Goal: Task Accomplishment & Management: Use online tool/utility

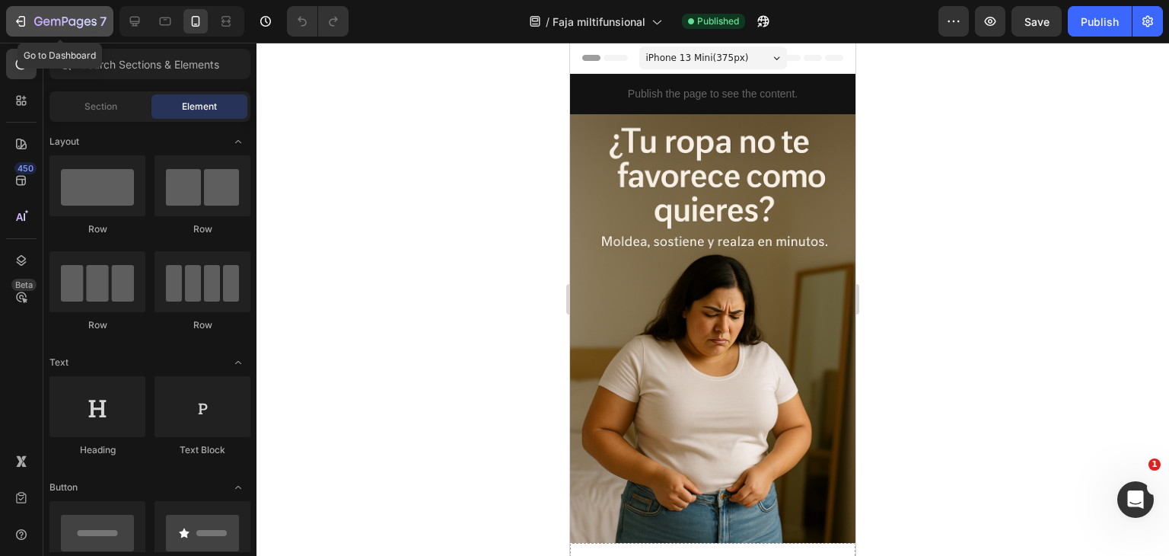
click at [28, 27] on div "7" at bounding box center [60, 21] width 94 height 18
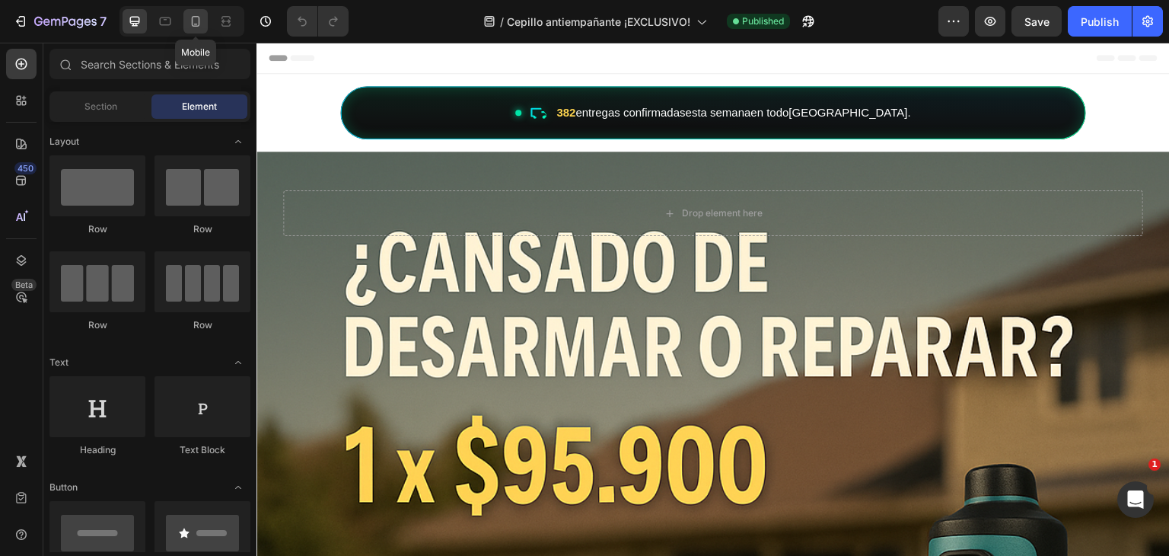
click at [199, 24] on icon at bounding box center [196, 21] width 8 height 11
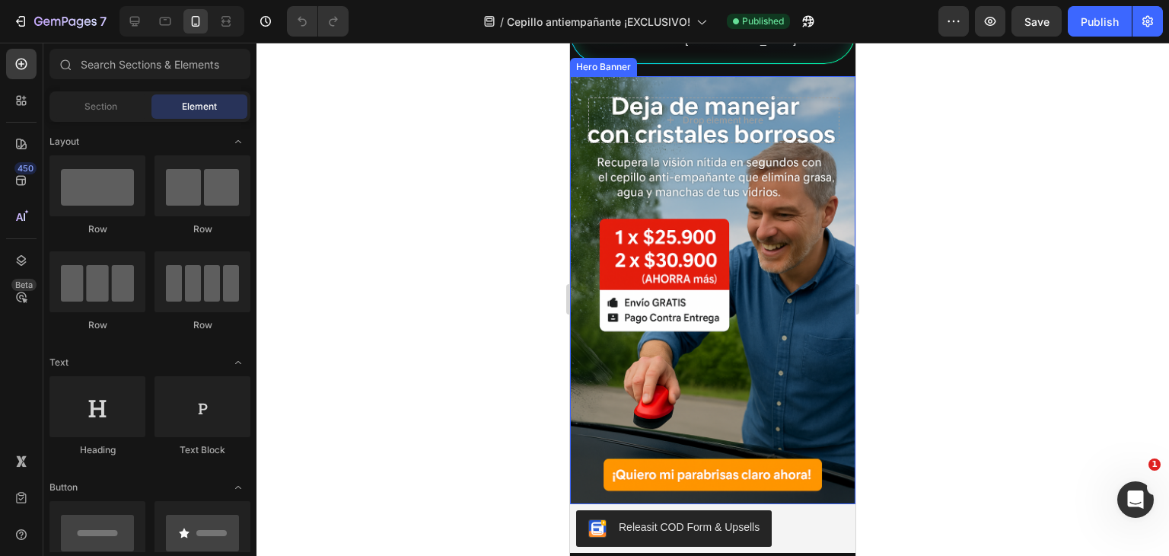
scroll to position [0, 3]
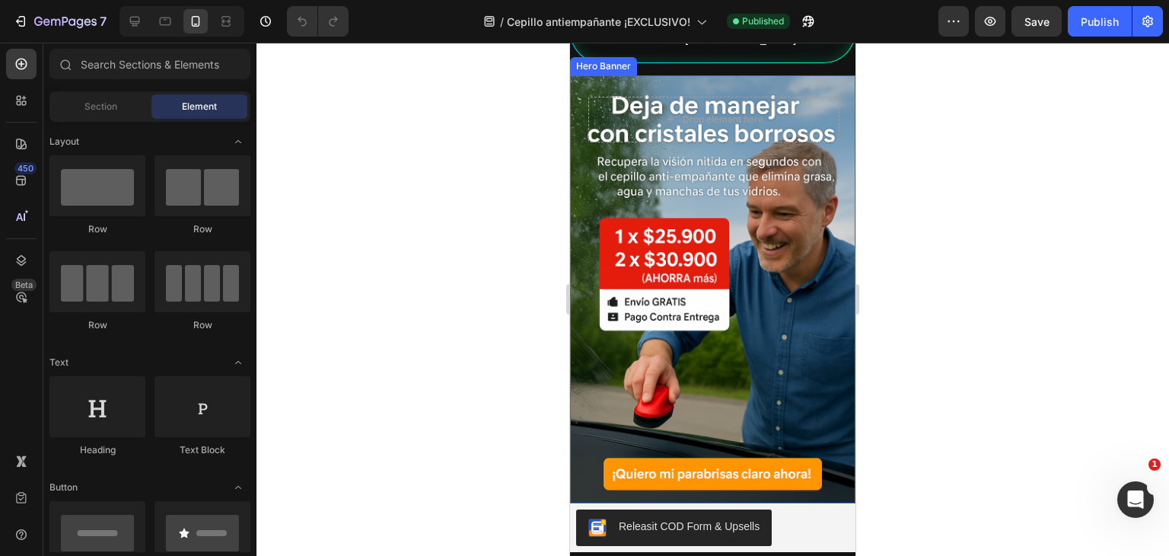
click at [648, 266] on div "Background Image" at bounding box center [712, 289] width 285 height 428
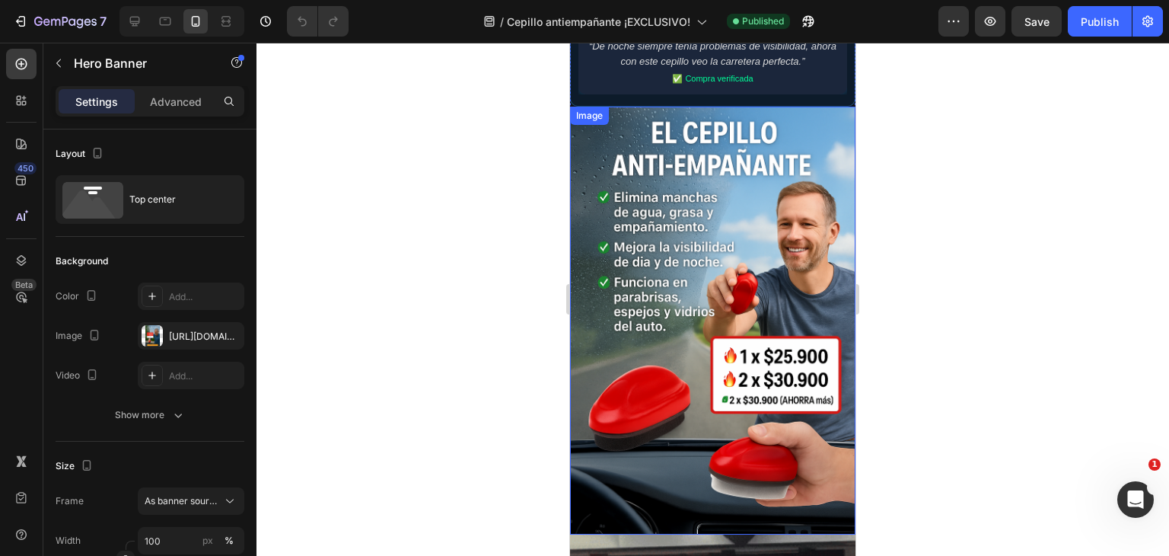
scroll to position [2480, 0]
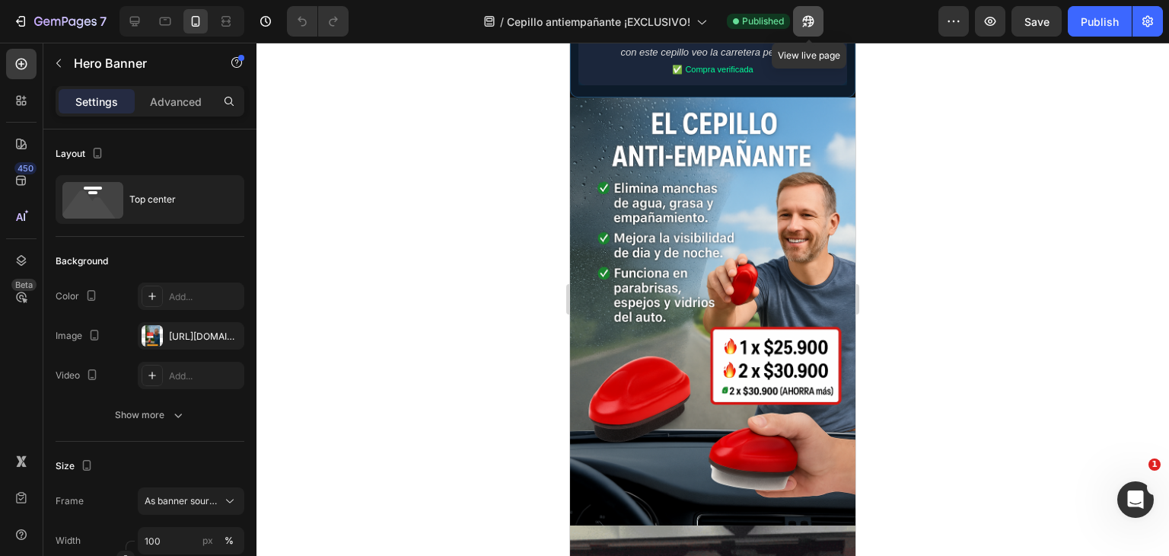
click at [817, 24] on button "button" at bounding box center [808, 21] width 30 height 30
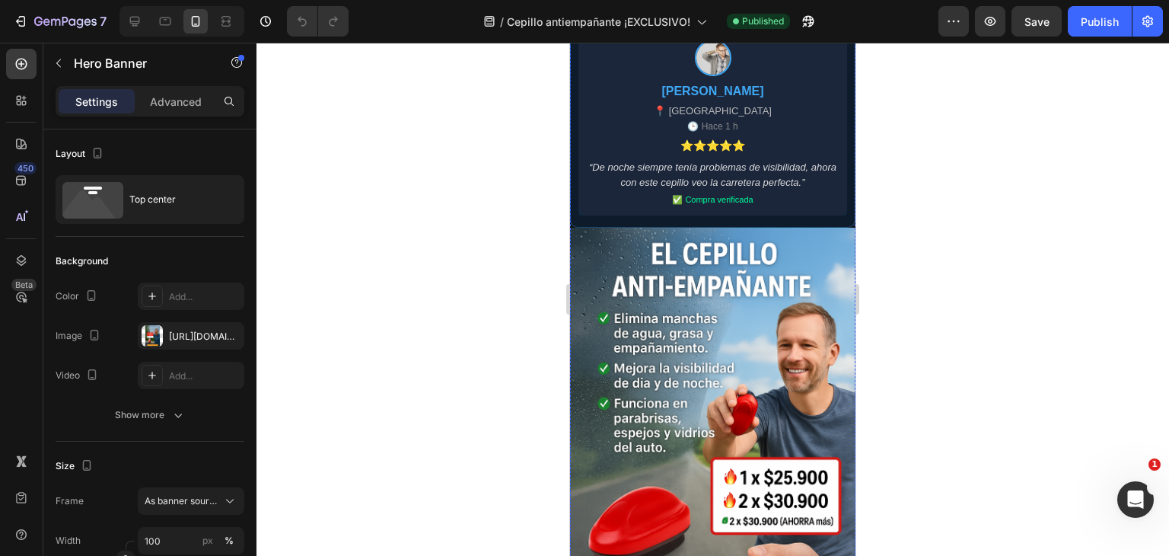
scroll to position [2352, 0]
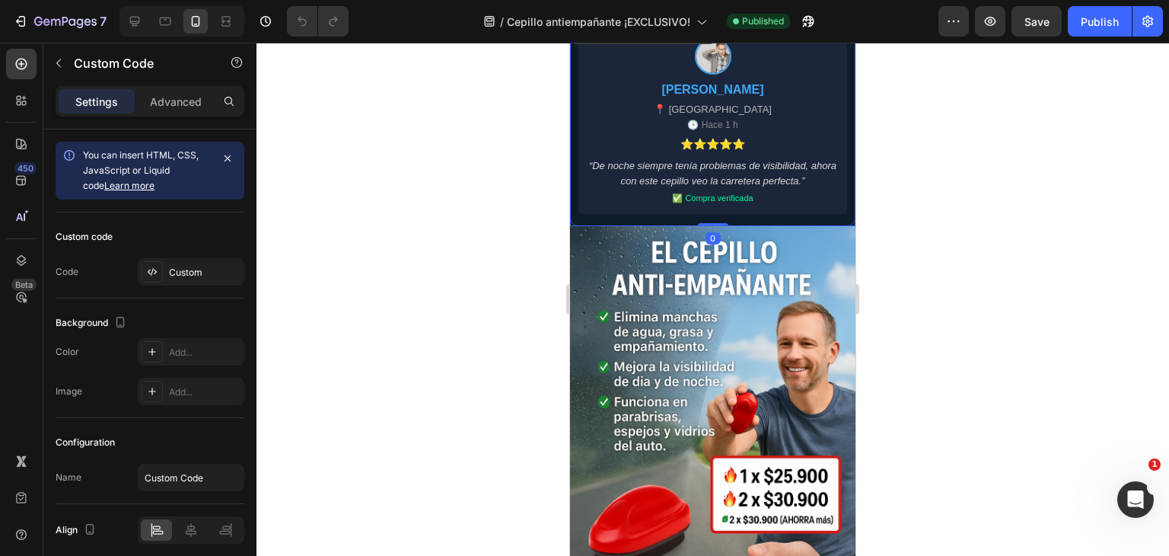
click at [679, 113] on div "📍 [GEOGRAPHIC_DATA]" at bounding box center [693, 109] width 118 height 15
click at [203, 266] on div "Custom" at bounding box center [205, 273] width 72 height 14
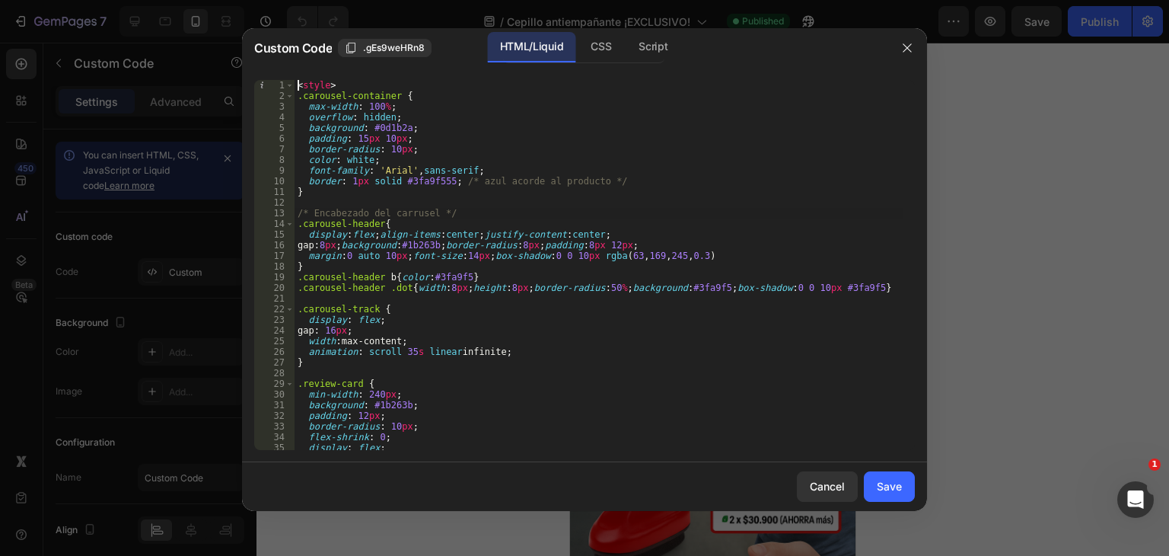
click at [663, 216] on div "< style > .carousel-container { max-width : 100 % ; overflow : hidden ; backgro…" at bounding box center [599, 275] width 609 height 391
type textarea "</div>"
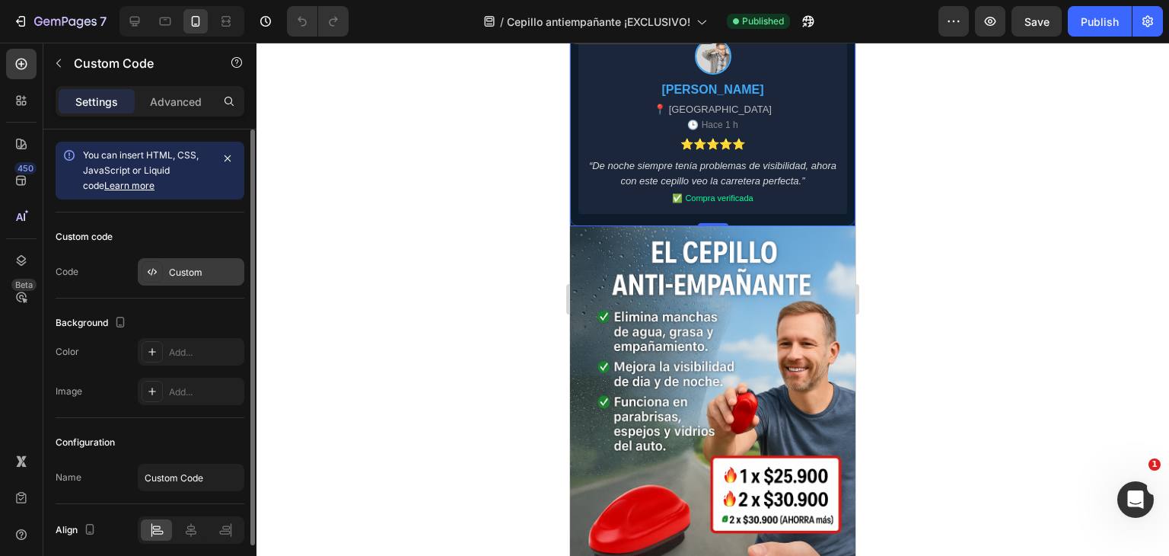
click at [201, 263] on div "Custom" at bounding box center [191, 271] width 107 height 27
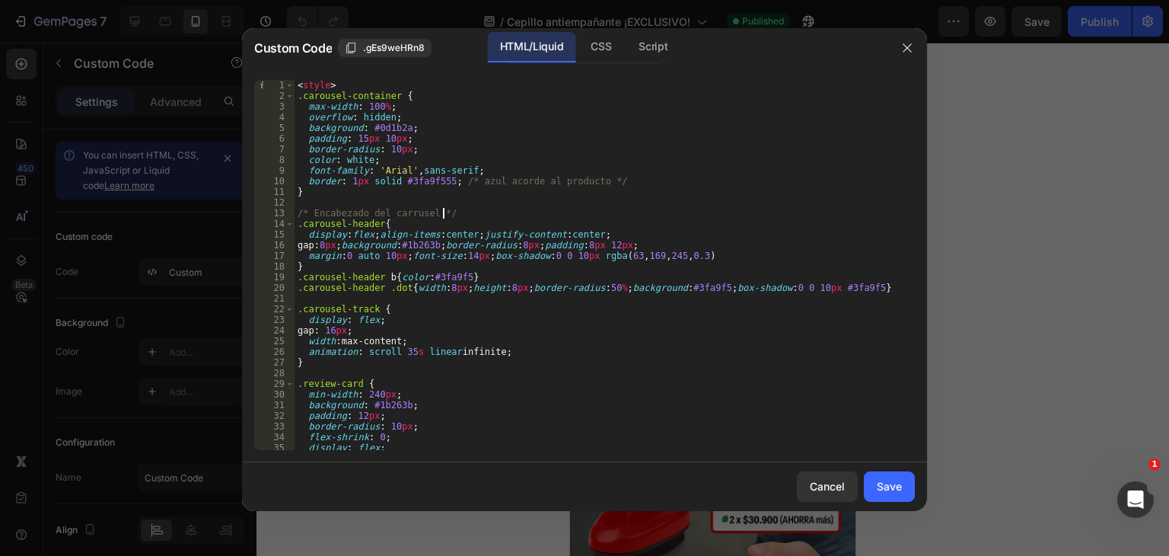
click at [615, 209] on div "< style > .carousel-container { max-width : 100 % ; overflow : hidden ; backgro…" at bounding box center [599, 275] width 609 height 391
type textarea "</div>"
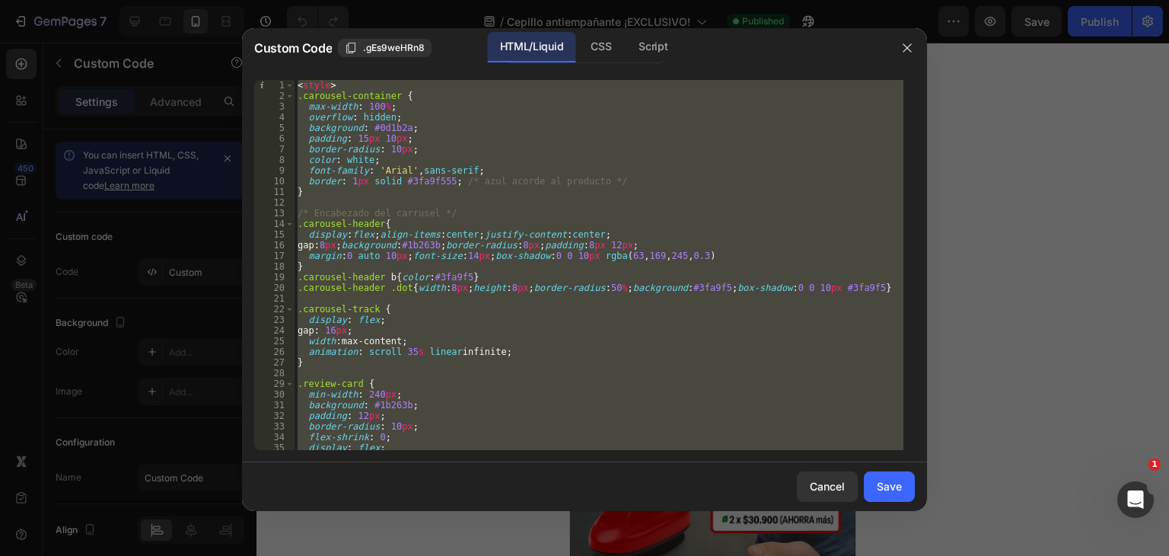
paste textarea
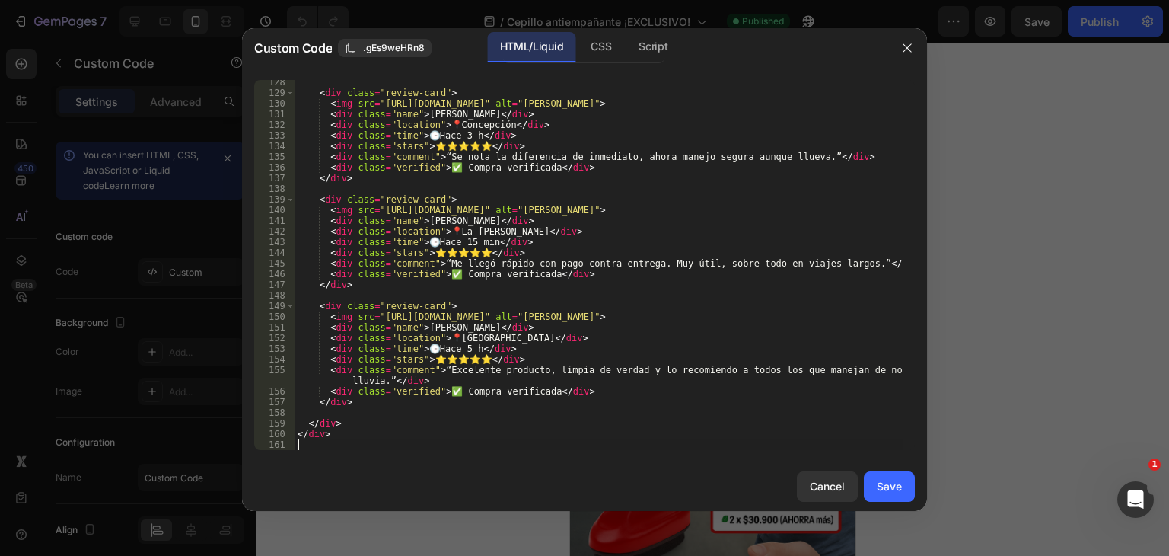
scroll to position [1378, 0]
click at [883, 489] on div "Save" at bounding box center [889, 486] width 25 height 16
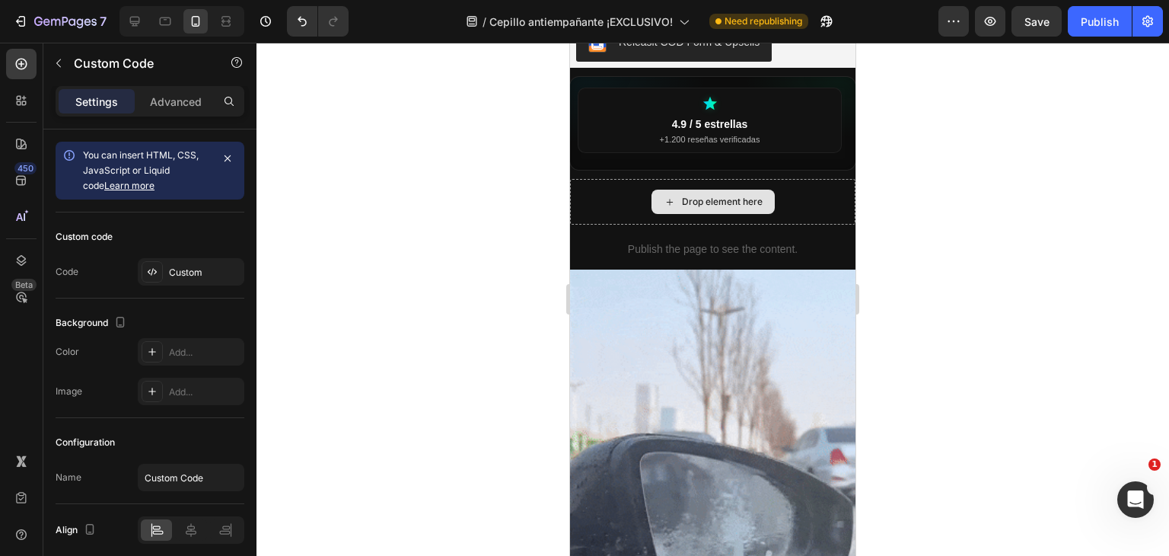
scroll to position [553, 0]
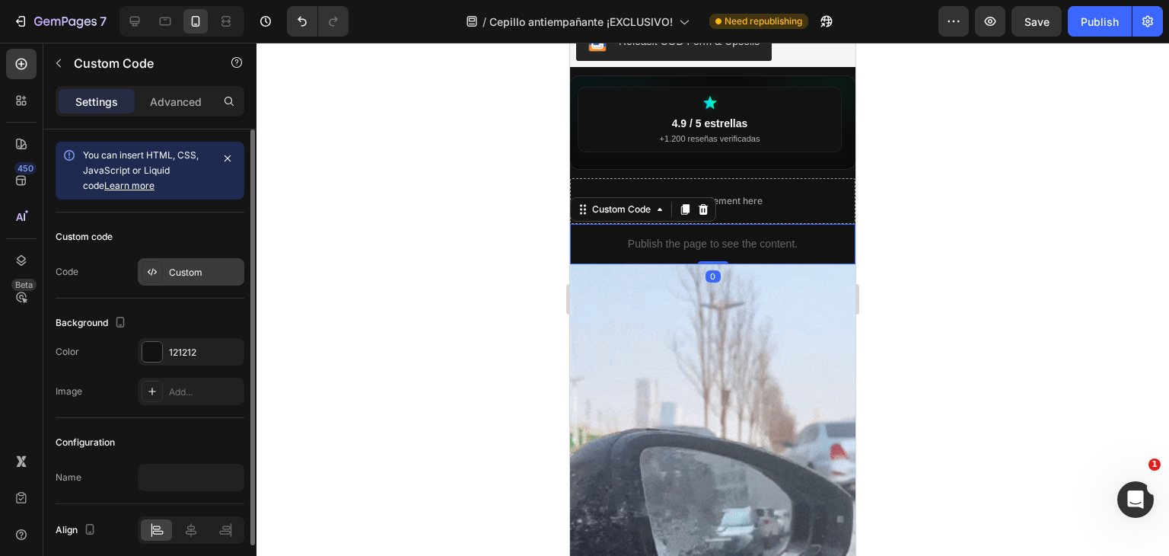
click at [222, 278] on div "Custom" at bounding box center [205, 273] width 72 height 14
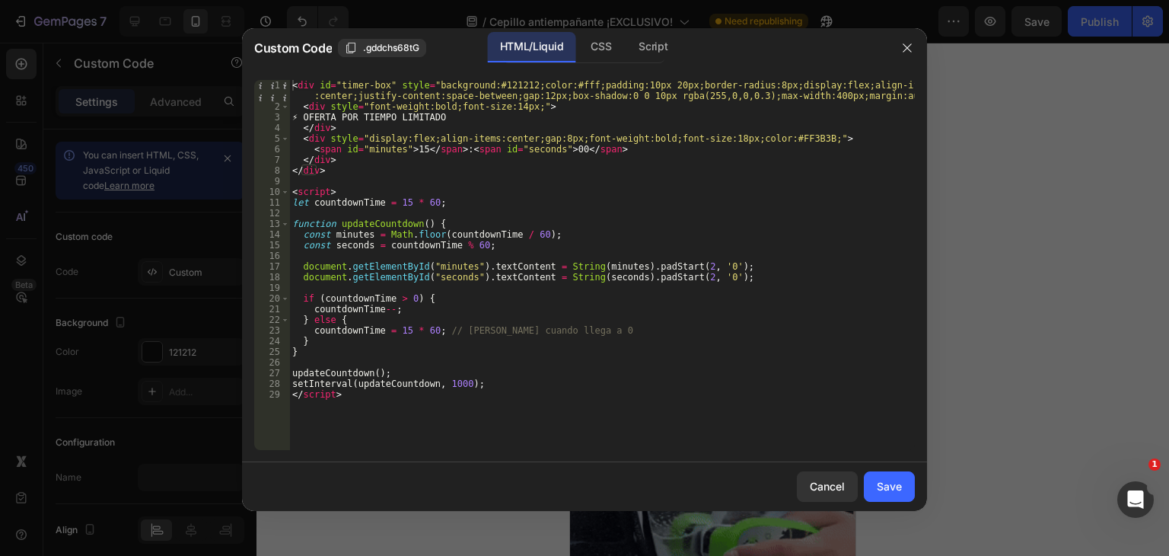
click at [625, 250] on div "< div id = "timer-box" style = "background:#121212;color:#fff;padding:10px 20px…" at bounding box center [602, 281] width 626 height 402
type textarea "setInterval(updateCountdown, 1000); </script>"
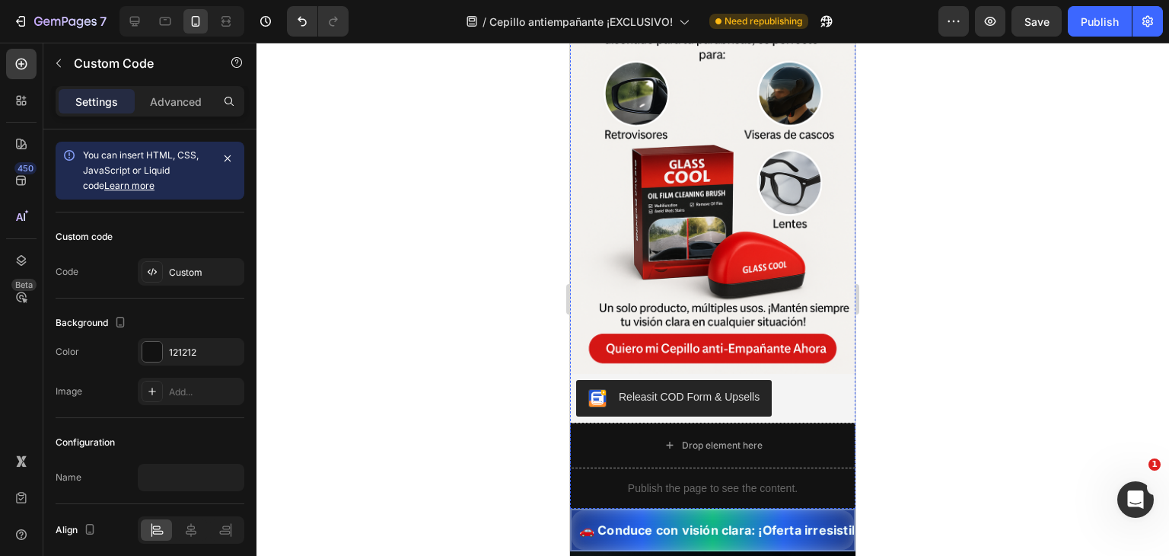
scroll to position [1656, 0]
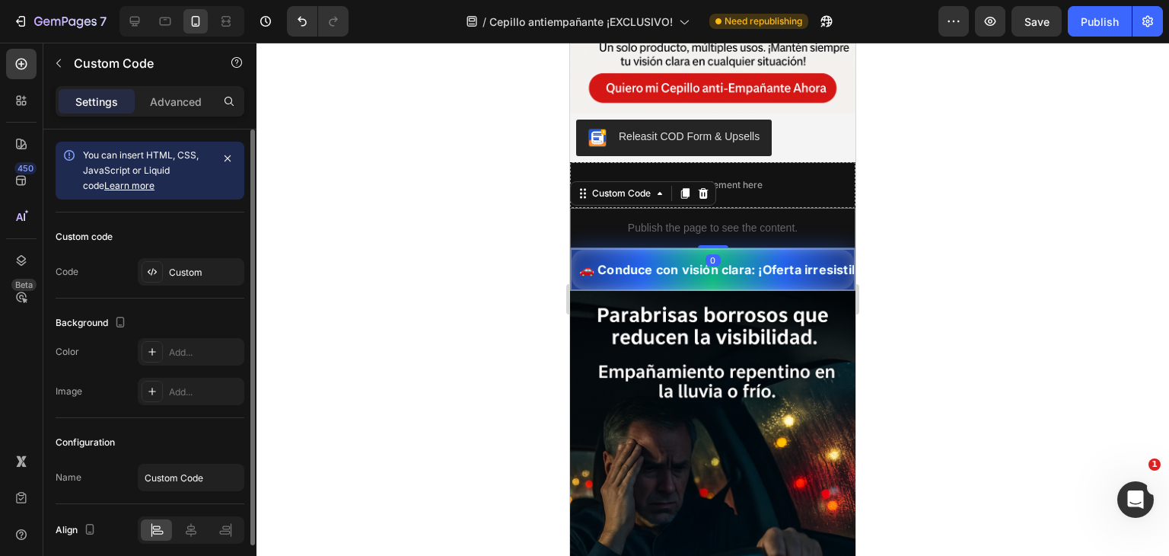
click at [201, 253] on div "Custom code Code Custom" at bounding box center [150, 255] width 189 height 86
click at [201, 279] on div "Custom" at bounding box center [191, 271] width 107 height 27
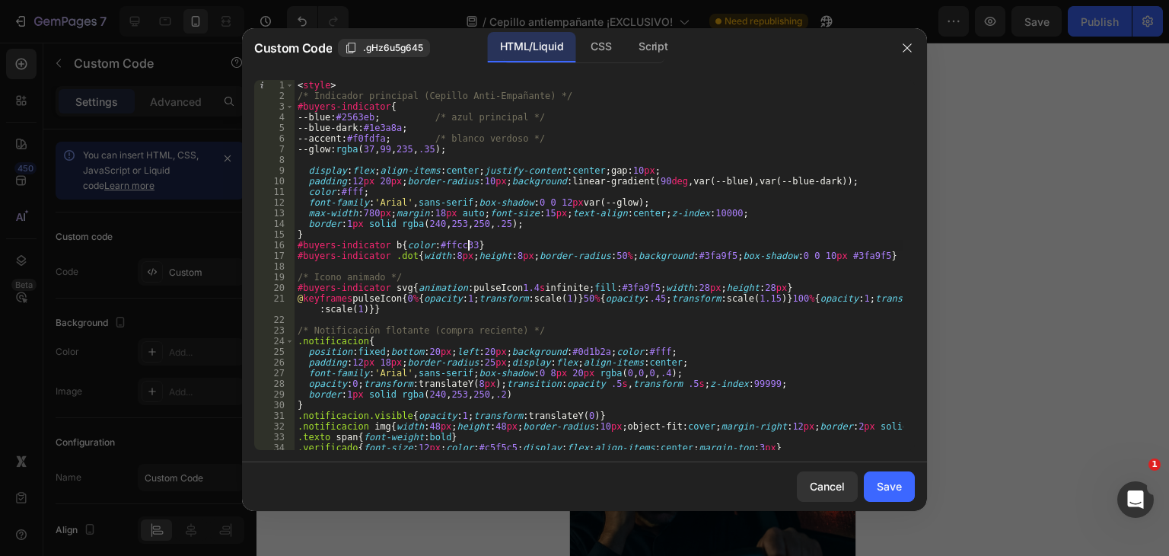
click at [466, 250] on div "< style > /* Indicador principal (Cepillo Anti-Empañante) */ #buyers-indicator …" at bounding box center [599, 275] width 609 height 391
type textarea "</script>"
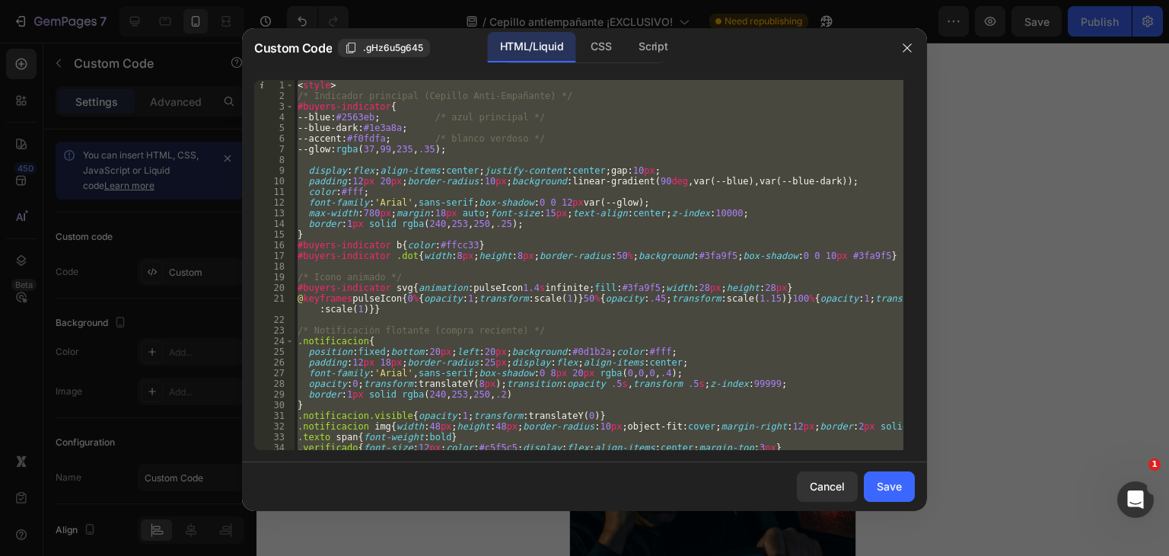
paste textarea
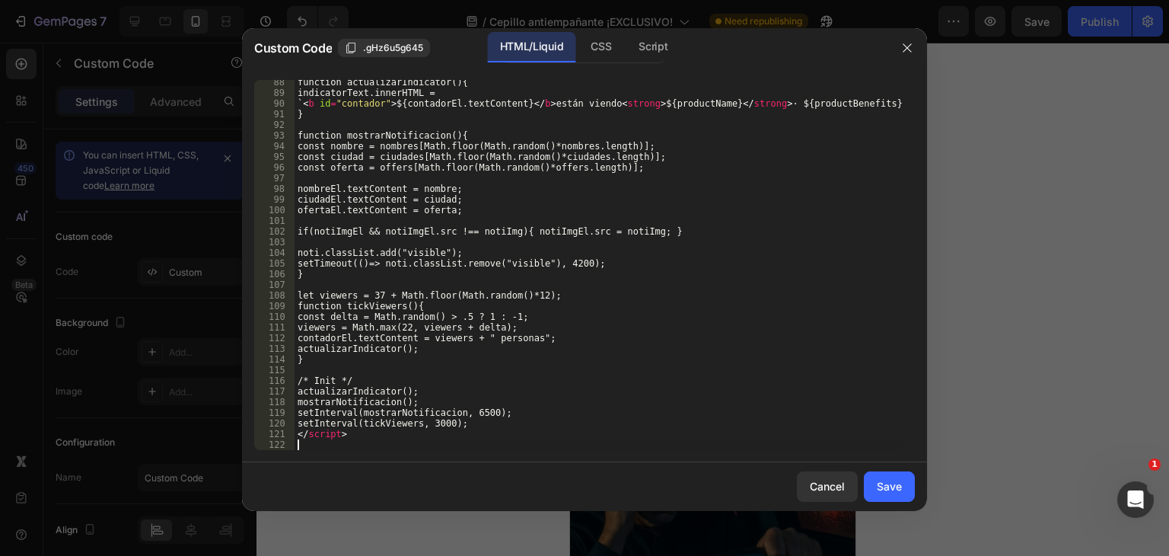
scroll to position [1015, 0]
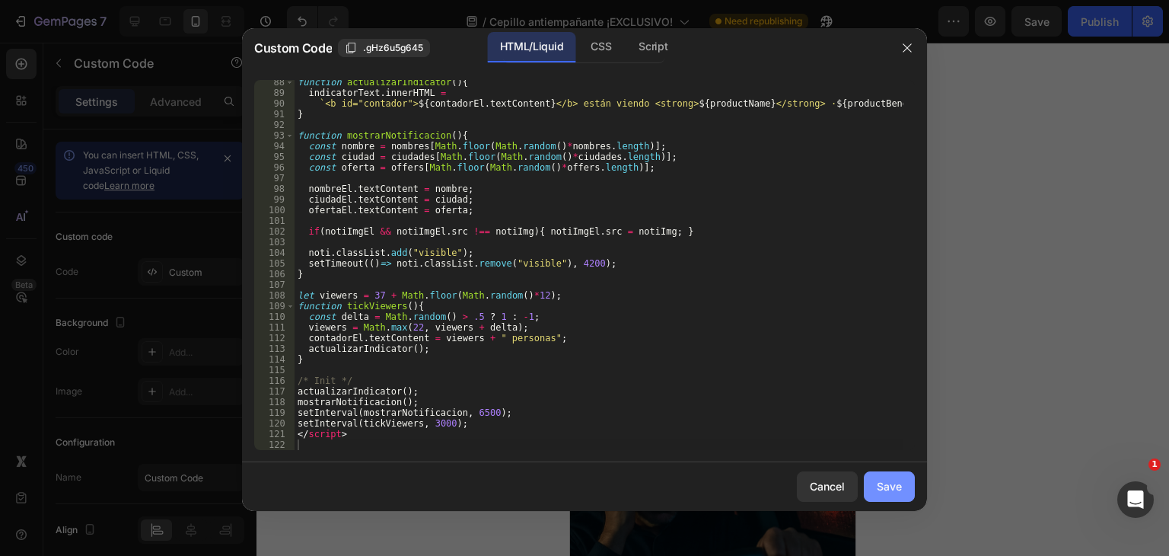
click at [881, 479] on div "Save" at bounding box center [889, 486] width 25 height 16
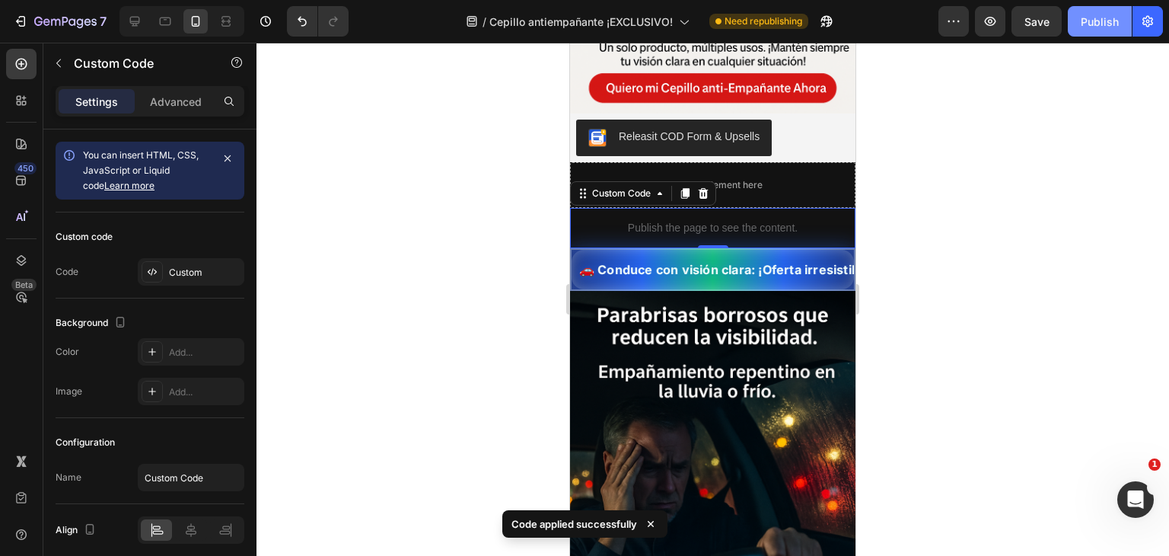
click at [1103, 33] on button "Publish" at bounding box center [1100, 21] width 64 height 30
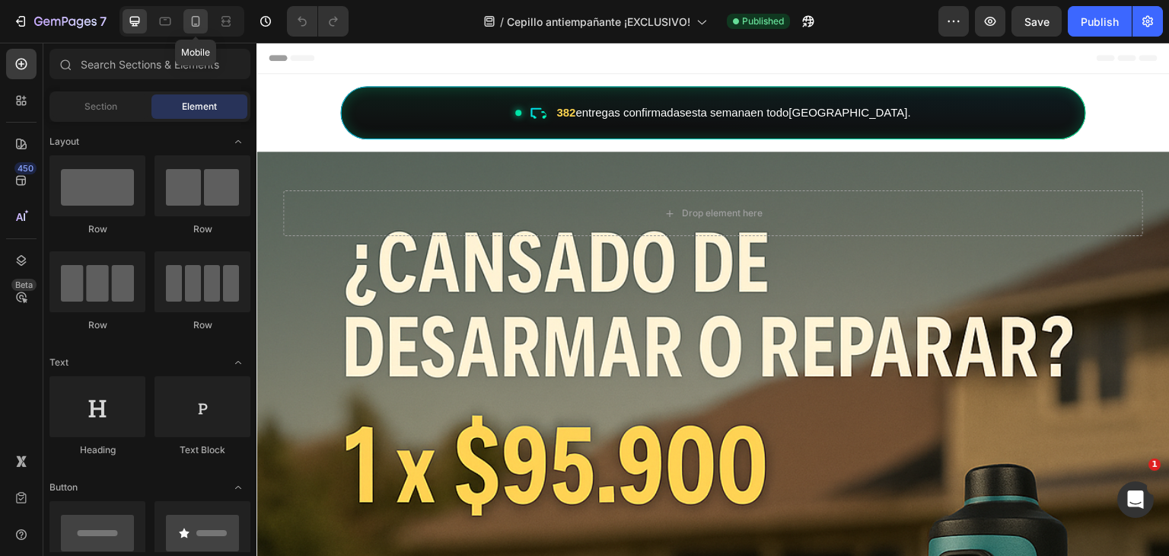
click at [202, 22] on icon at bounding box center [195, 21] width 15 height 15
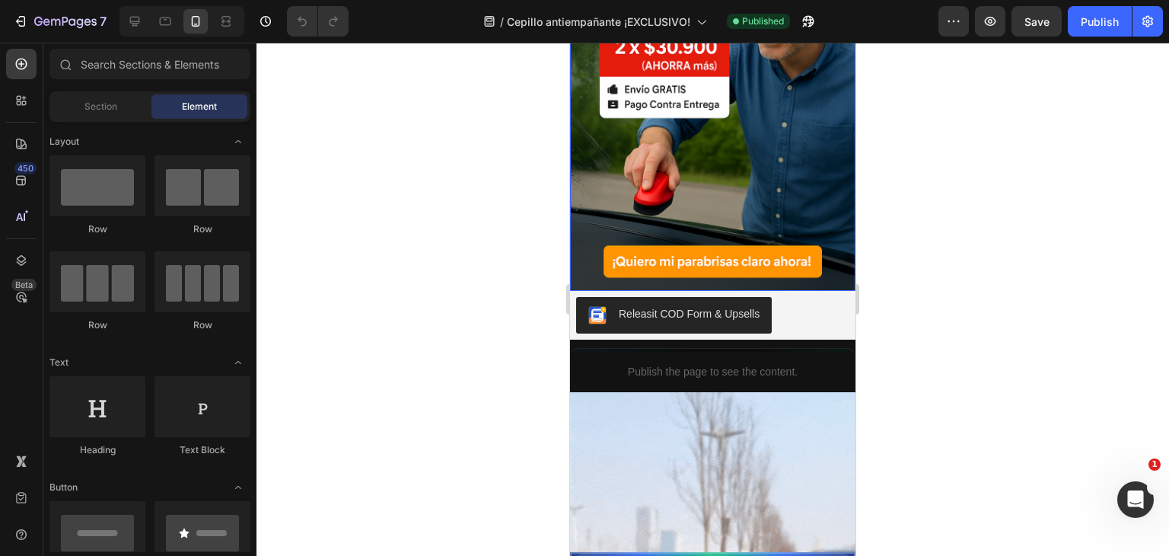
scroll to position [0, 3]
click at [744, 129] on div "Background Image" at bounding box center [712, 77] width 285 height 428
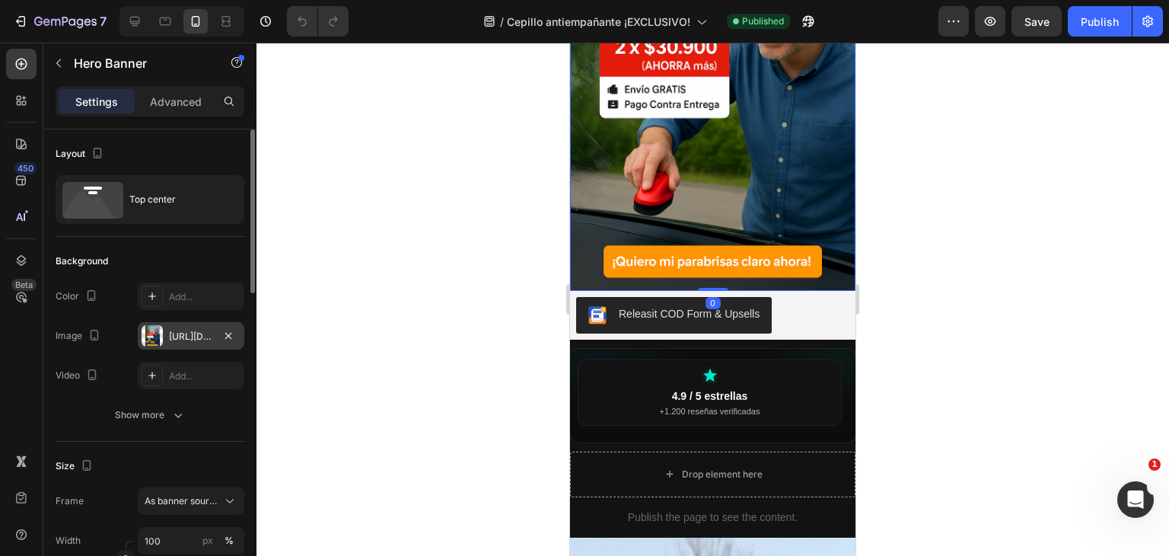
click at [199, 336] on div "[URL][DOMAIN_NAME]" at bounding box center [191, 337] width 44 height 14
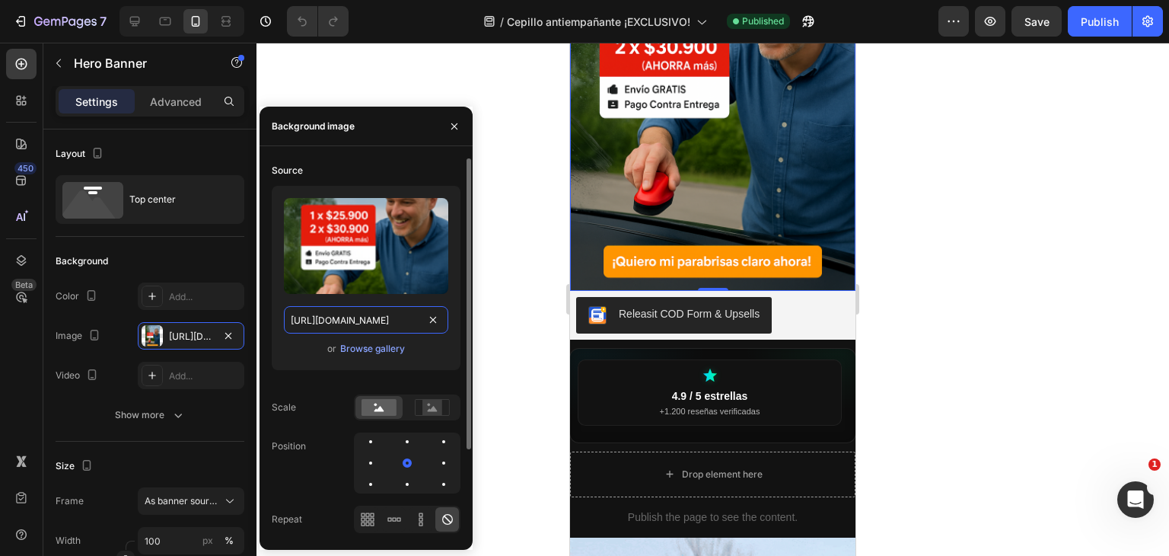
click at [397, 323] on input "[URL][DOMAIN_NAME]" at bounding box center [366, 319] width 164 height 27
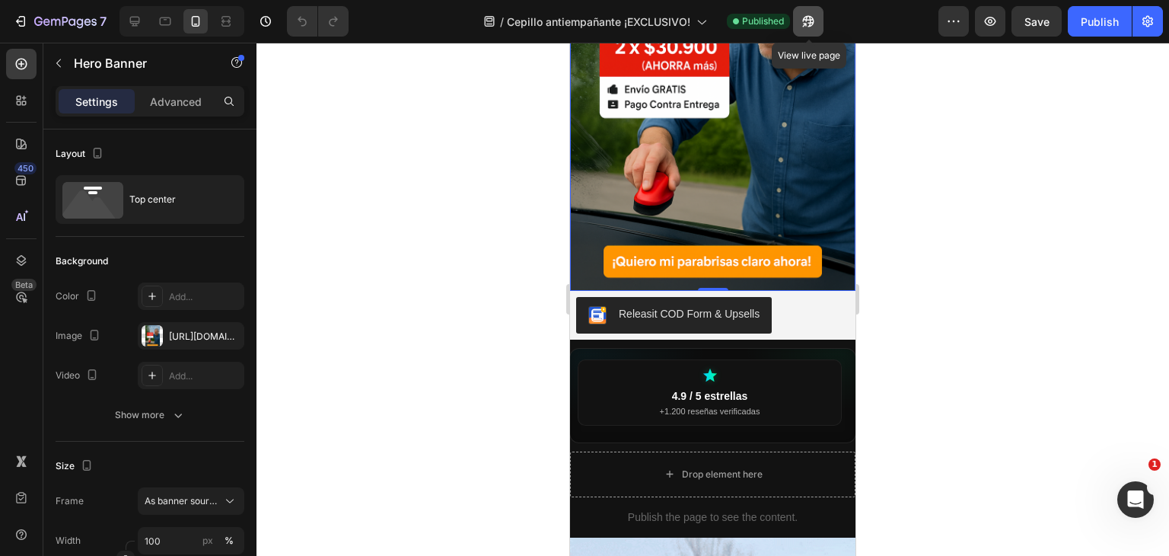
click at [806, 23] on icon "button" at bounding box center [805, 25] width 4 height 4
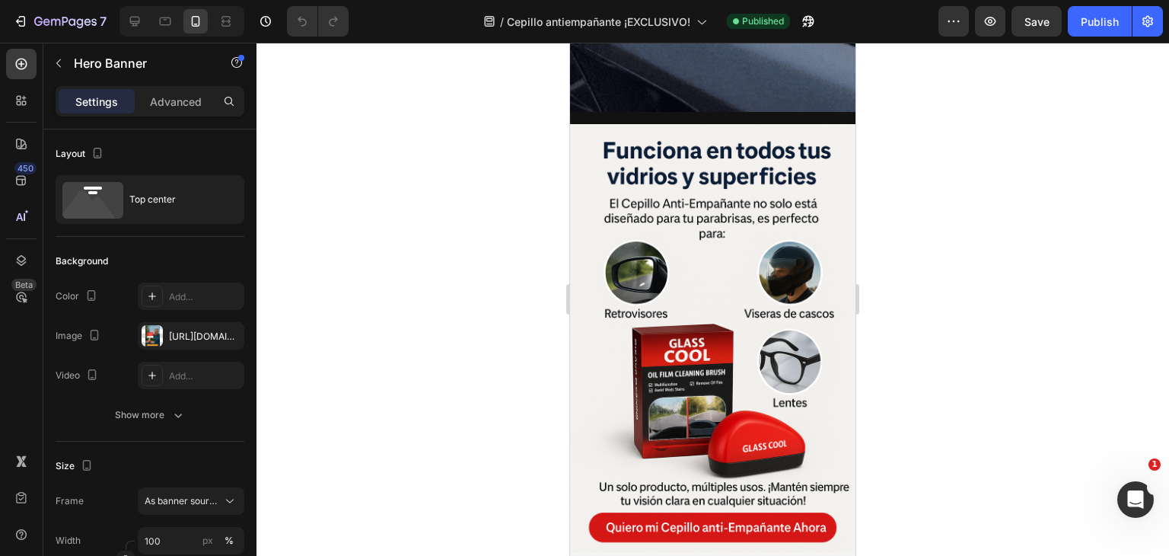
scroll to position [1571, 0]
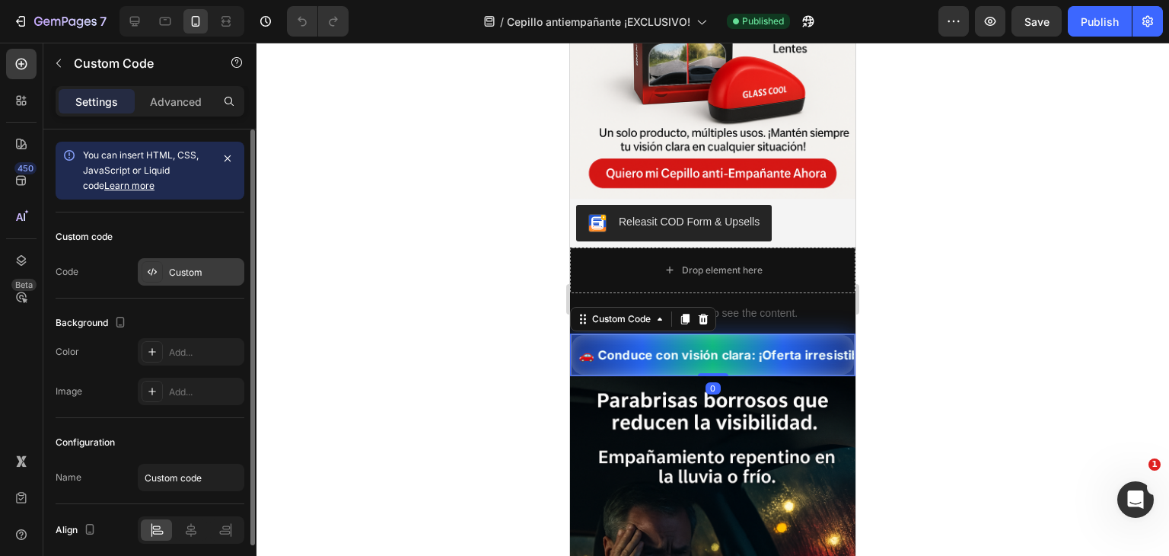
click at [200, 283] on div "Custom" at bounding box center [191, 271] width 107 height 27
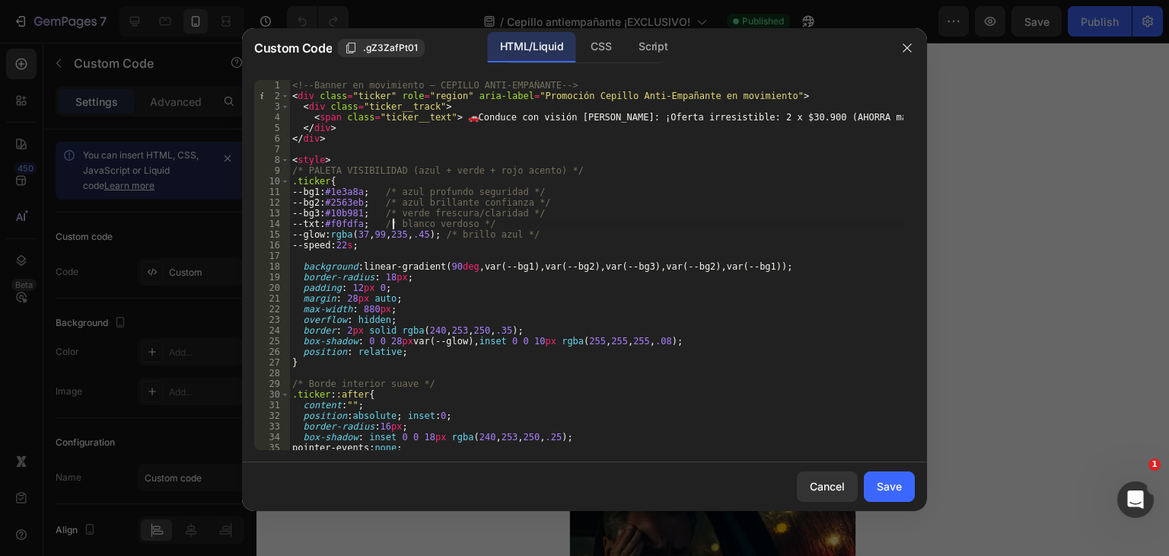
click at [393, 228] on div "<!-- Banner en movimiento – CEPILLO ANTI-EMPAÑANTE --> < div class = "ticker" r…" at bounding box center [596, 275] width 614 height 391
type textarea "</style>"
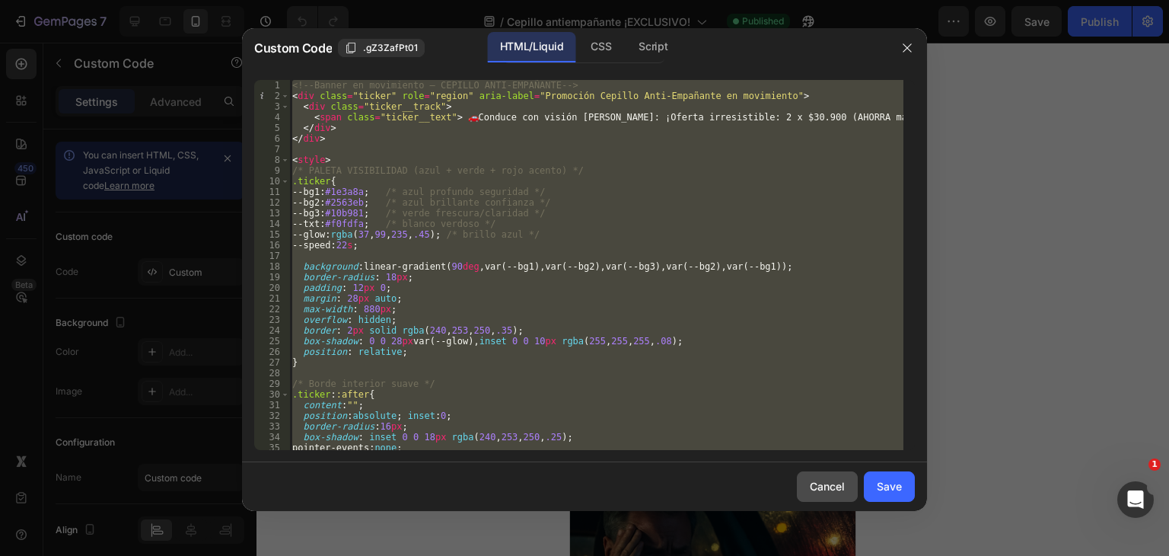
click at [833, 473] on button "Cancel" at bounding box center [827, 486] width 61 height 30
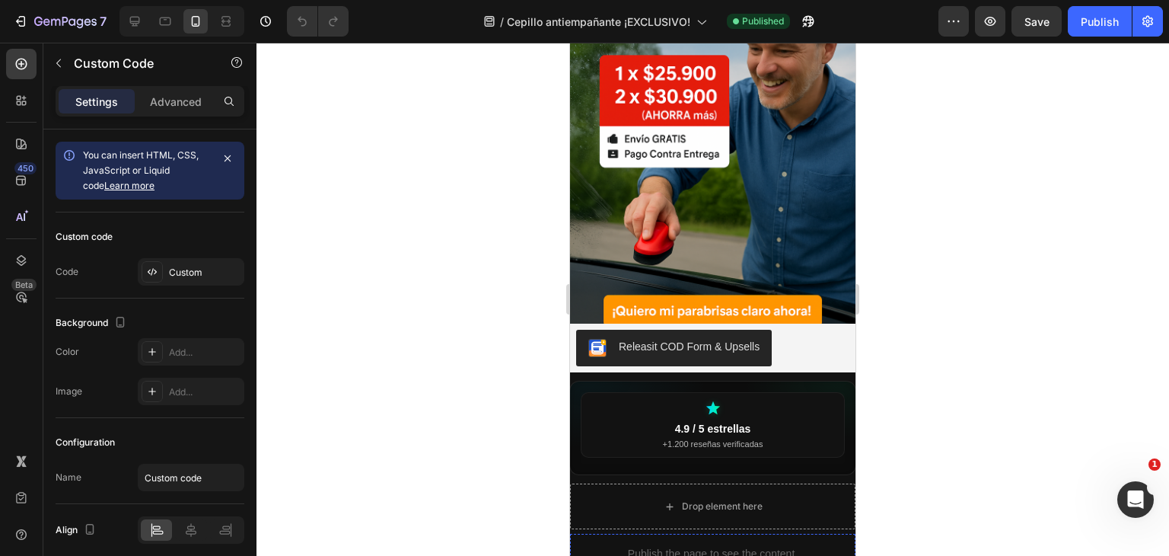
scroll to position [0, 0]
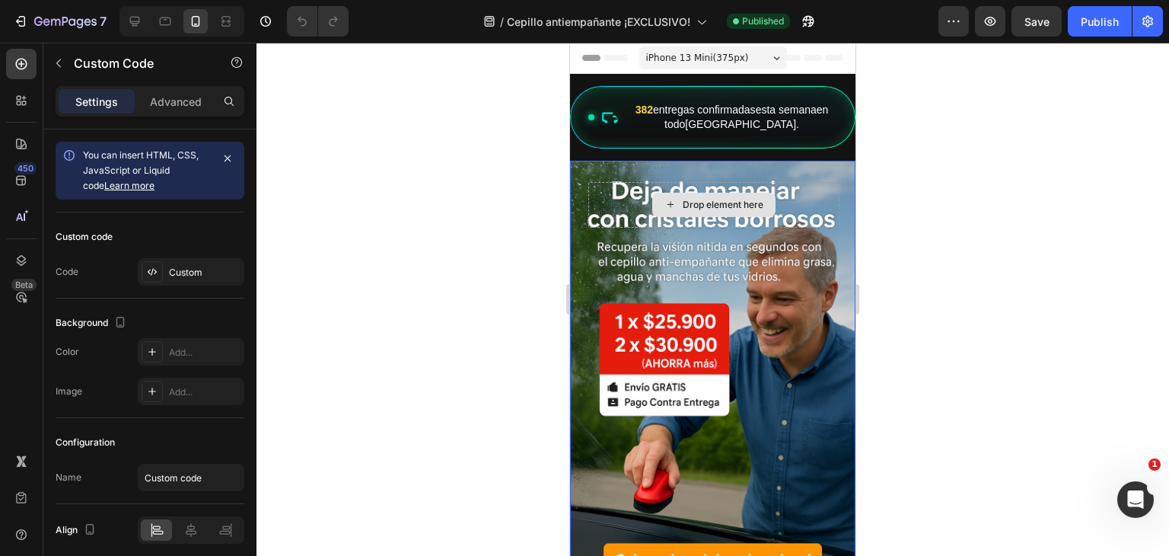
click at [638, 209] on div "Drop element here" at bounding box center [713, 205] width 251 height 46
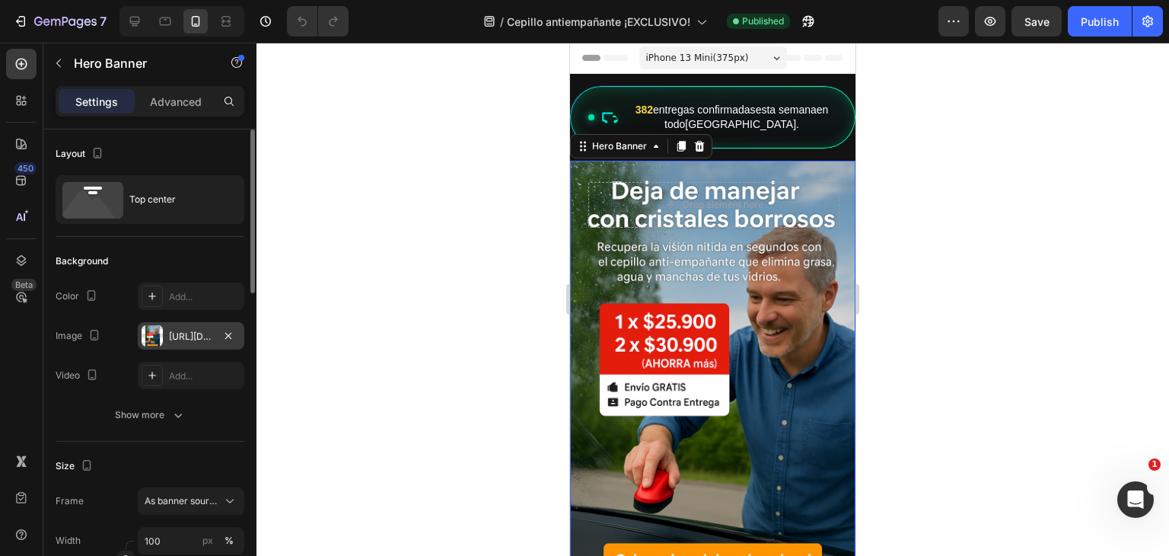
click at [185, 337] on div "[URL][DOMAIN_NAME]" at bounding box center [191, 337] width 44 height 14
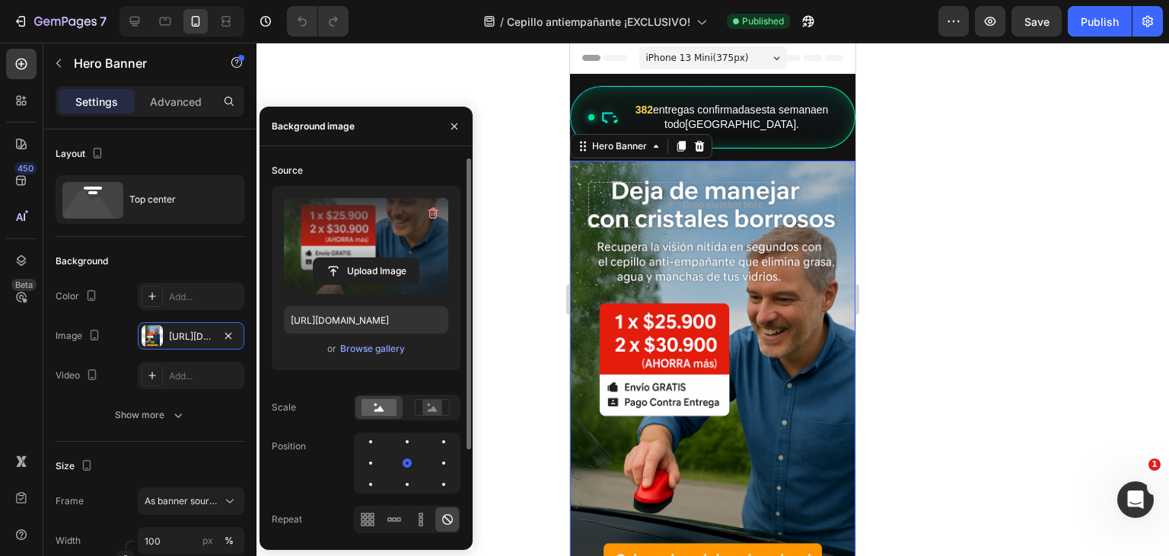
click at [365, 257] on button "Upload Image" at bounding box center [366, 270] width 107 height 27
click at [379, 278] on input "file" at bounding box center [366, 271] width 105 height 26
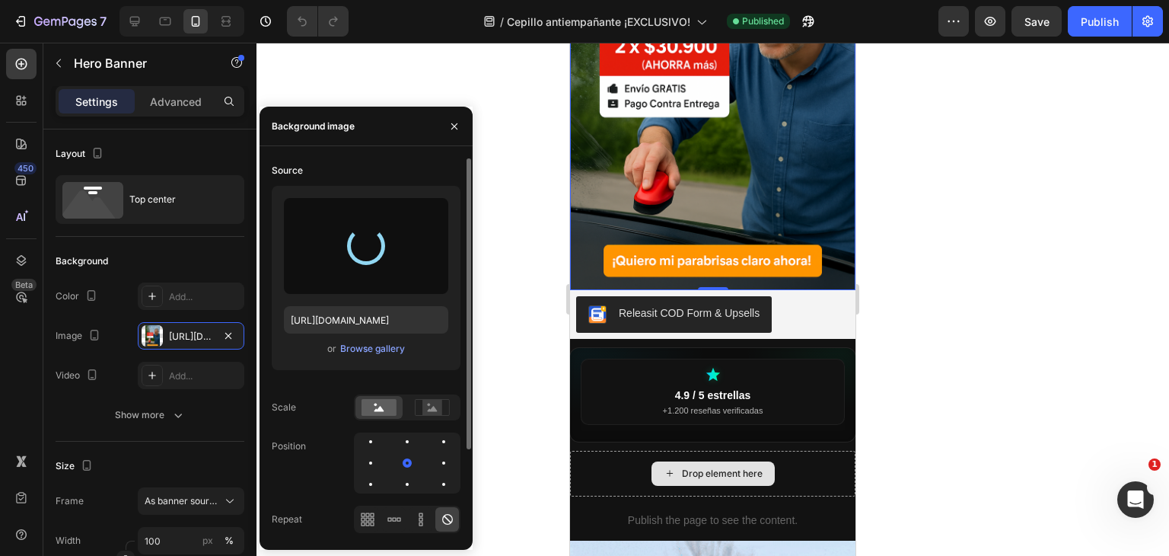
scroll to position [0, 3]
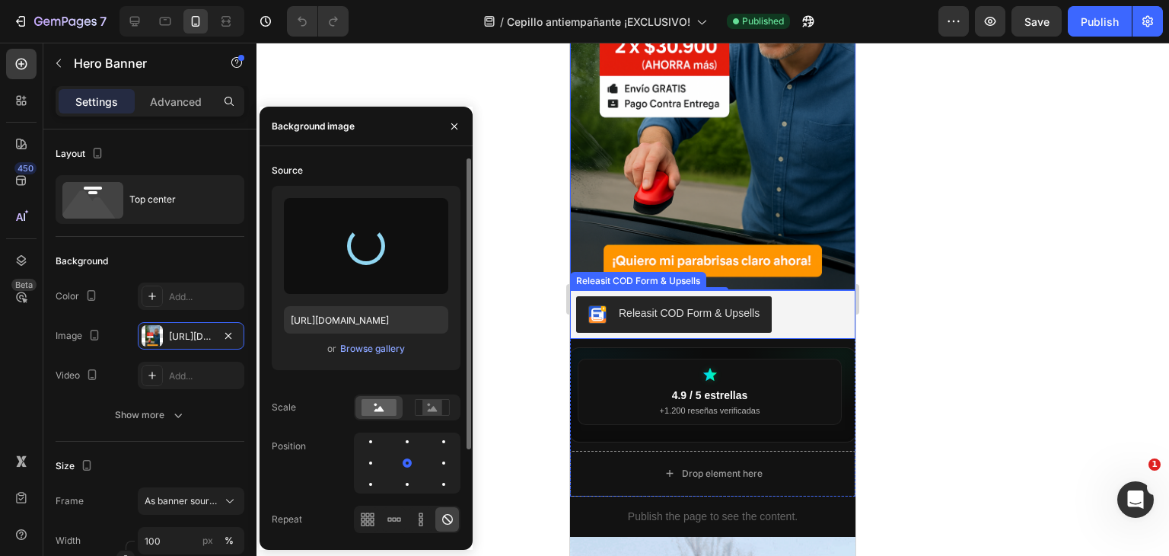
type input "https://cdn.shopify.com/s/files/1/0949/7542/6876/files/gempages_581923248241902…"
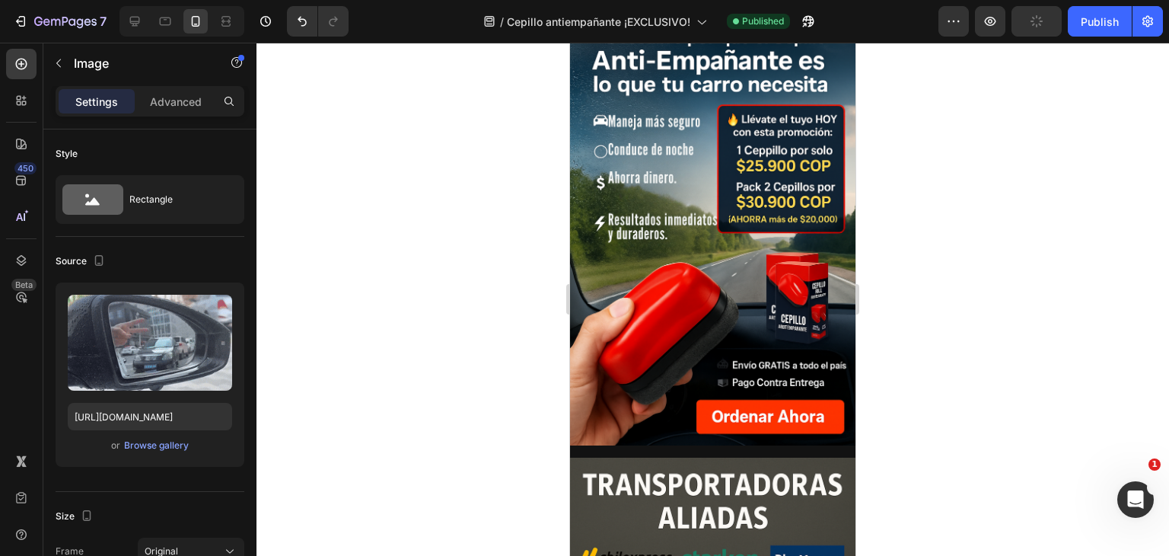
scroll to position [3072, 0]
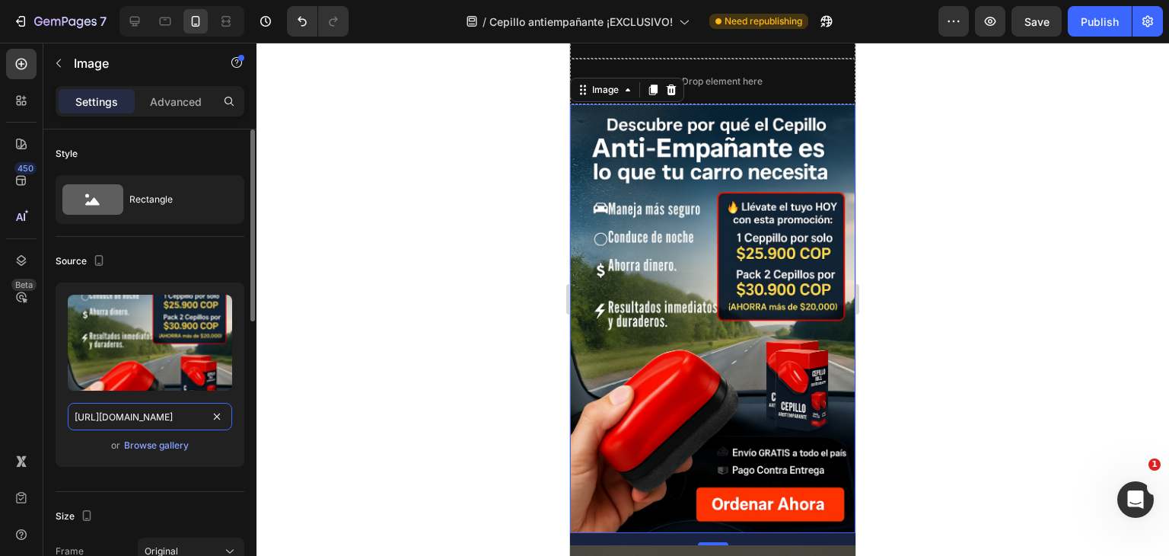
click at [97, 415] on input "https://cdn.shopify.com/s/files/1/0949/7542/6876/files/gempages_581923248241902…" at bounding box center [150, 416] width 164 height 27
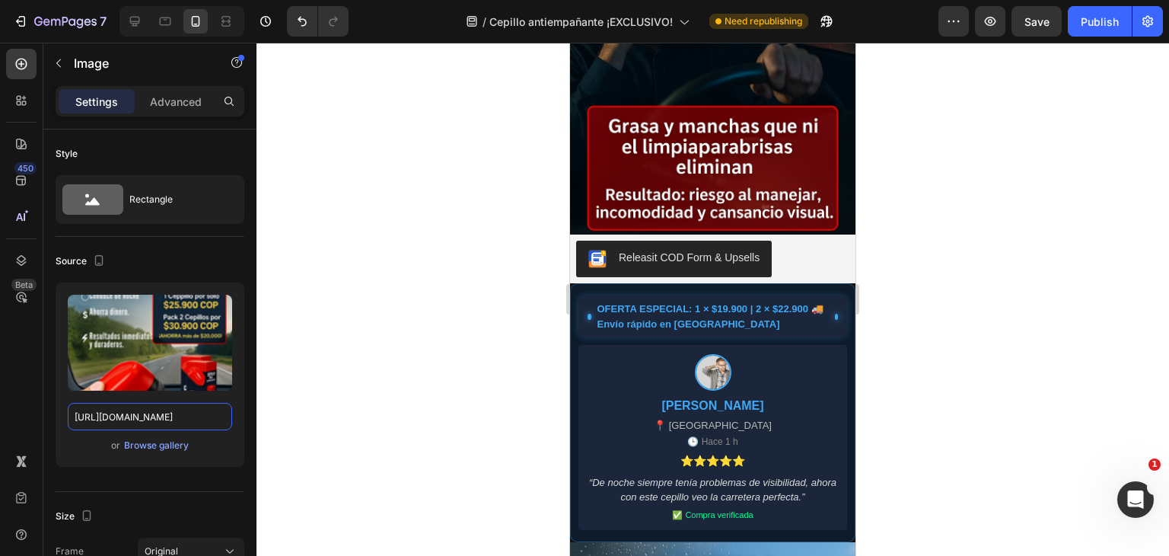
scroll to position [2137, 0]
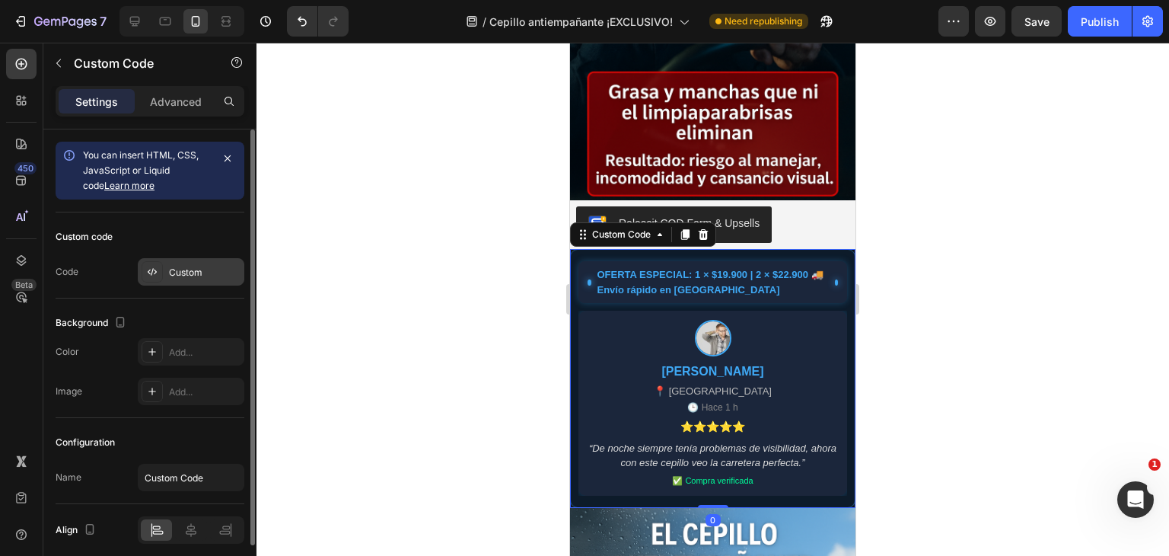
click at [188, 279] on div "Custom" at bounding box center [191, 271] width 107 height 27
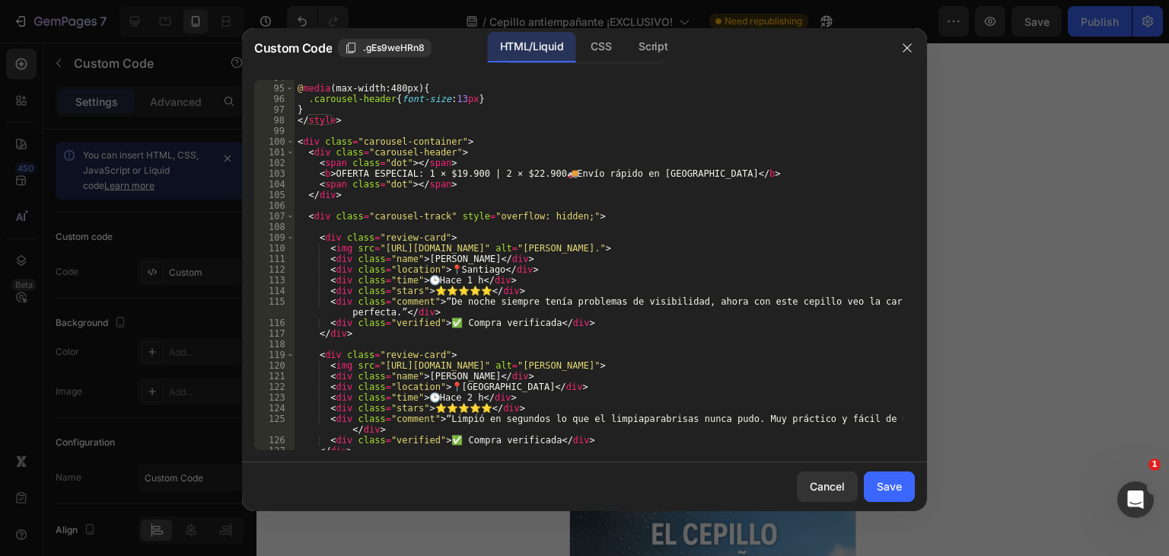
scroll to position [996, 0]
drag, startPoint x: 547, startPoint y: 174, endPoint x: 333, endPoint y: 175, distance: 214.6
click at [333, 175] on div "@ media (max-width:480px) { .carousel-header { font-size : 13 px } } </ style >…" at bounding box center [599, 270] width 609 height 391
click at [454, 173] on div "@ media (max-width:480px) { .carousel-header { font-size : 13 px } } </ style >…" at bounding box center [599, 270] width 609 height 391
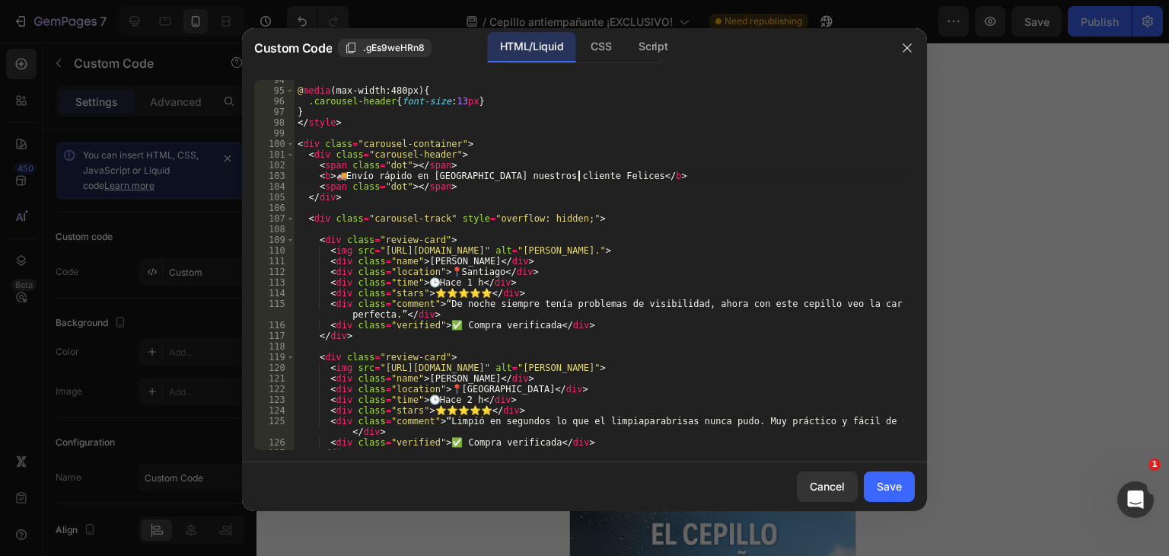
click at [460, 173] on div "@ media (max-width:480px) { .carousel-header { font-size : 13 px } } </ style >…" at bounding box center [599, 270] width 609 height 391
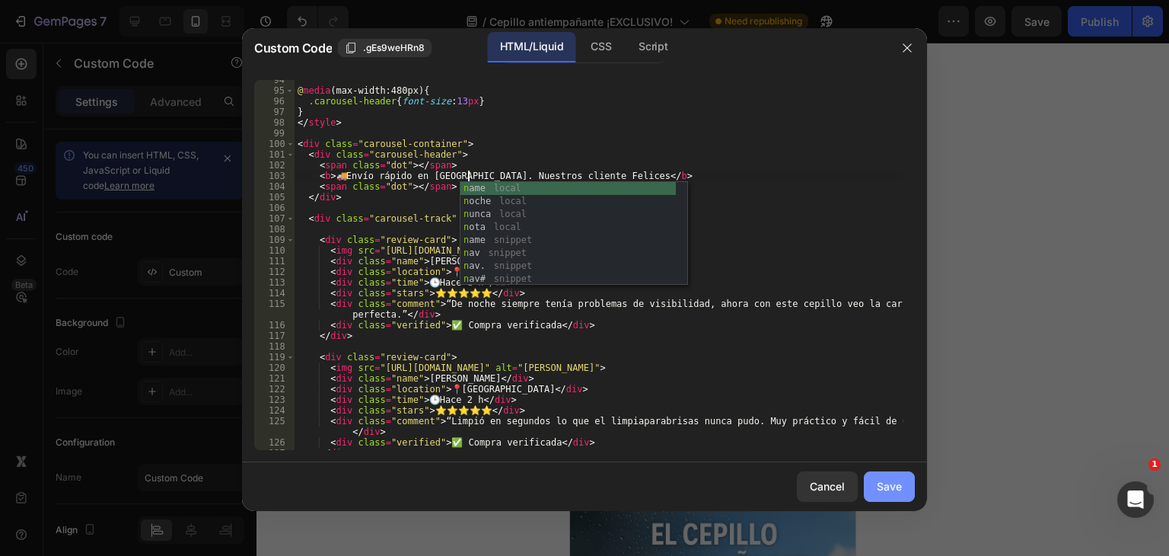
type textarea "<b>🚚 Envío rápido en Chile. Nuestros cliente Felices</b>"
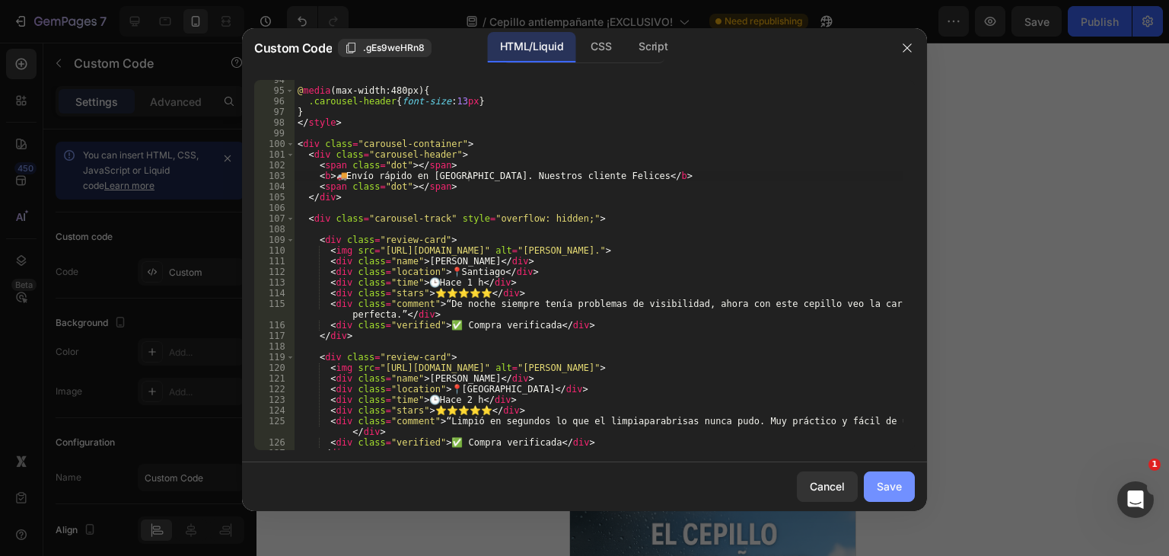
click at [871, 480] on button "Save" at bounding box center [889, 486] width 51 height 30
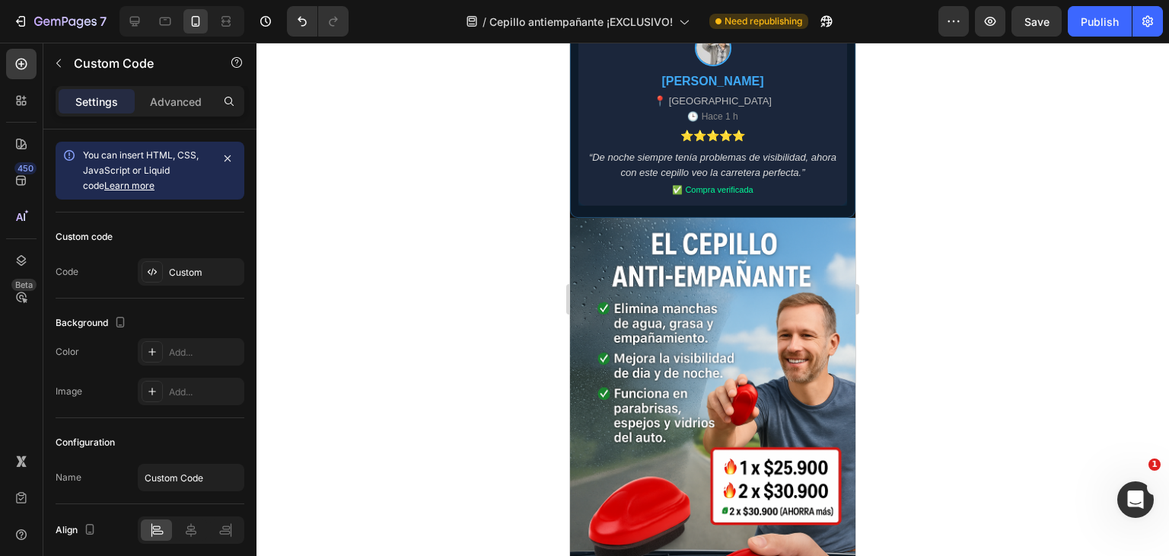
scroll to position [2645, 0]
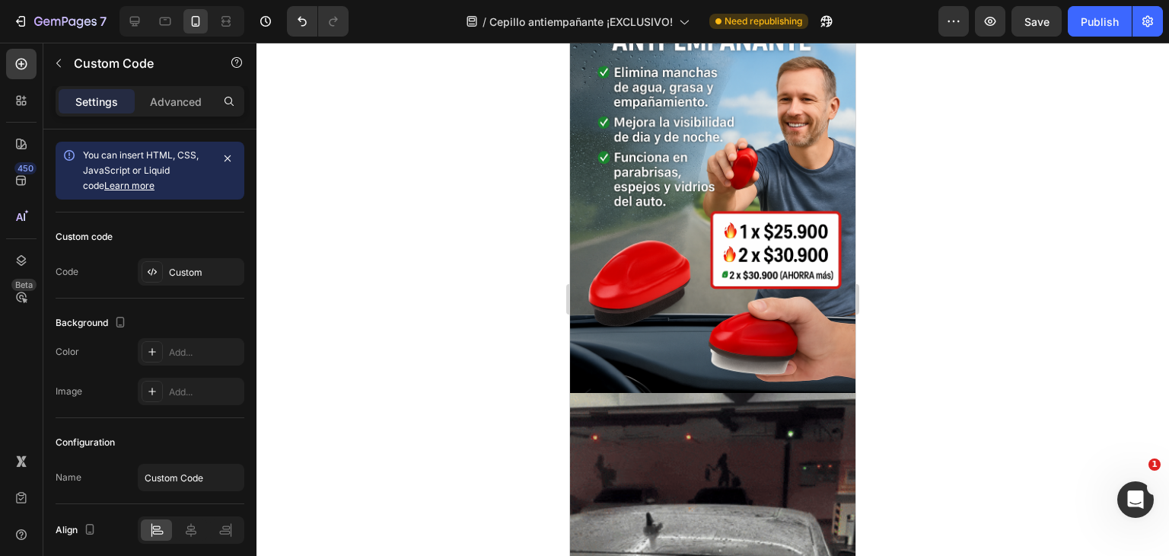
click at [680, 278] on img at bounding box center [712, 196] width 285 height 428
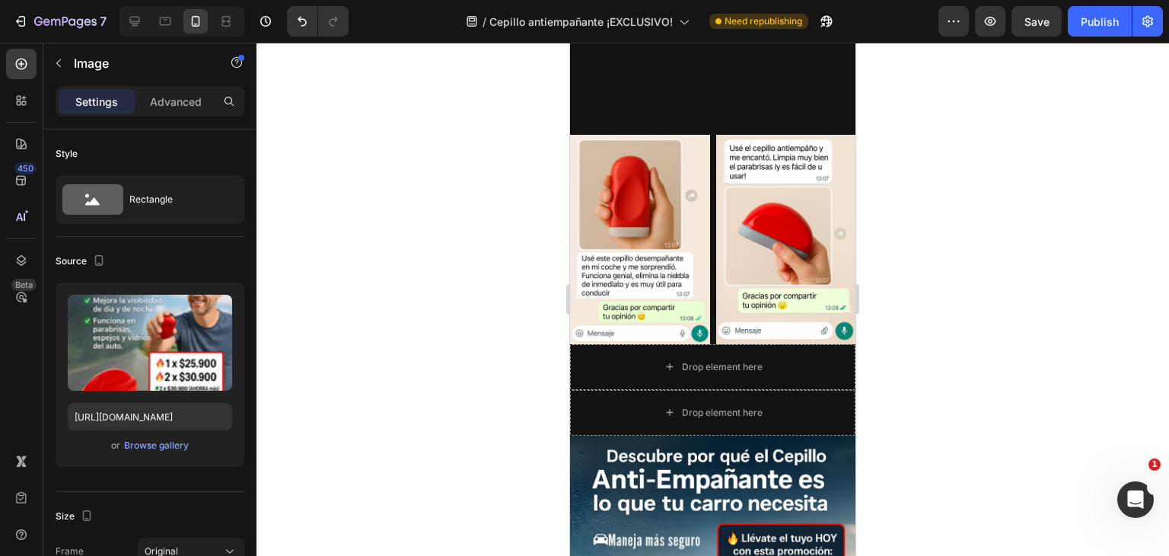
scroll to position [3763, 0]
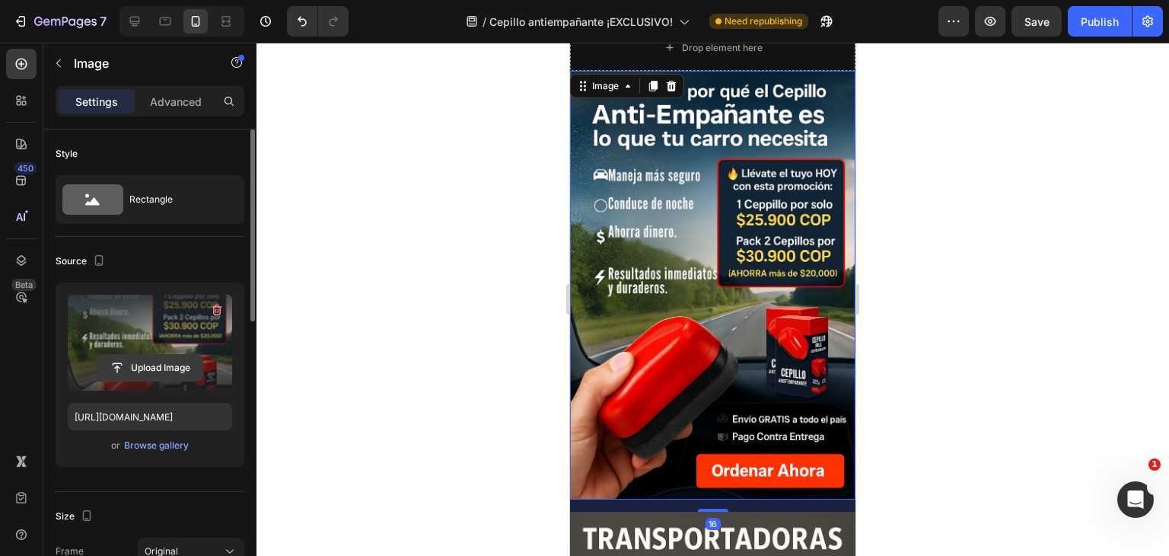
click at [176, 378] on input "file" at bounding box center [149, 368] width 105 height 26
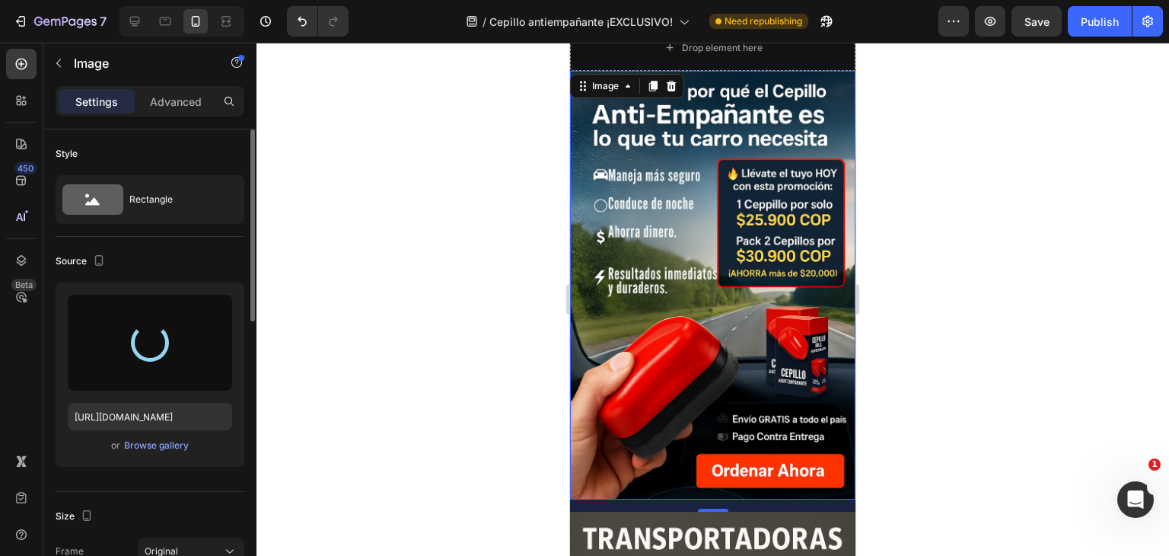
type input "https://cdn.shopify.com/s/files/1/0949/7542/6876/files/gempages_581923248241902…"
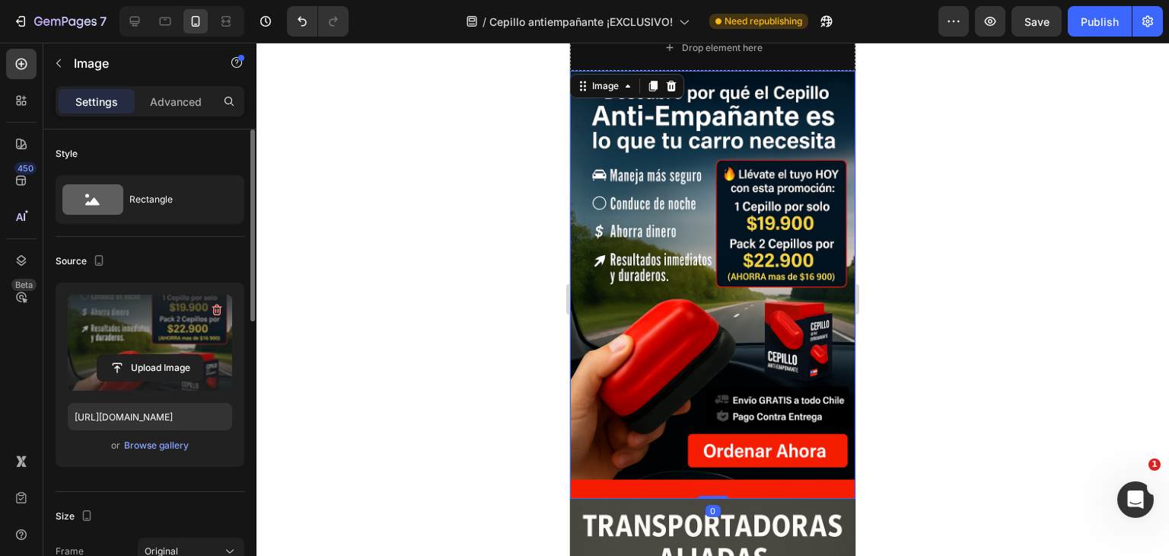
drag, startPoint x: 712, startPoint y: 484, endPoint x: 712, endPoint y: 453, distance: 31.2
click at [712, 453] on div "Image 0" at bounding box center [712, 285] width 285 height 428
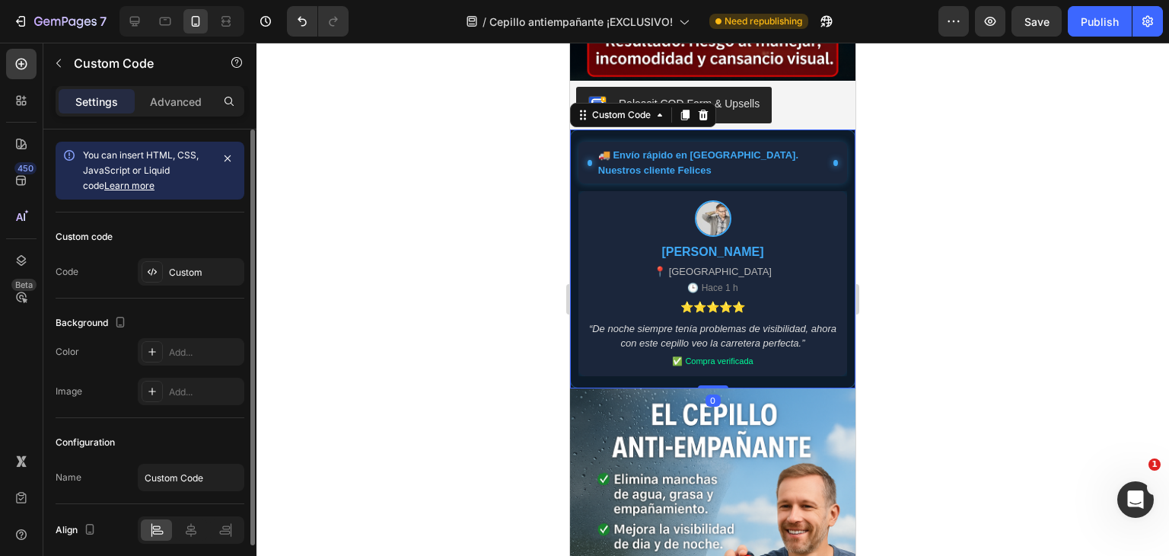
scroll to position [2256, 0]
click at [691, 110] on icon at bounding box center [685, 116] width 12 height 12
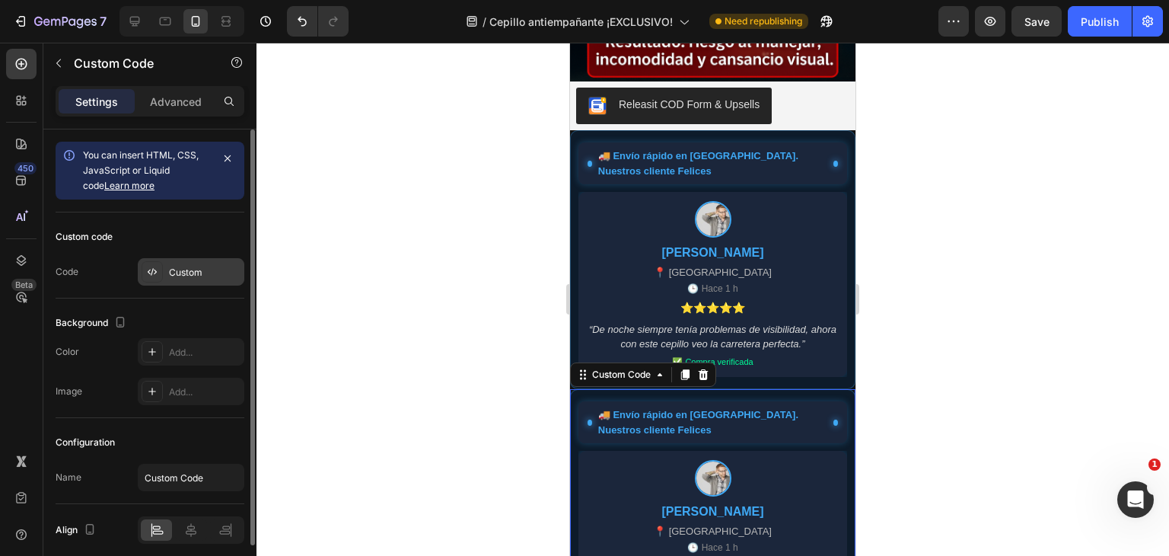
click at [208, 269] on div "Custom" at bounding box center [205, 273] width 72 height 14
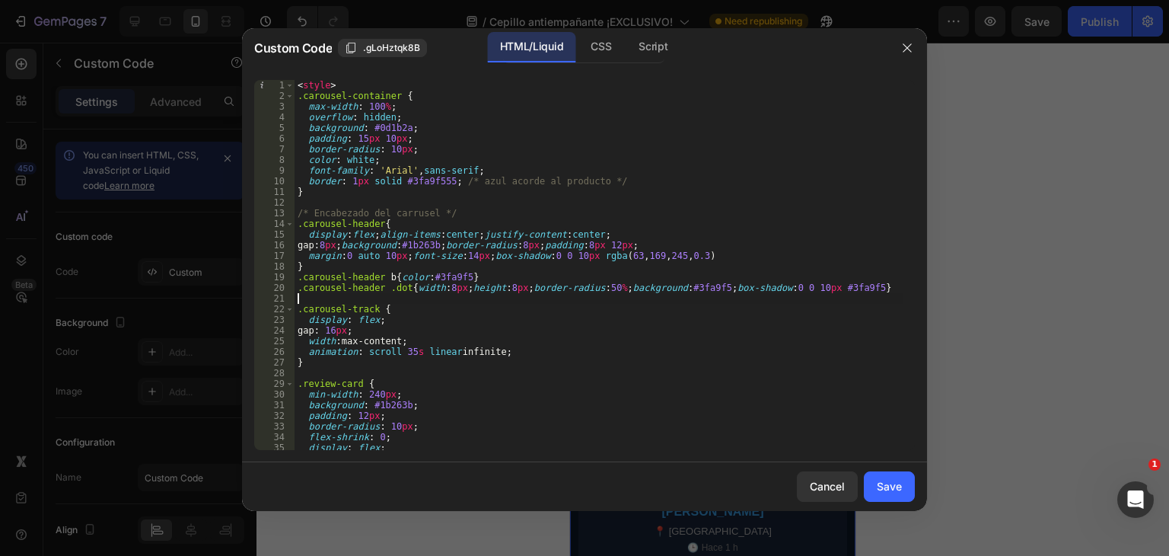
click at [429, 300] on div "< style > .carousel-container { max-width : 100 % ; overflow : hidden ; backgro…" at bounding box center [599, 275] width 609 height 391
type textarea "</div>"
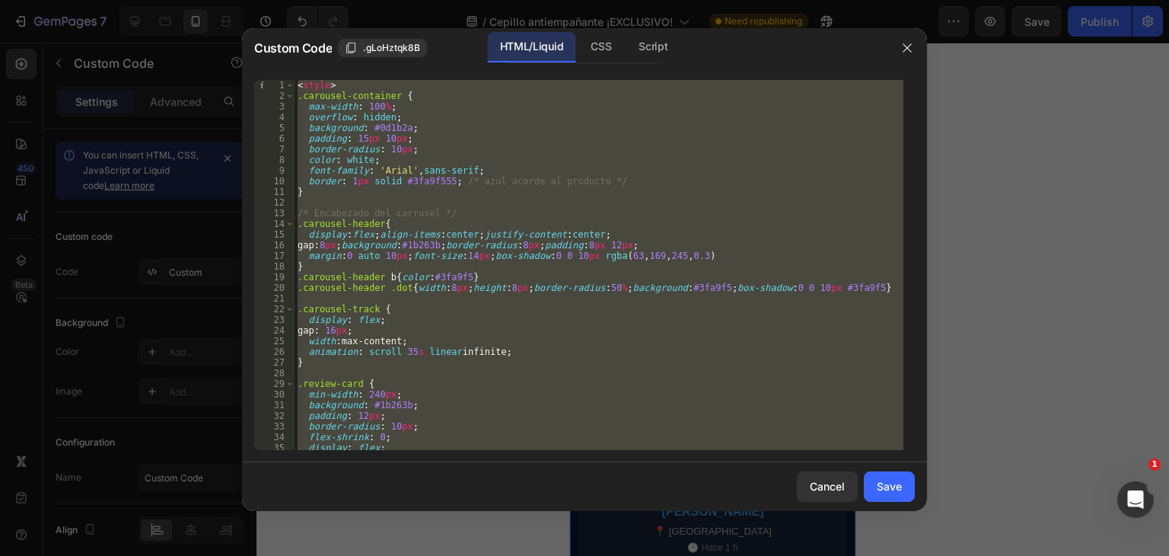
paste textarea
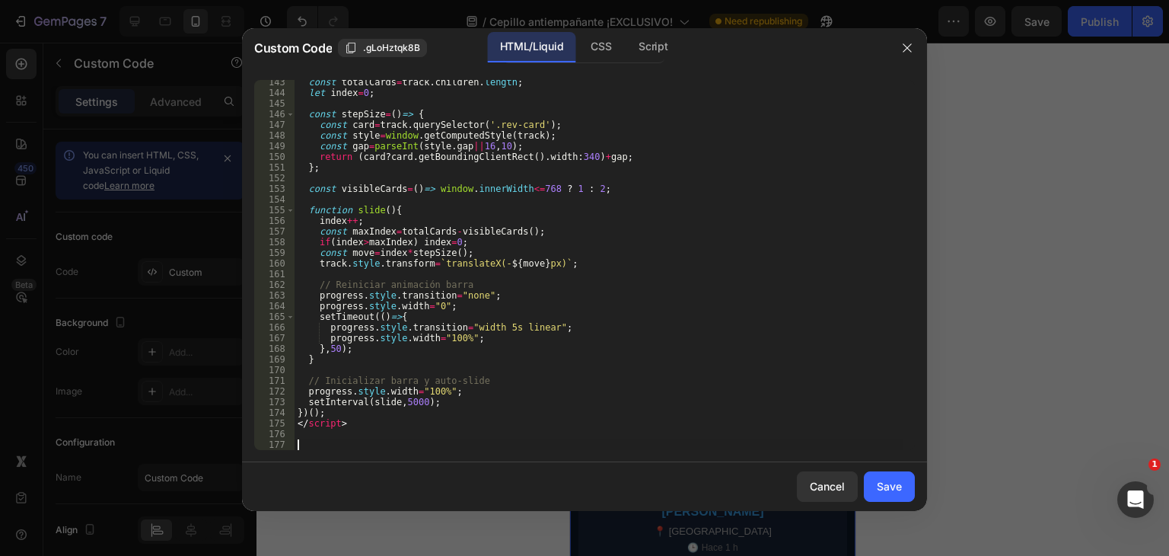
scroll to position [1601, 0]
click at [871, 473] on button "Save" at bounding box center [889, 486] width 51 height 30
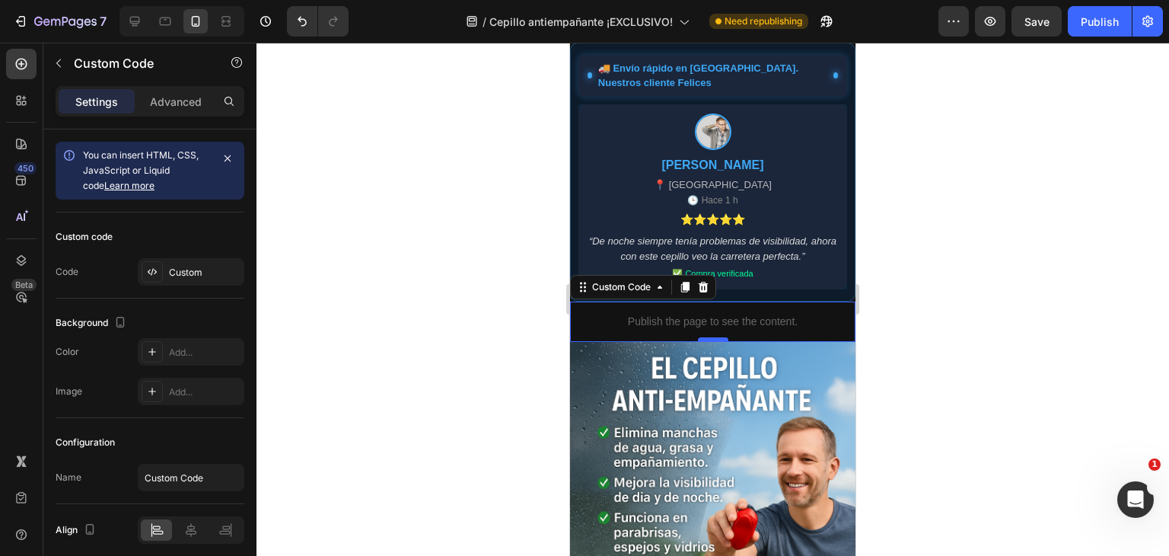
scroll to position [2327, 0]
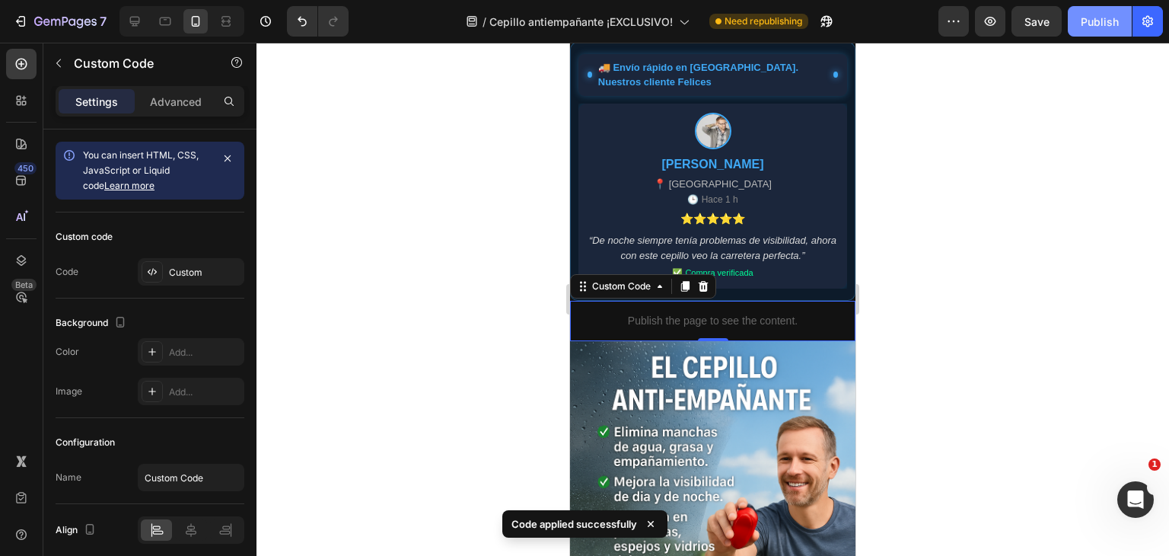
click at [1087, 22] on div "Publish" at bounding box center [1100, 22] width 38 height 16
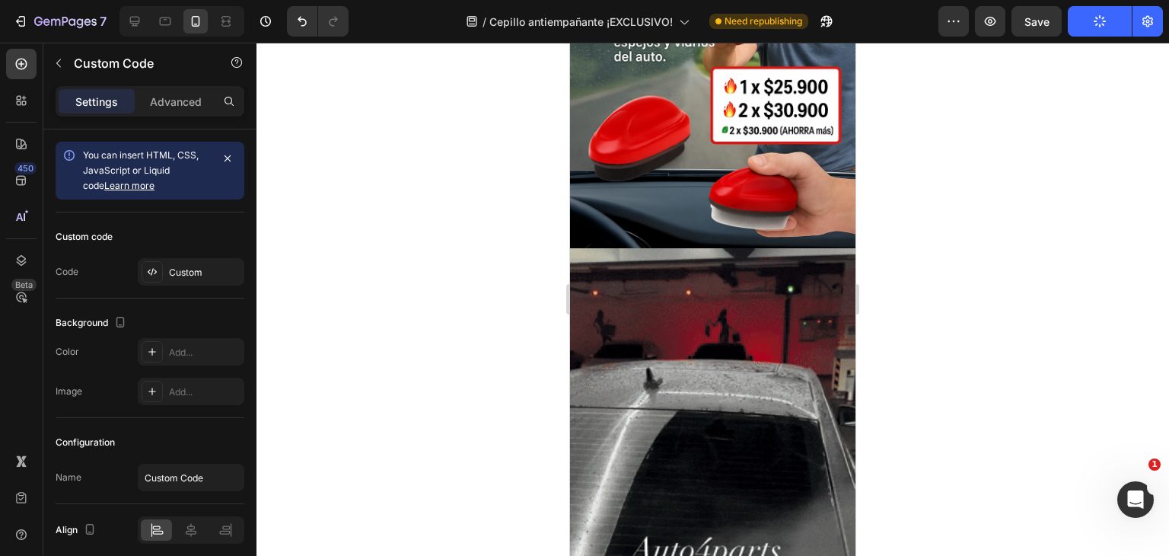
scroll to position [2834, 0]
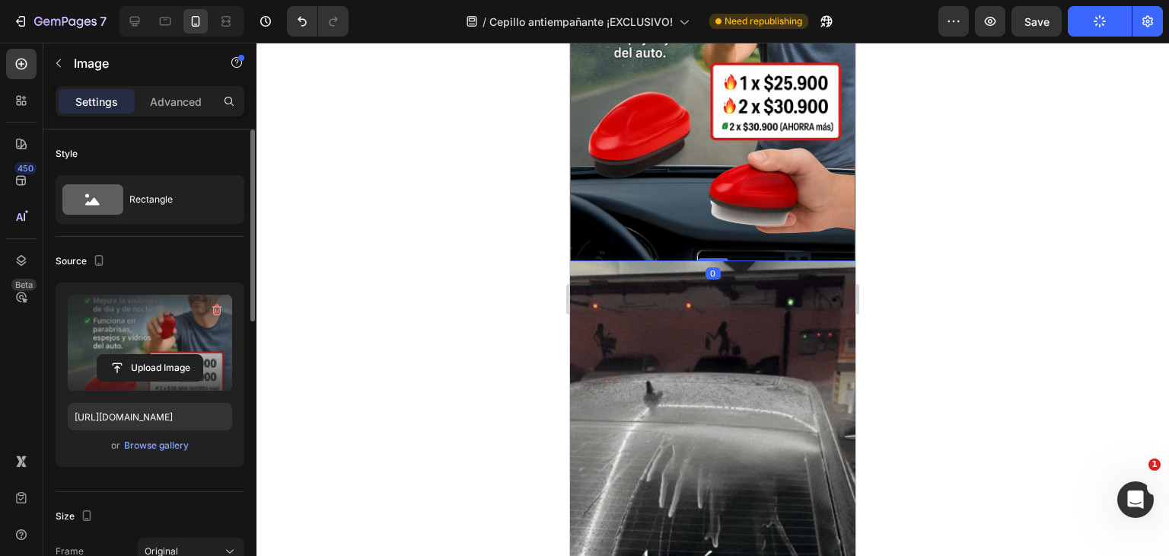
click at [174, 389] on label at bounding box center [150, 343] width 164 height 96
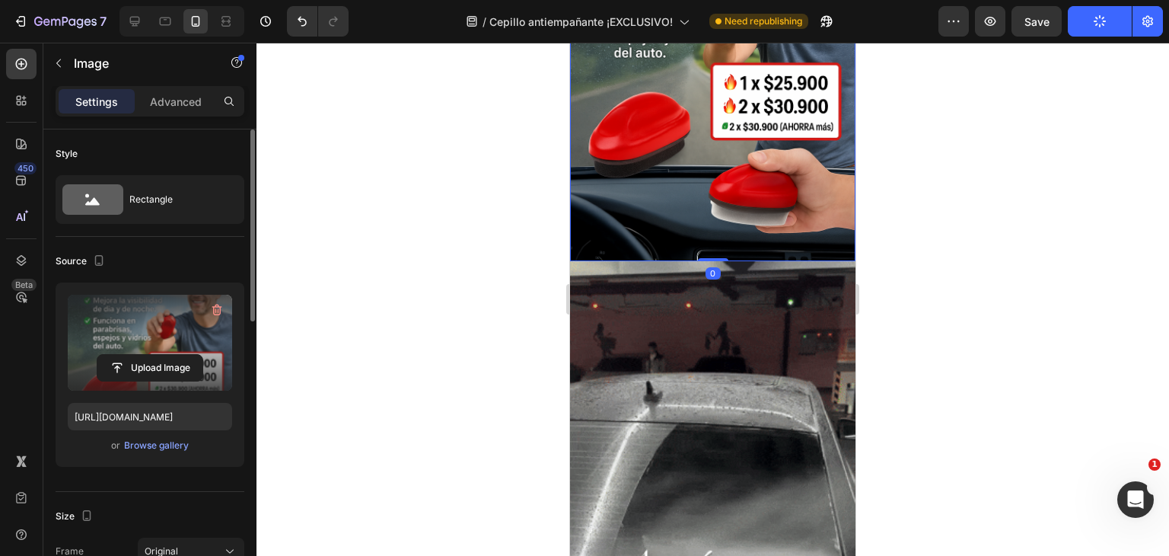
click at [174, 381] on input "file" at bounding box center [149, 368] width 105 height 26
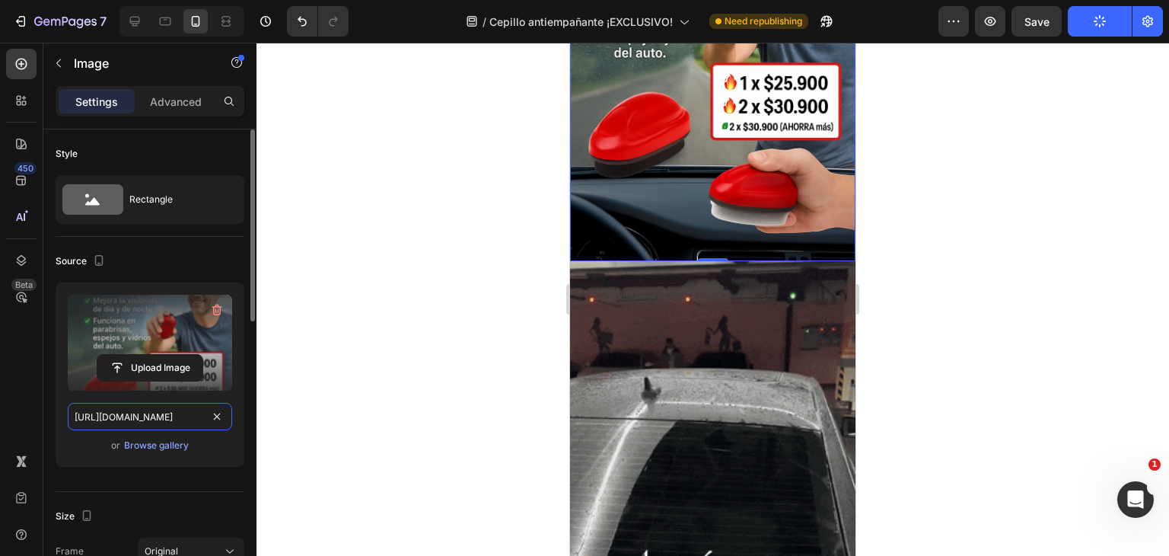
click at [168, 421] on input "https://cdn.shopify.com/s/files/1/0949/7542/6876/files/gempages_581923248241902…" at bounding box center [150, 416] width 164 height 27
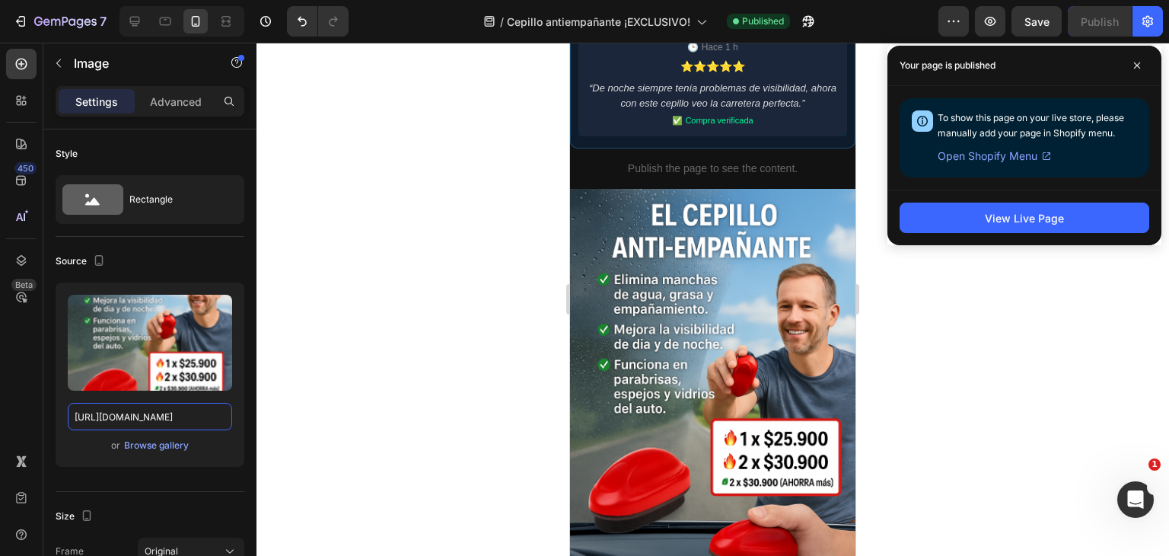
scroll to position [2285, 0]
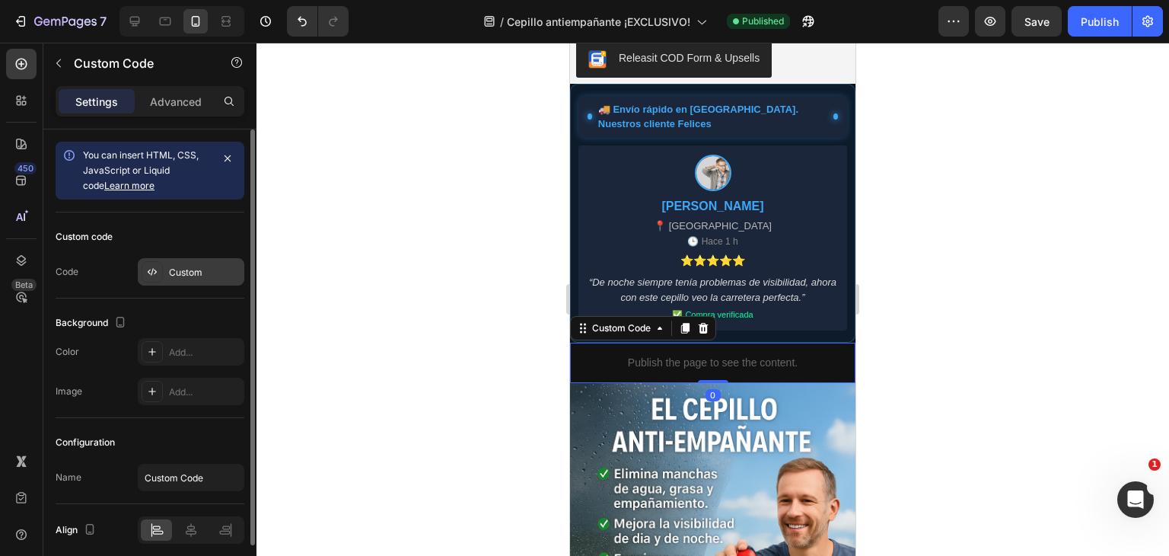
click at [186, 270] on div "Custom" at bounding box center [205, 273] width 72 height 14
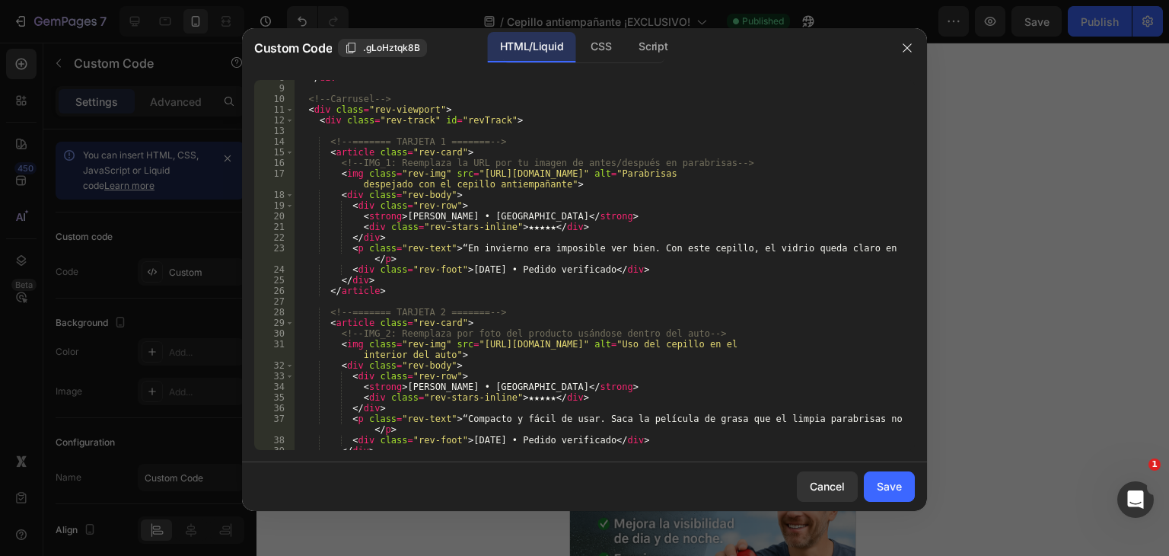
scroll to position [82, 0]
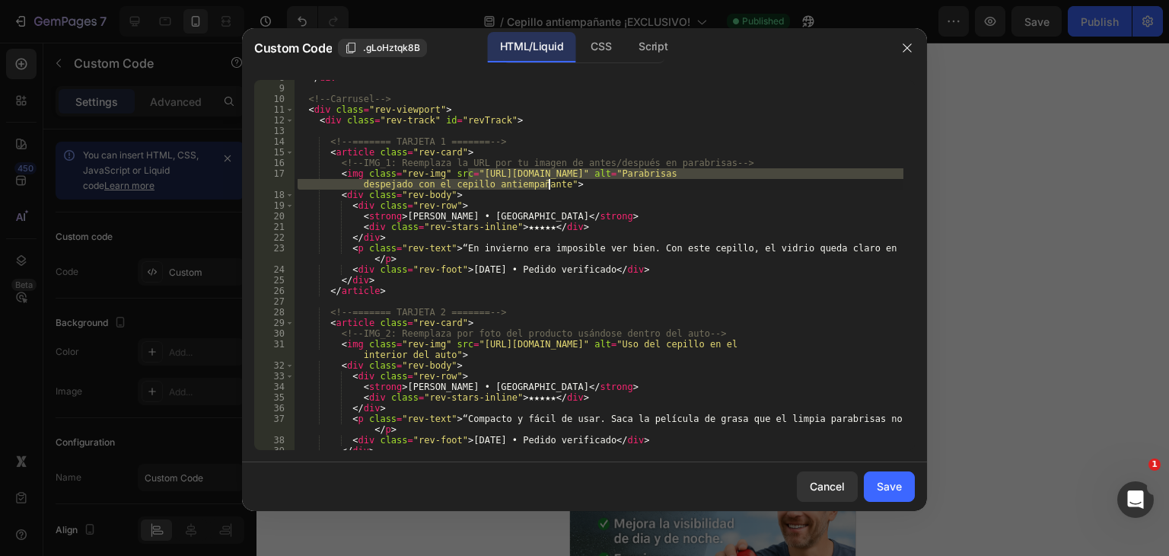
drag, startPoint x: 470, startPoint y: 168, endPoint x: 549, endPoint y: 185, distance: 80.9
click at [549, 185] on div "</ div > <!-- Carrusel --> < div class = "rev-viewport" > < div class = "rev-tr…" at bounding box center [599, 267] width 609 height 391
paste textarea "ae-pic-a1.aliexpress-media.com/kf/A16104fc9a72f40b6b3c31aa964d0ed44N.jpg_.webp"
type textarea "<img class="rev-img" src="https://ae-pic-a1.aliexpress-media.com/kf/A16104fc9a7…"
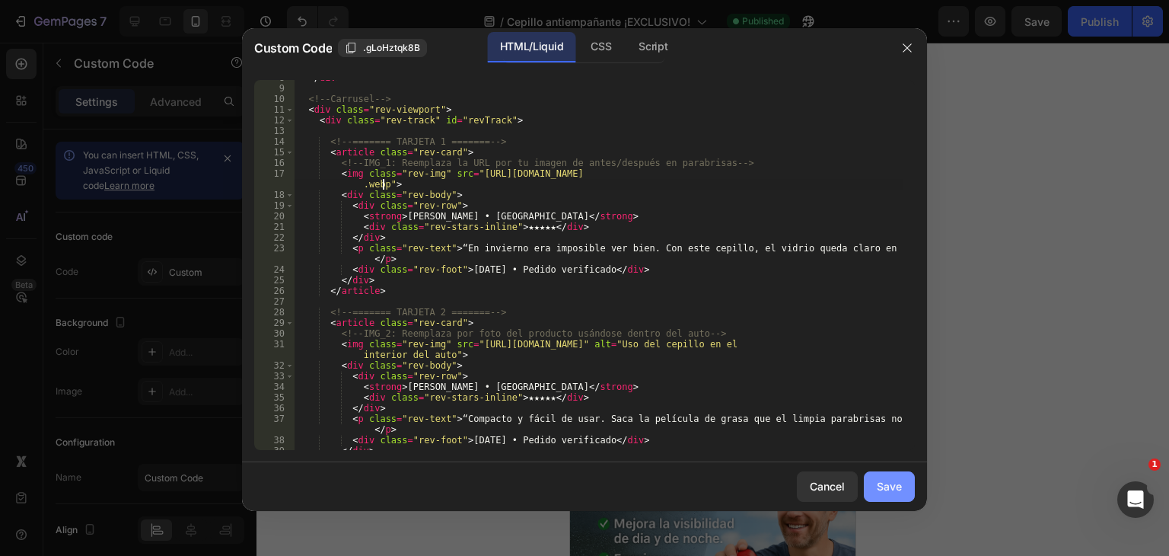
click at [878, 490] on div "Save" at bounding box center [889, 486] width 25 height 16
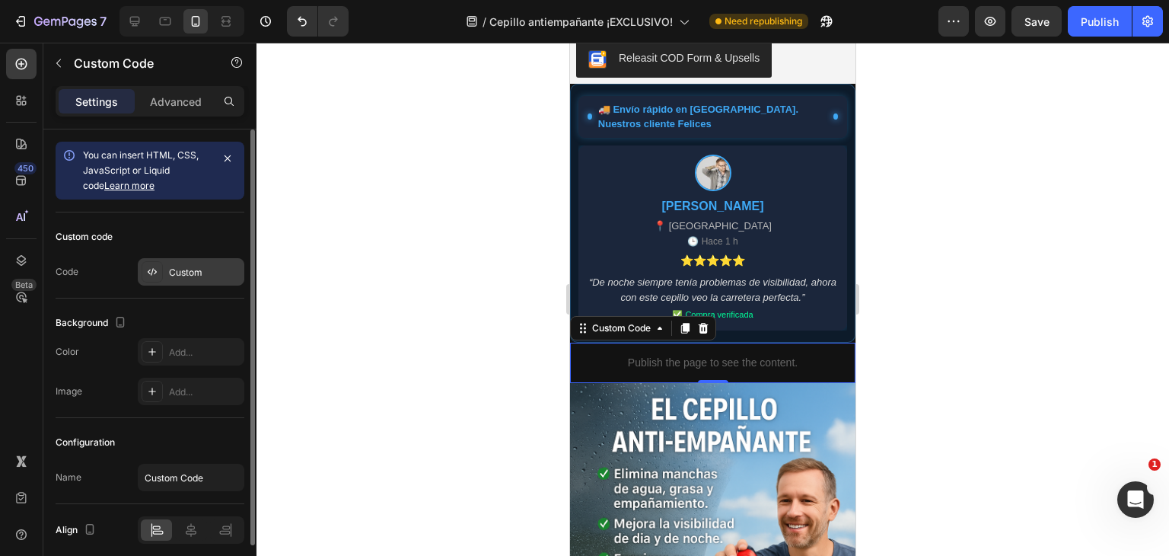
click at [199, 260] on div "Custom" at bounding box center [191, 271] width 107 height 27
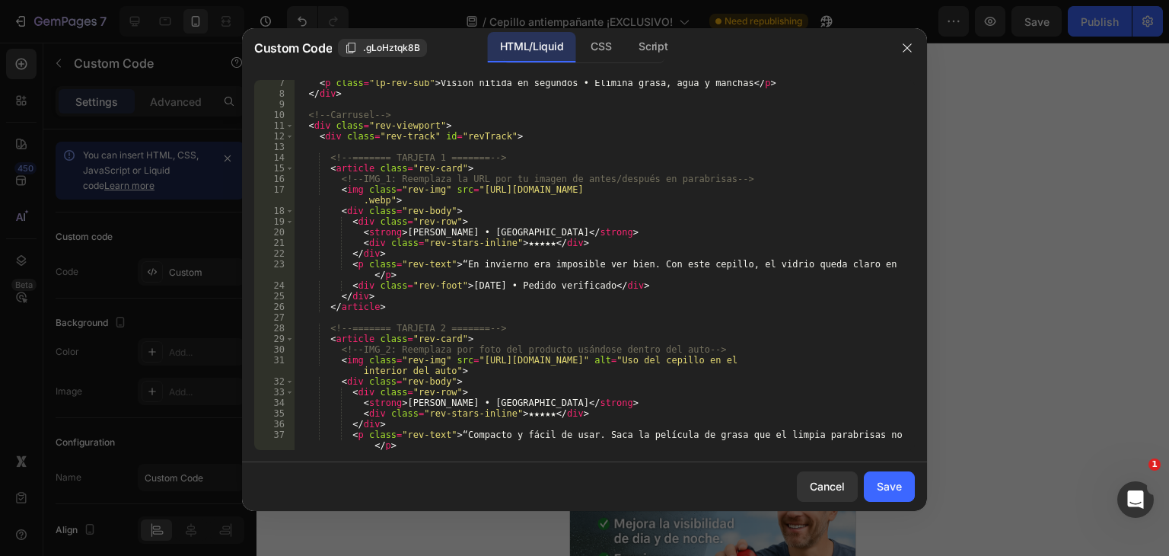
scroll to position [66, 0]
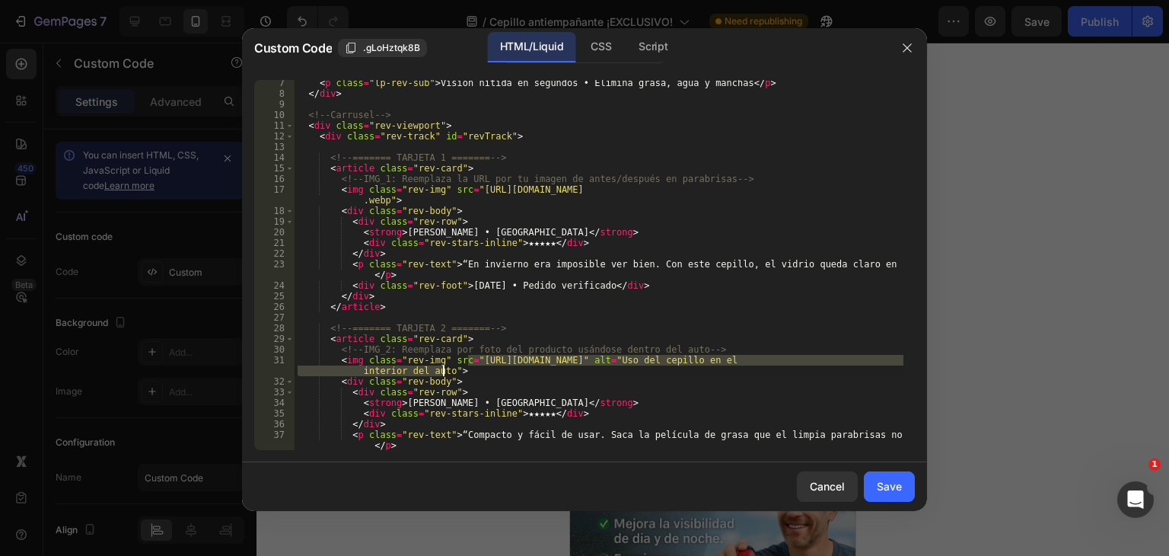
drag, startPoint x: 469, startPoint y: 358, endPoint x: 446, endPoint y: 371, distance: 25.9
click at [446, 371] on div "< p class = "lp-rev-sub" > Visión nítida en segundos • Elimina grasa, agua y ma…" at bounding box center [599, 273] width 609 height 391
paste textarea "ae-pic-a1.aliexpress-media.com/kf/A691459e23e1243d49079c8c5a1eb43aeo.jpg_.webp"
type textarea "<img class="rev-img" src="https://ae-pic-a1.aliexpress-media.com/kf/A691459e23e…"
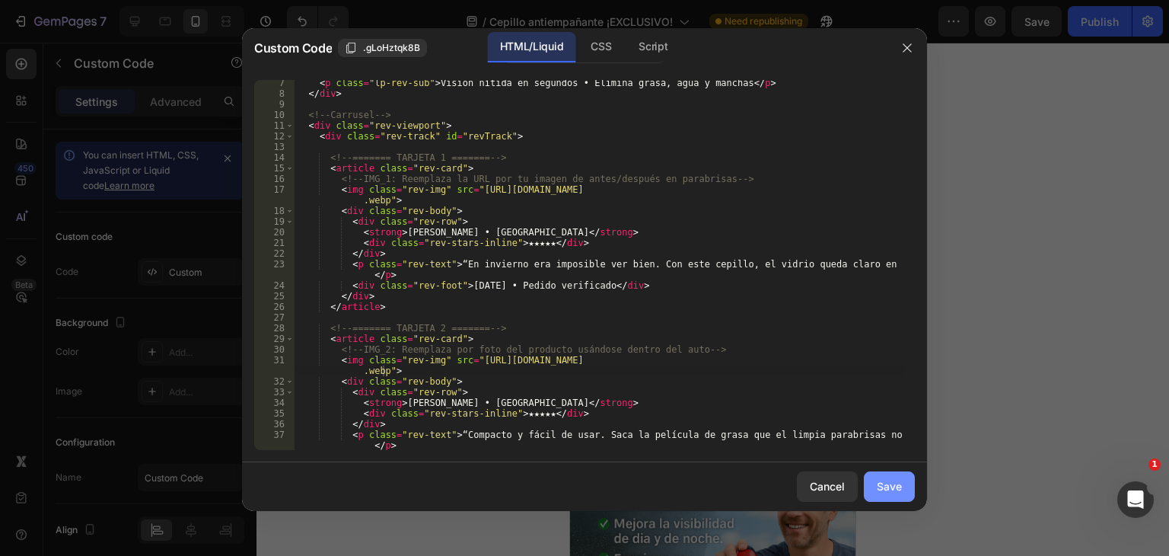
click at [894, 491] on div "Save" at bounding box center [889, 486] width 25 height 16
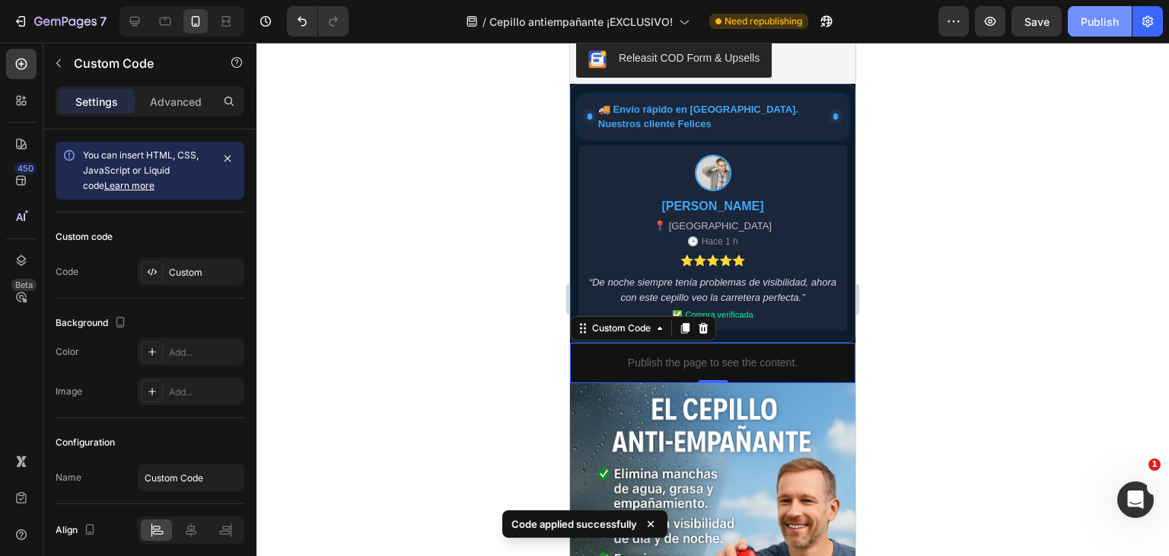
click at [1110, 17] on div "Publish" at bounding box center [1100, 22] width 38 height 16
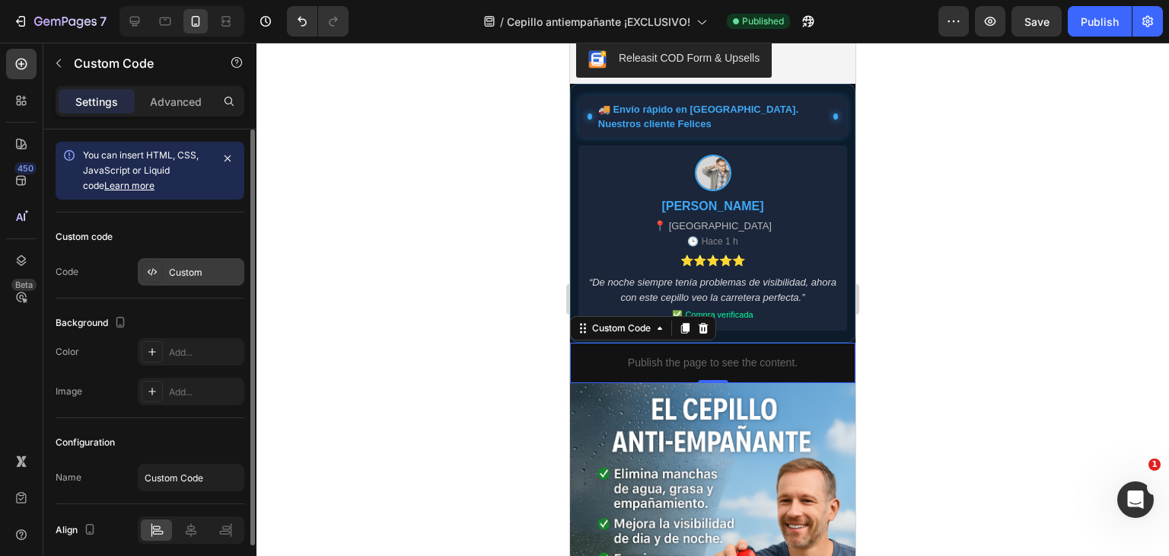
click at [201, 258] on div "Custom" at bounding box center [191, 271] width 107 height 27
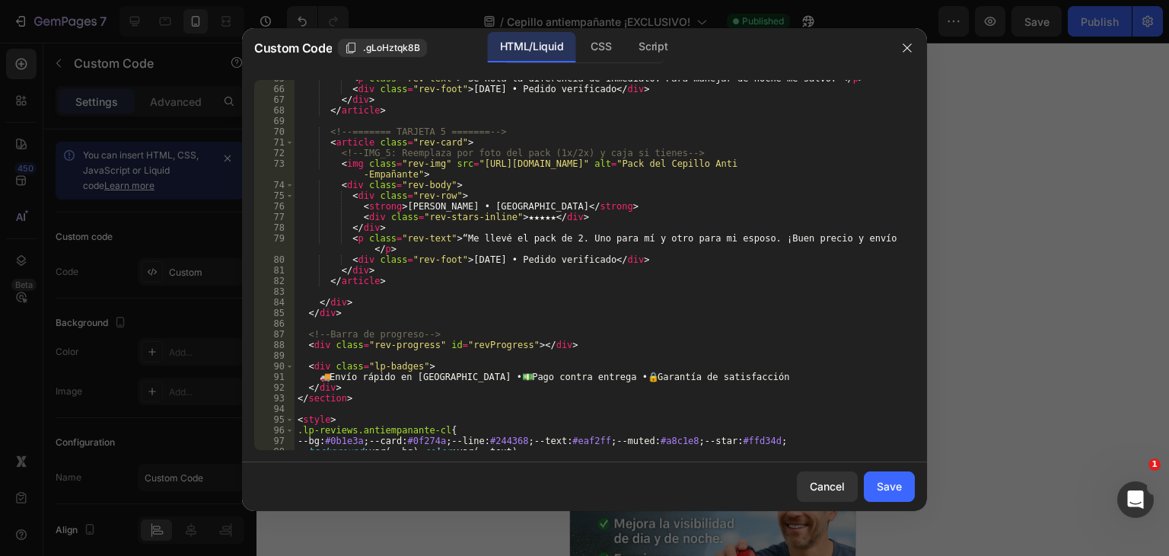
scroll to position [758, 0]
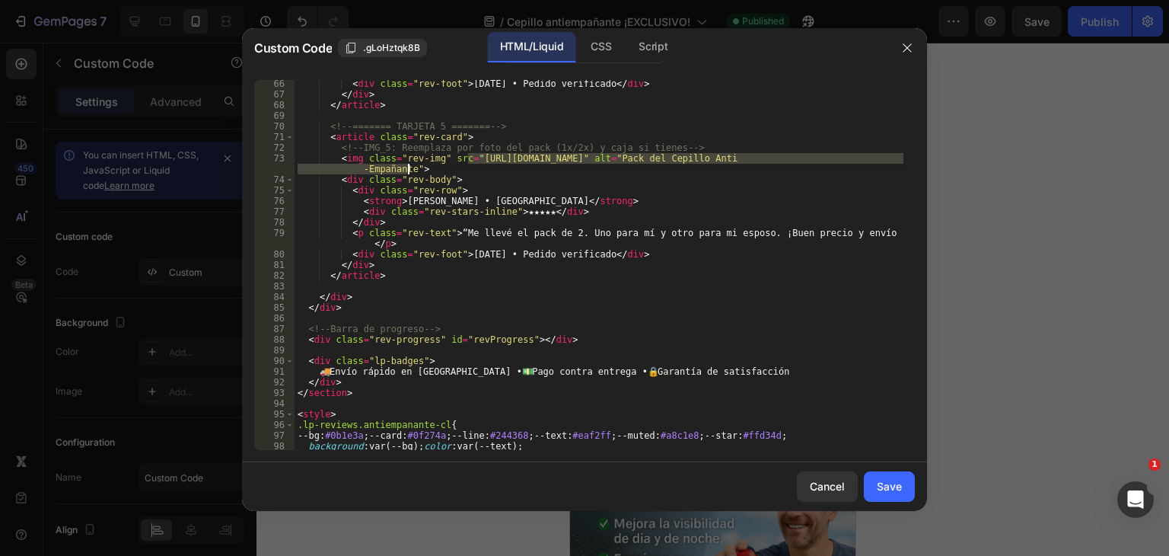
drag, startPoint x: 467, startPoint y: 157, endPoint x: 408, endPoint y: 172, distance: 61.3
click at [408, 172] on div "< div class = "rev-foot" > Hace 2 semanas • Pedido verificado </ div > </ div >…" at bounding box center [599, 273] width 609 height 391
paste textarea "ae-pic-a1.aliexpress-media.com/kf/Ad5c98ee99170432d8096f81b38698b3bj.jpg_.webp"
type textarea "<img class="rev-img" src="https://ae-pic-a1.aliexpress-media.com/kf/Ad5c98ee991…"
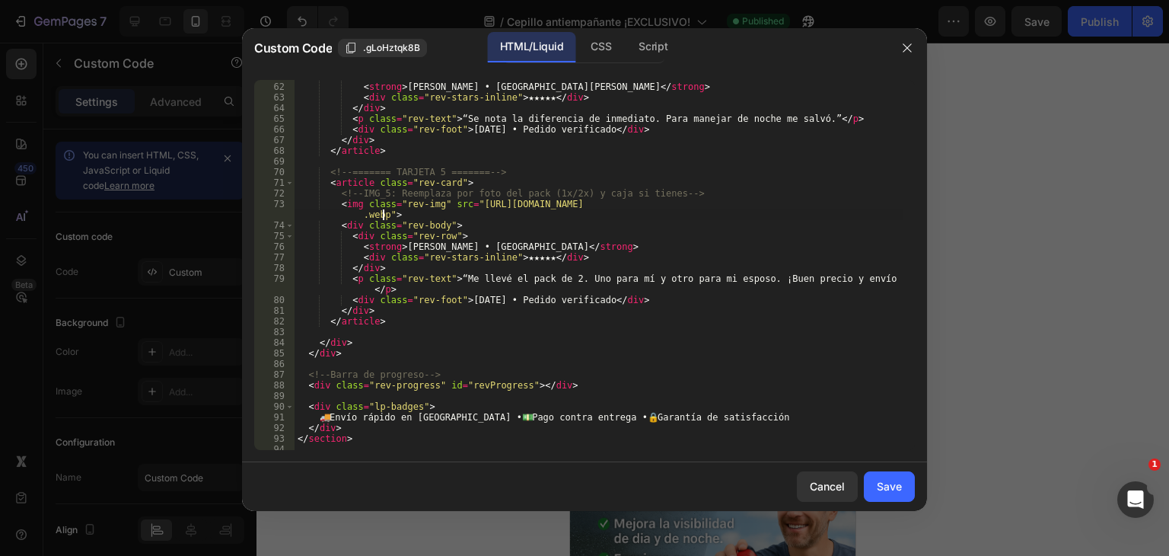
scroll to position [712, 0]
click at [877, 488] on div "Save" at bounding box center [889, 486] width 25 height 16
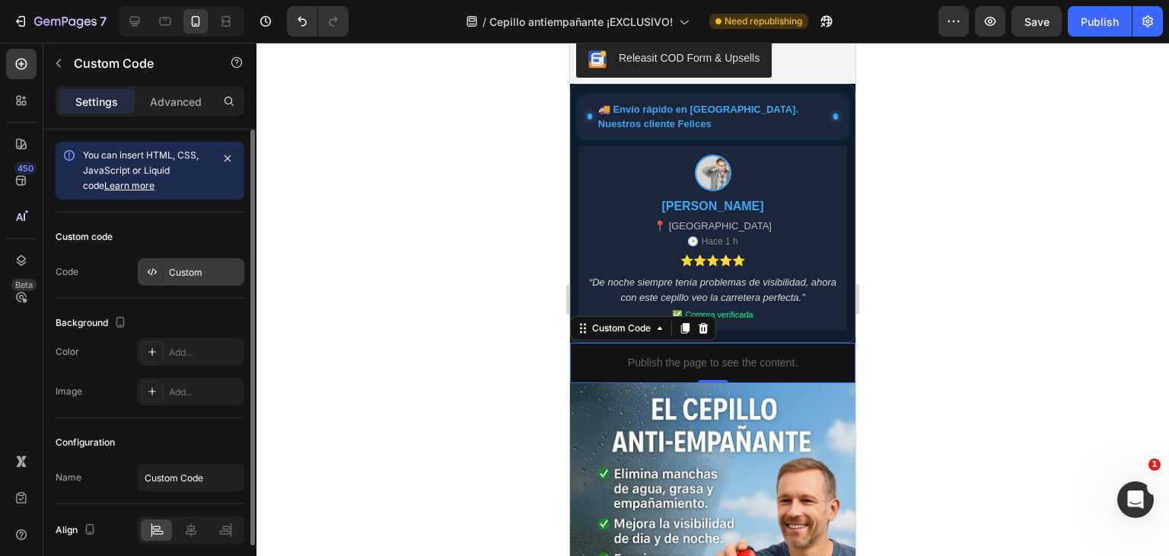
click at [198, 268] on div "Custom" at bounding box center [205, 273] width 72 height 14
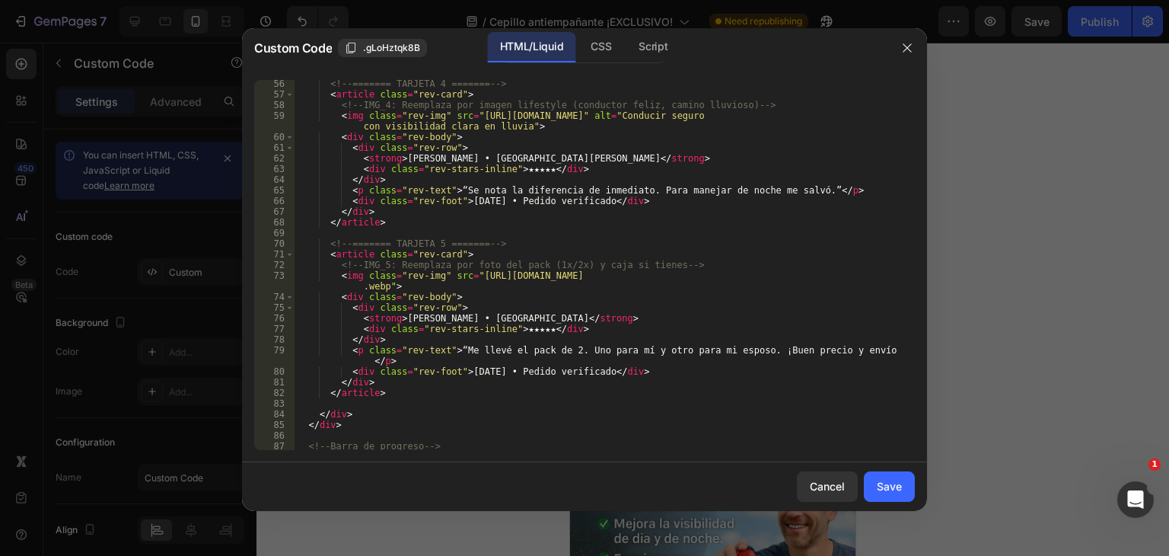
scroll to position [616, 0]
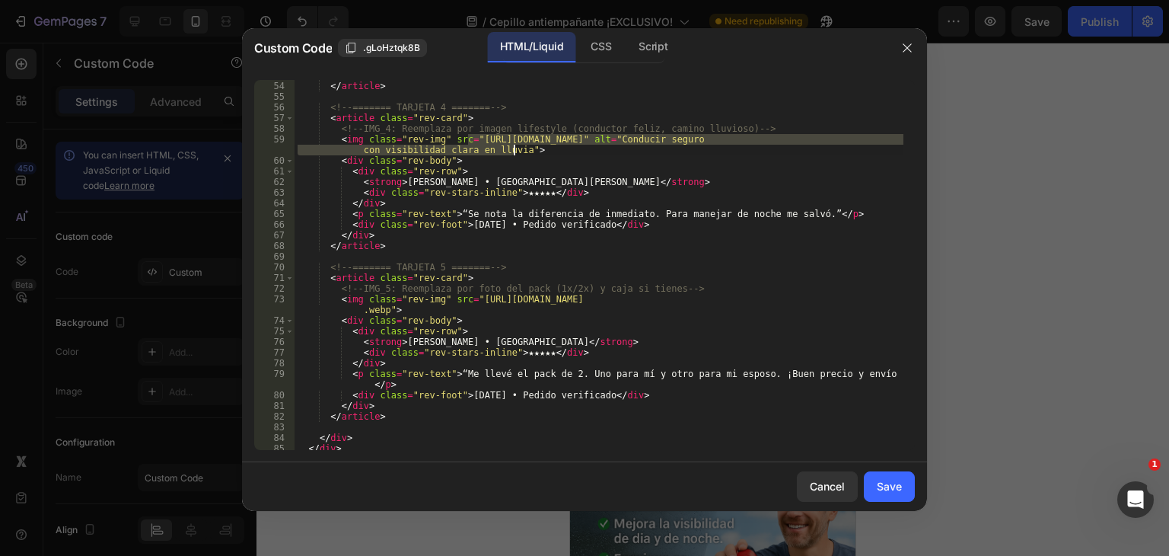
drag, startPoint x: 467, startPoint y: 139, endPoint x: 511, endPoint y: 151, distance: 46.7
click at [511, 151] on div "</ div > </ article > <!-- ======= TARJETA 4 ======= --> < article class = "rev…" at bounding box center [599, 265] width 609 height 391
paste textarea "ae-pic-a1.aliexpress-media.com/kf/A0b7b8a7b869e422285f49a008df1b656B.jpg_.webp"
type textarea "<img class="rev-img" src="https://ae-pic-a1.aliexpress-media.com/kf/A0b7b8a7b86…"
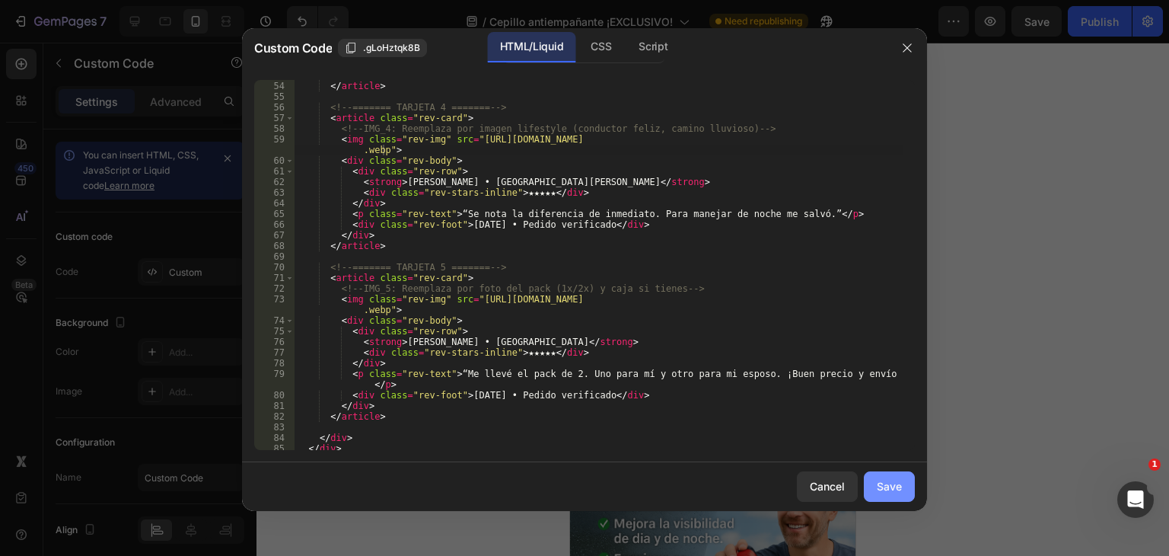
click at [891, 496] on button "Save" at bounding box center [889, 486] width 51 height 30
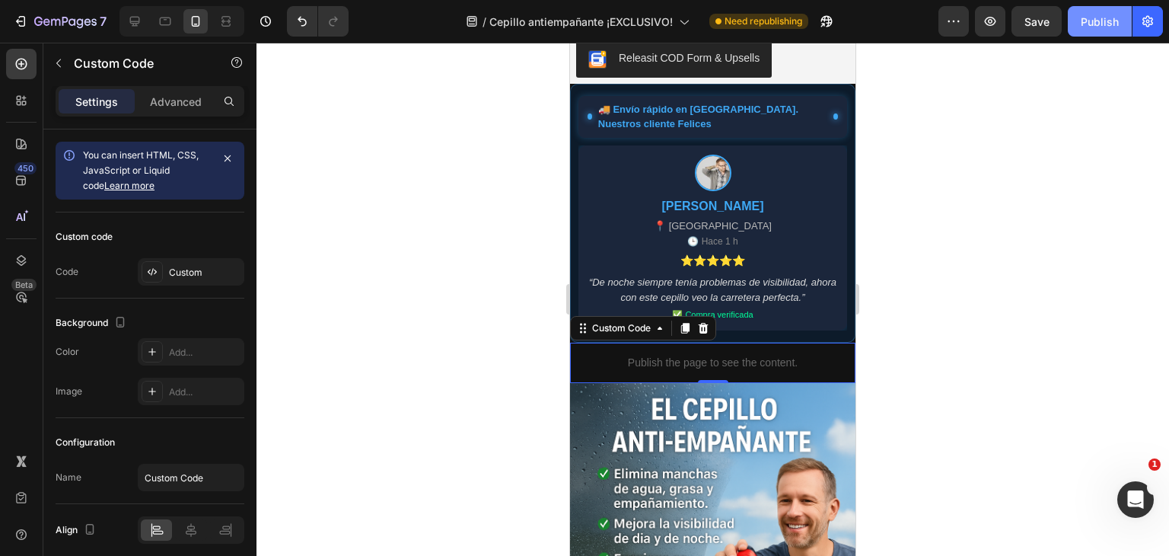
click at [1090, 18] on div "Publish" at bounding box center [1100, 22] width 38 height 16
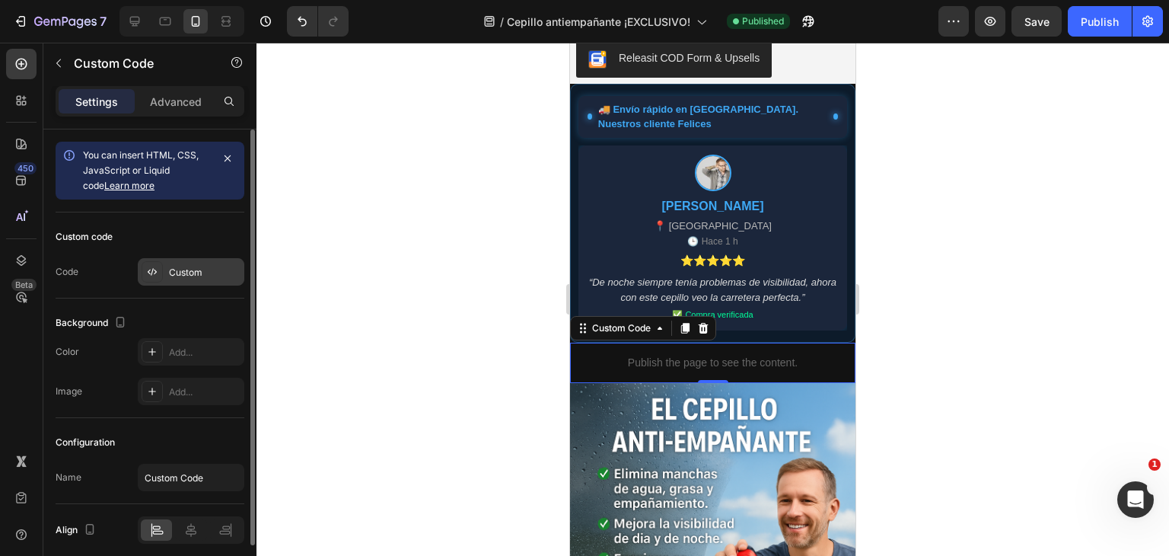
click at [180, 272] on div "Custom" at bounding box center [205, 273] width 72 height 14
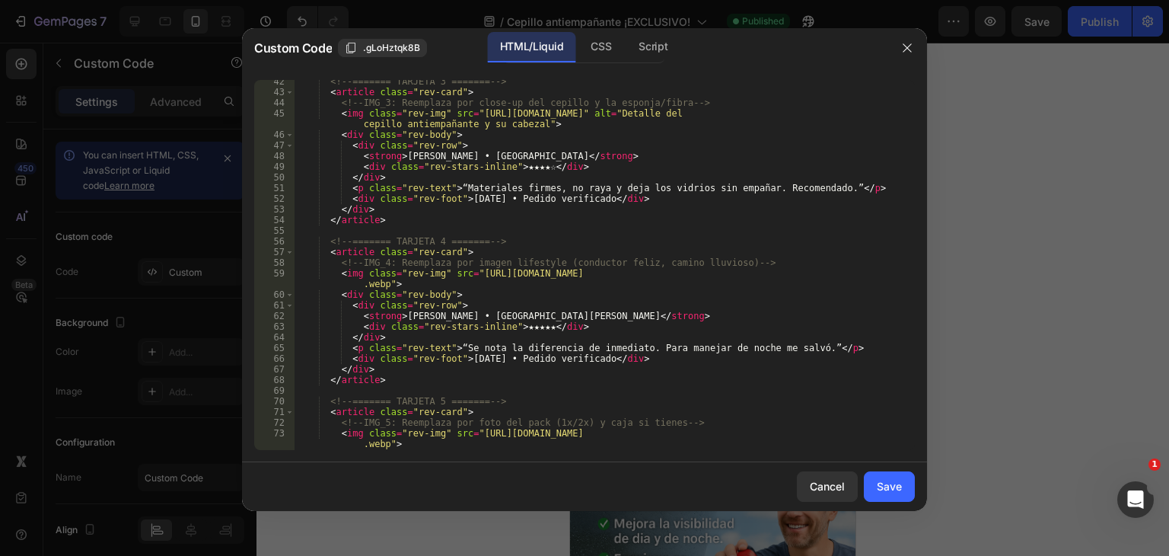
scroll to position [460, 0]
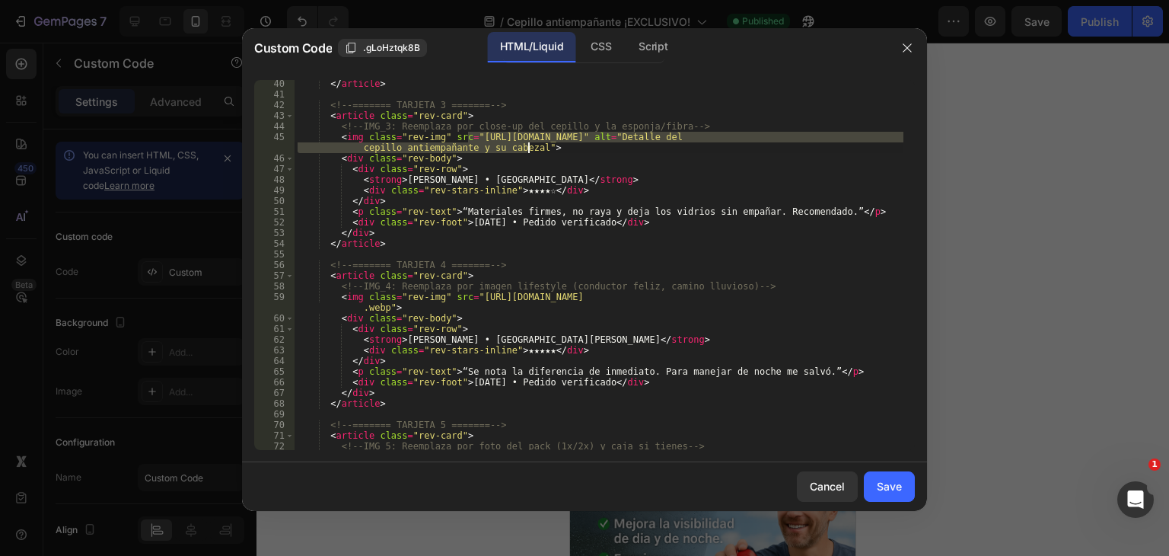
drag, startPoint x: 470, startPoint y: 135, endPoint x: 529, endPoint y: 148, distance: 60.8
click at [529, 148] on div "</ article > <!-- ======= TARJETA 3 ======= --> < article class = "rev-card" > …" at bounding box center [599, 279] width 609 height 402
paste textarea "ugc.joomcdn.net/443e927c9a4cd1e66c5d5587421292fd7385d507_original.jpeg"
type textarea "<img class="rev-img" src="https://ugc.joomcdn.net/443e927c9a4cd1e66c5d558742129…"
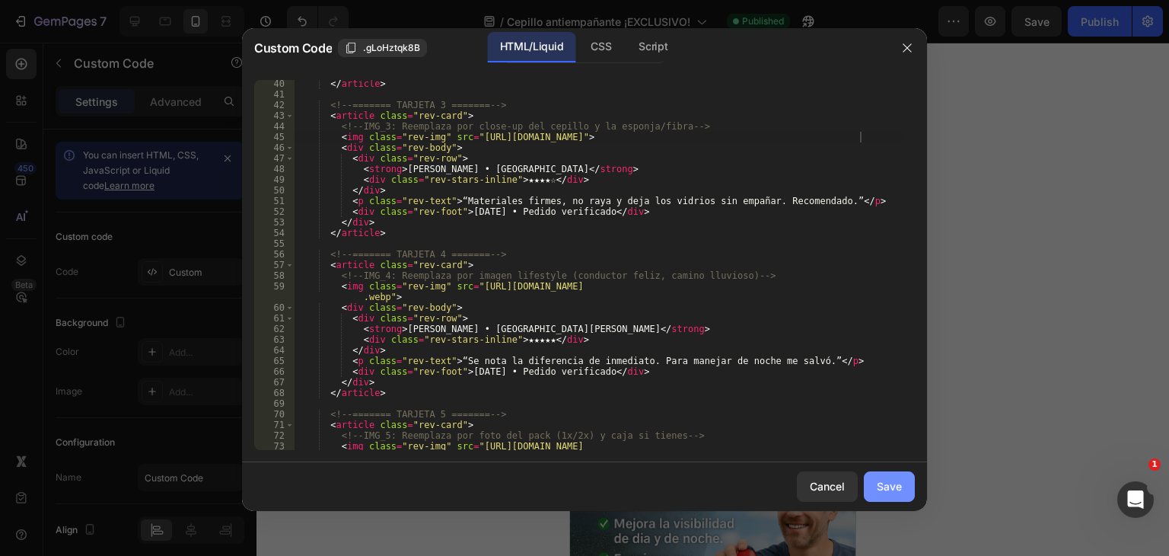
click at [879, 484] on div "Save" at bounding box center [889, 486] width 25 height 16
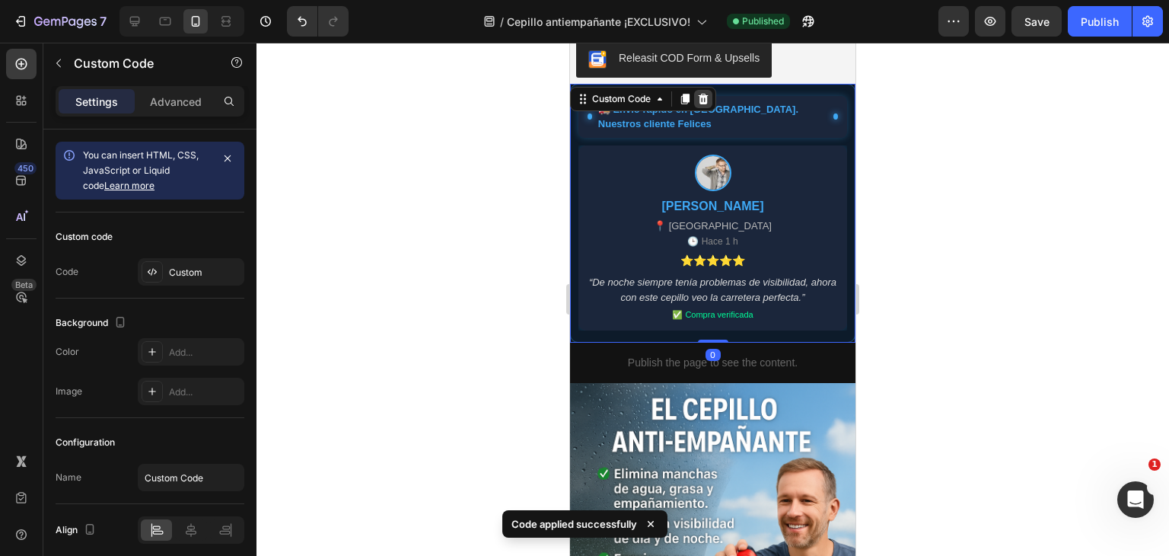
click at [704, 106] on div at bounding box center [703, 99] width 18 height 18
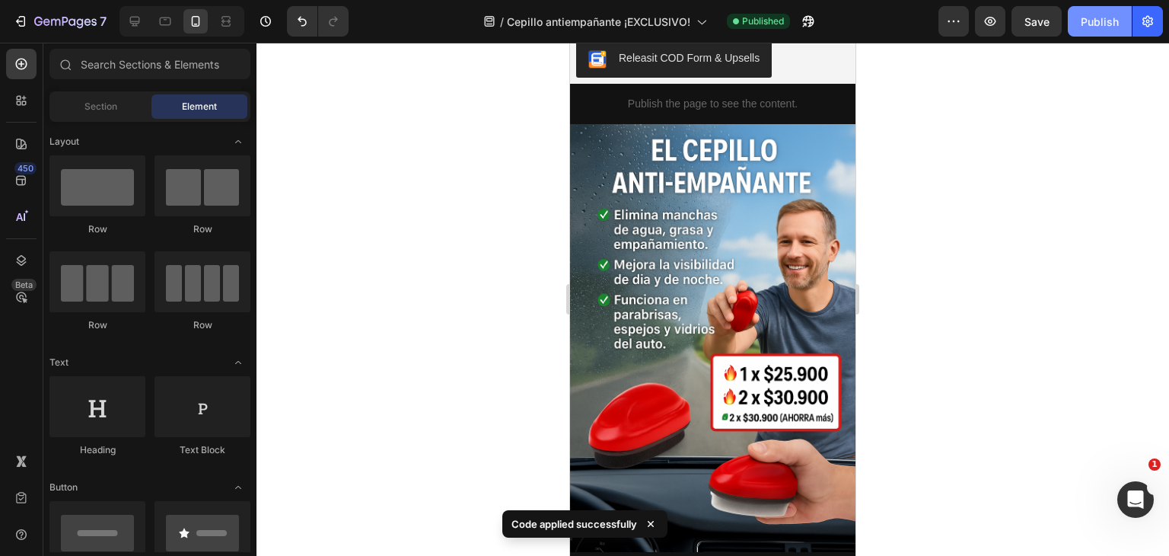
click at [1074, 24] on button "Publish" at bounding box center [1100, 21] width 64 height 30
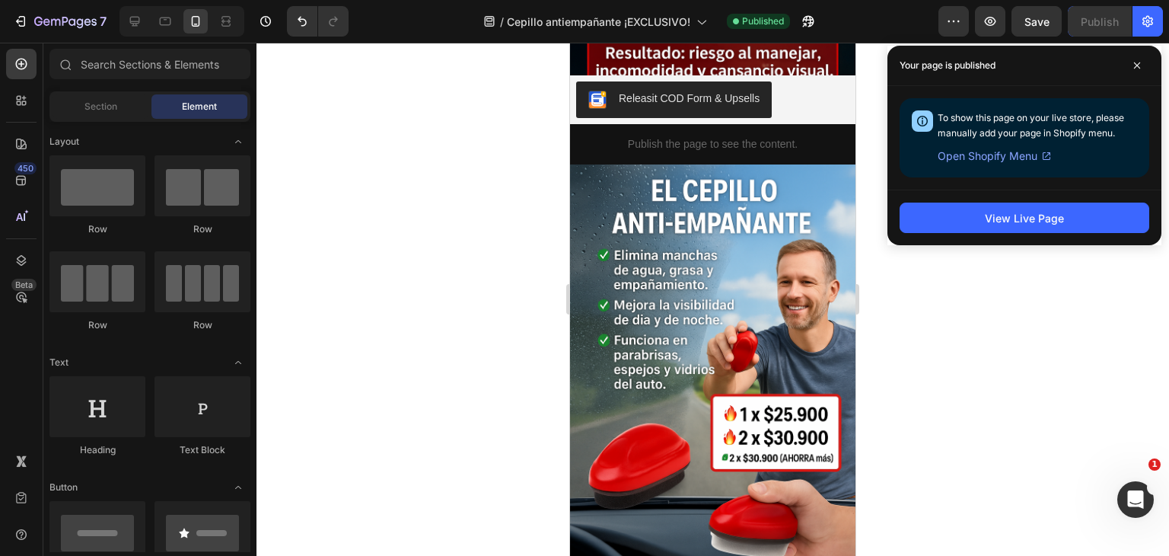
scroll to position [2250, 0]
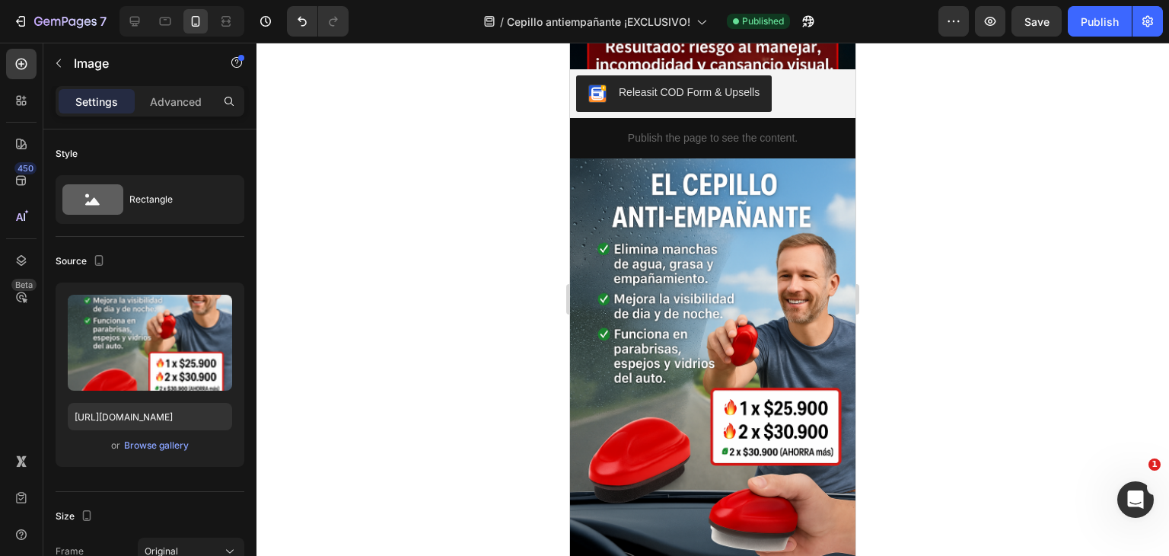
click at [706, 203] on img at bounding box center [712, 372] width 285 height 428
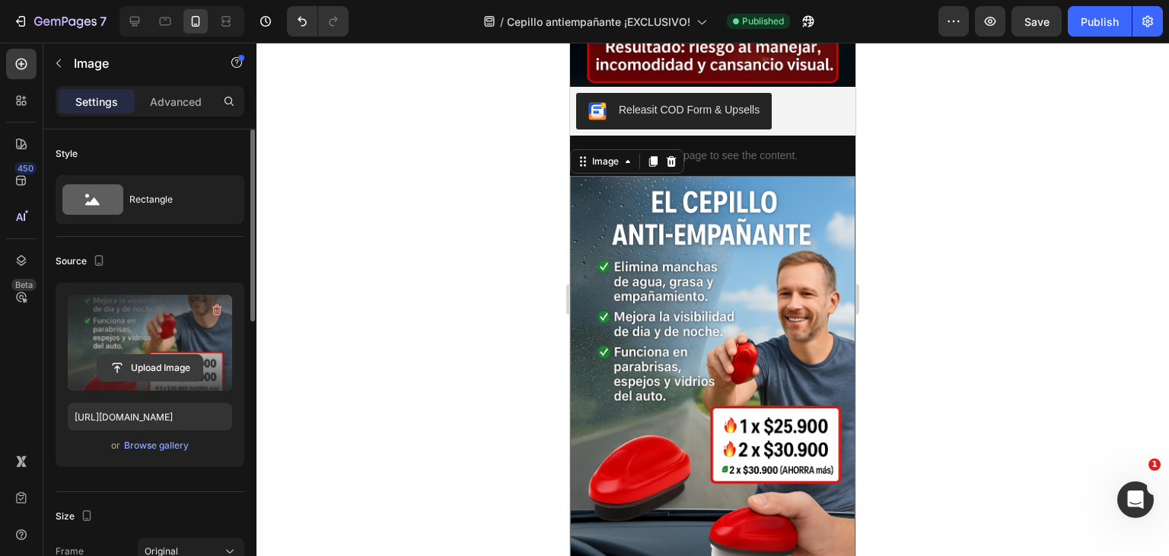
click at [167, 367] on input "file" at bounding box center [149, 368] width 105 height 26
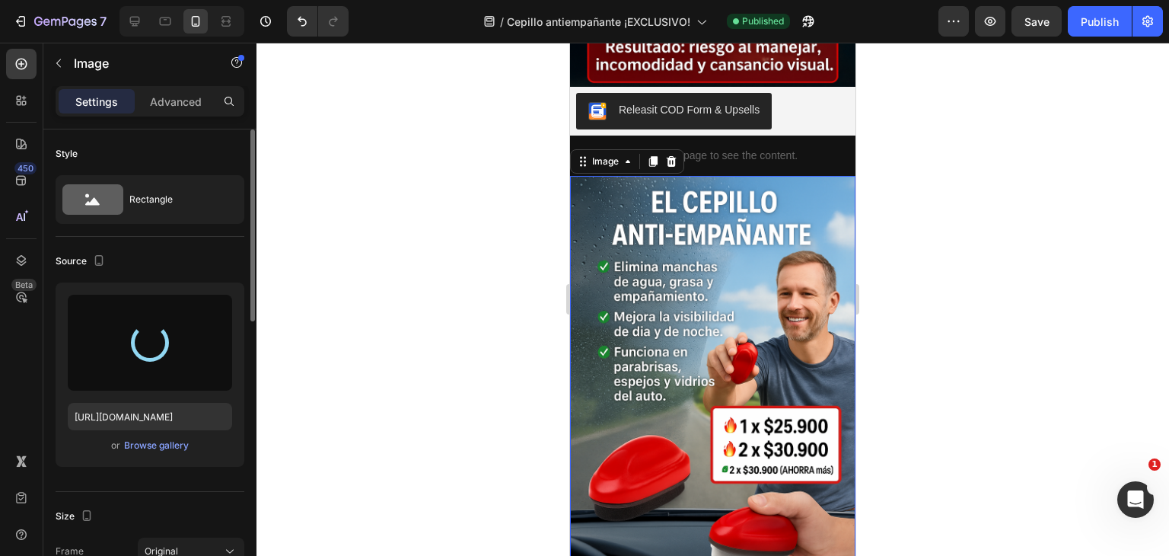
type input "https://cdn.shopify.com/s/files/1/0949/7542/6876/files/gempages_581923248241902…"
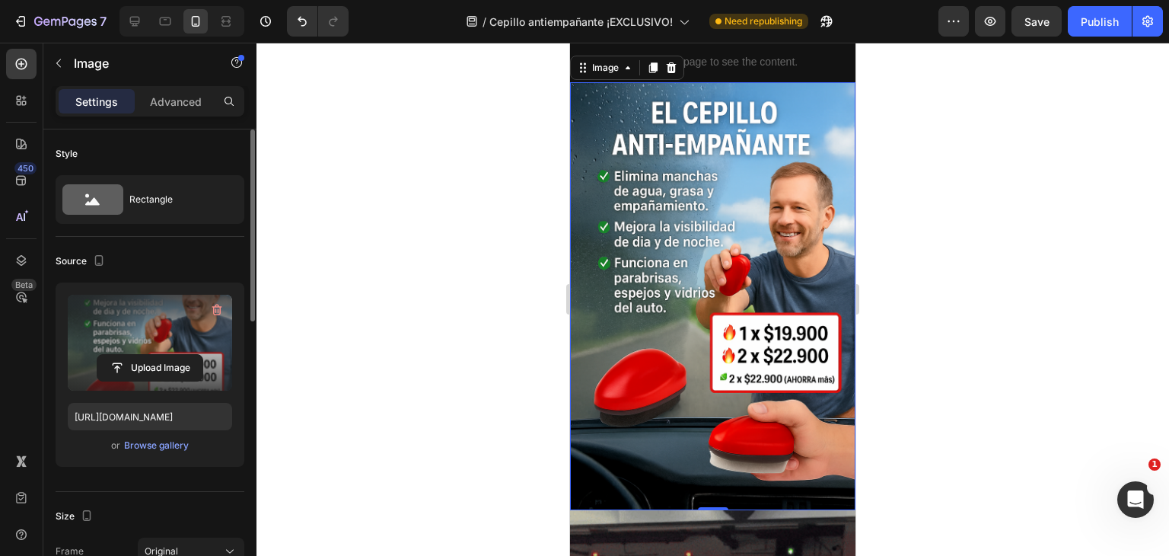
scroll to position [2479, 0]
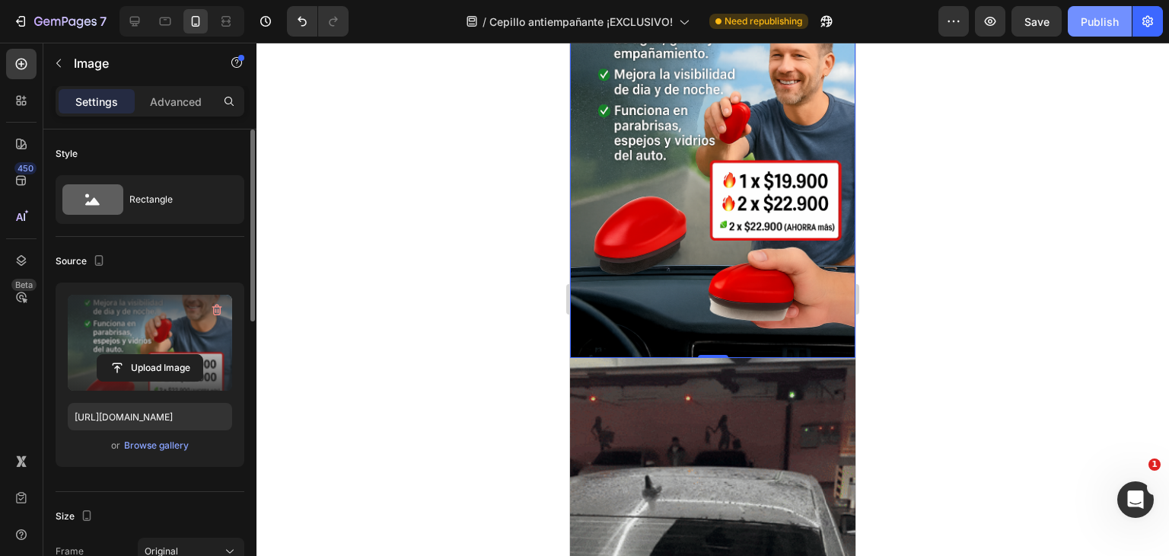
click at [1093, 16] on div "Publish" at bounding box center [1100, 22] width 38 height 16
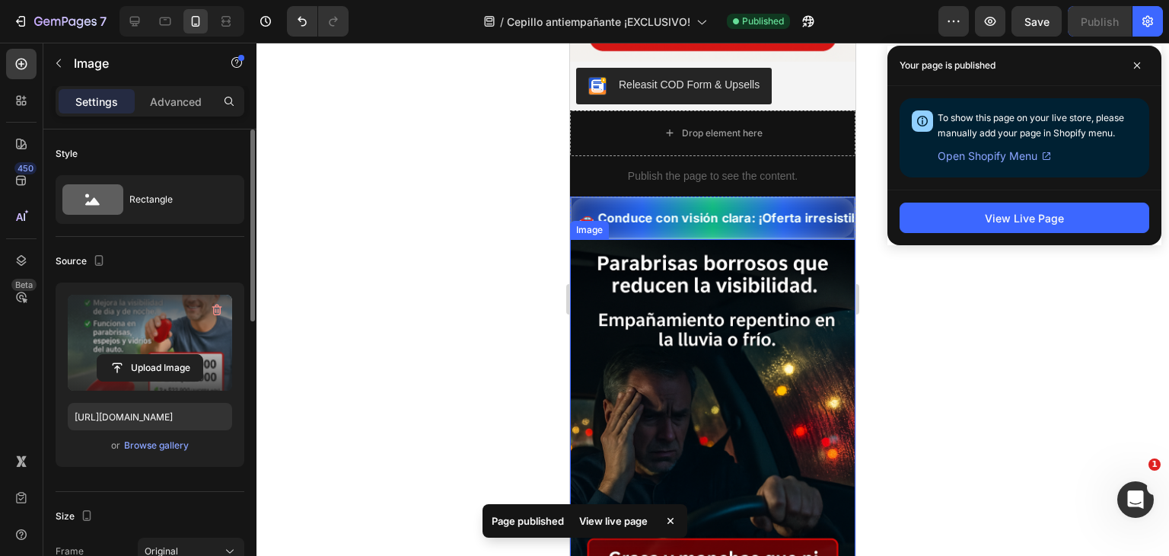
scroll to position [1718, 0]
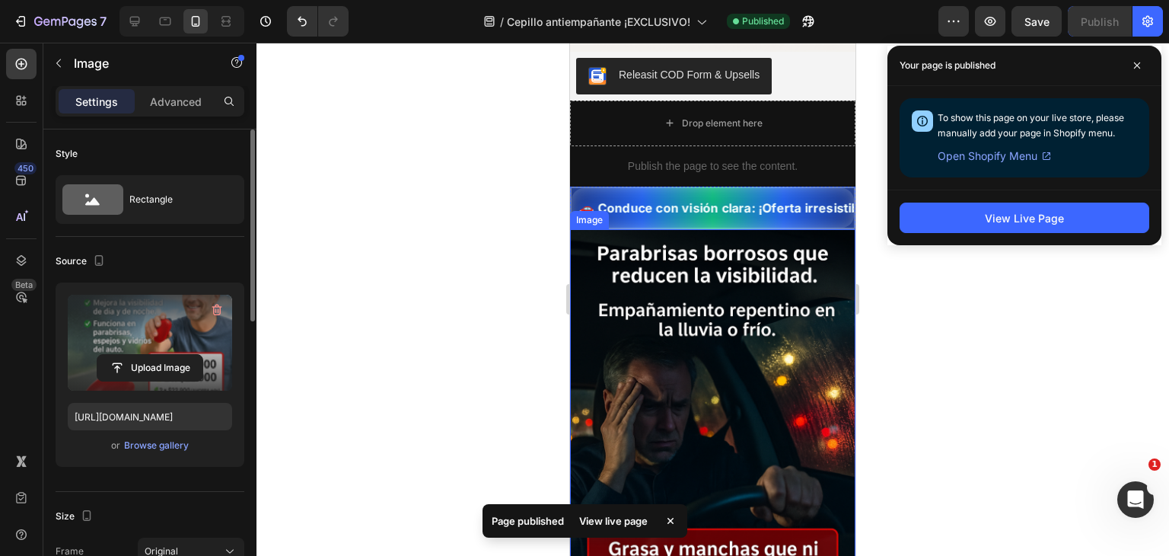
click at [749, 383] on img at bounding box center [712, 443] width 285 height 428
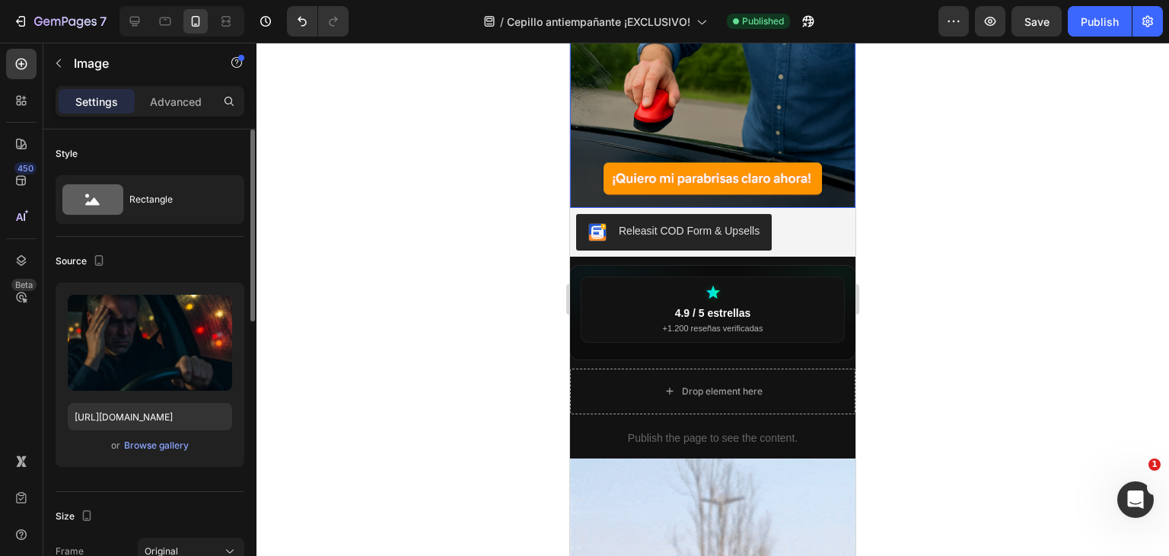
scroll to position [0, 3]
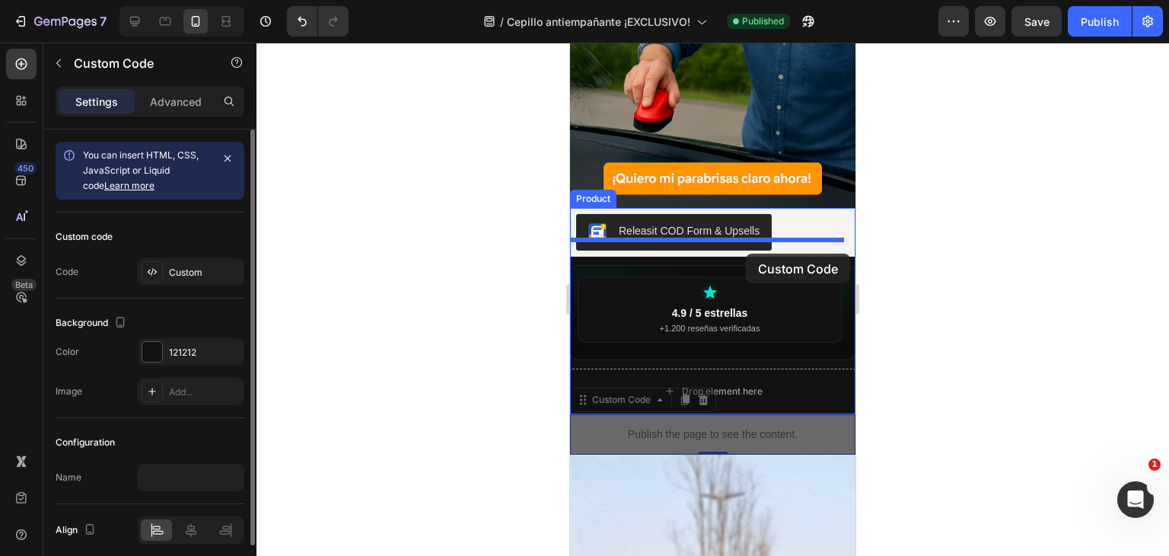
drag, startPoint x: 753, startPoint y: 423, endPoint x: 741, endPoint y: 250, distance: 173.9
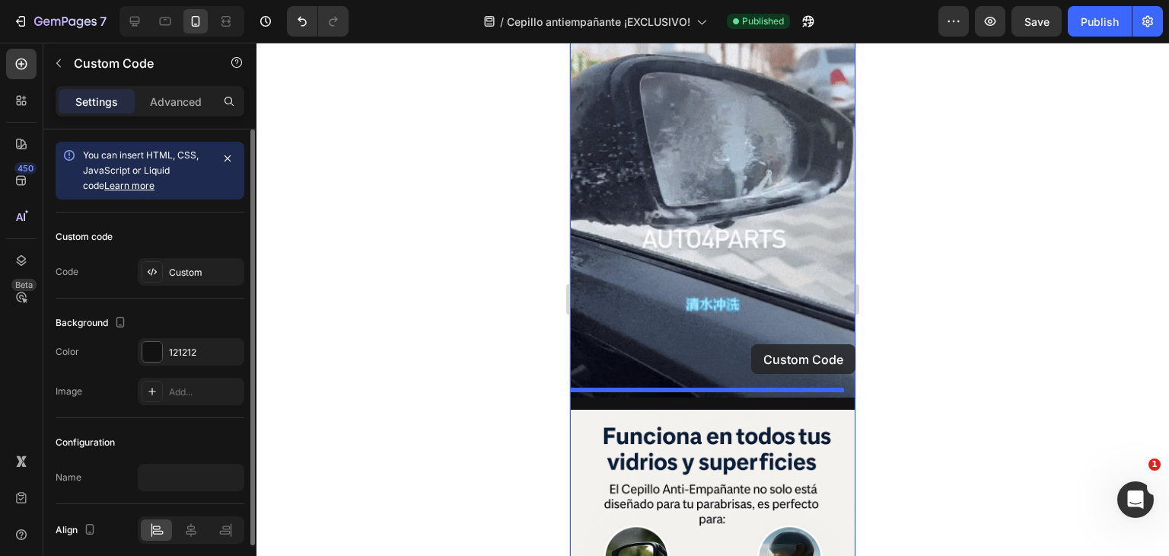
scroll to position [1142, 0]
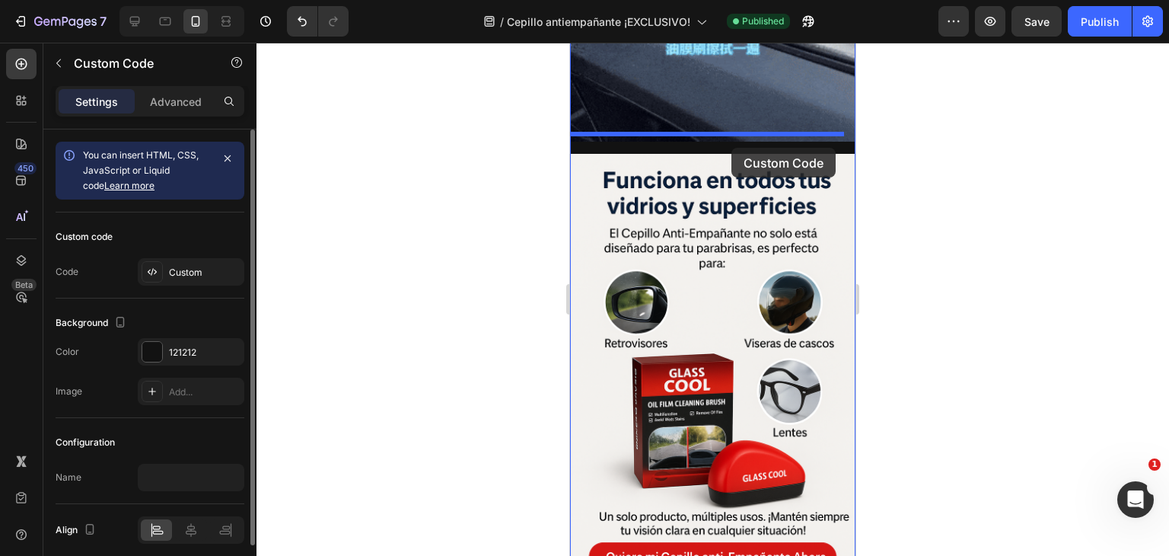
drag, startPoint x: 773, startPoint y: 228, endPoint x: 725, endPoint y: 147, distance: 94.5
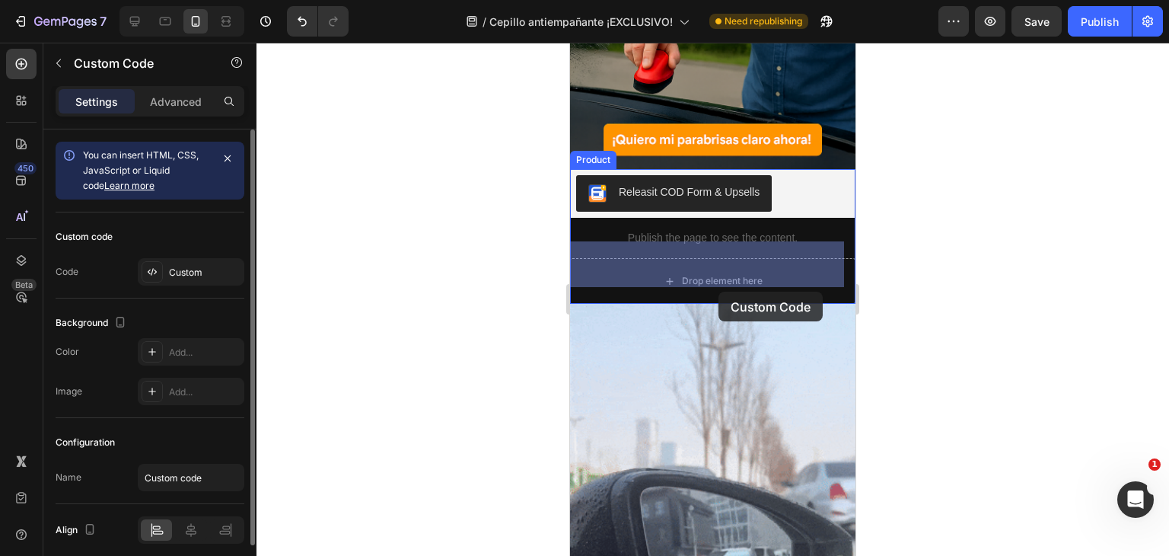
scroll to position [0, 3]
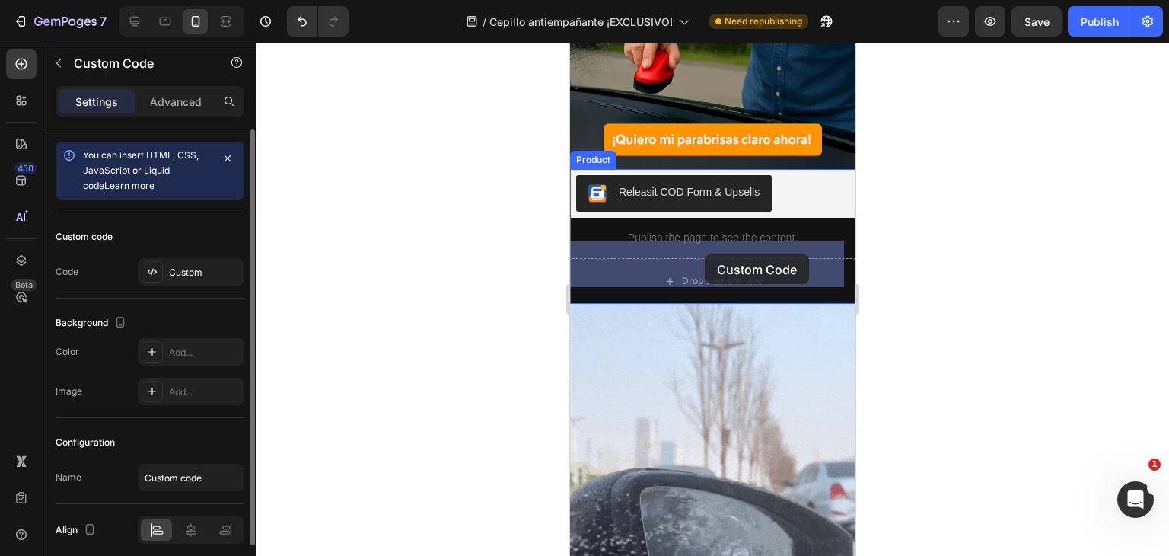
drag, startPoint x: 733, startPoint y: 208, endPoint x: 697, endPoint y: 256, distance: 59.8
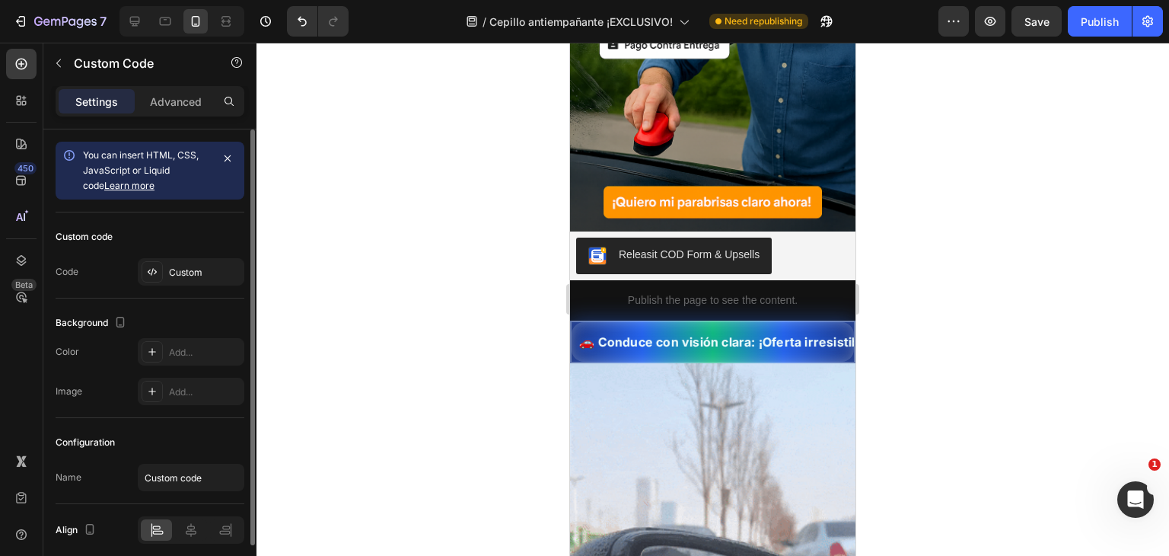
scroll to position [457, 0]
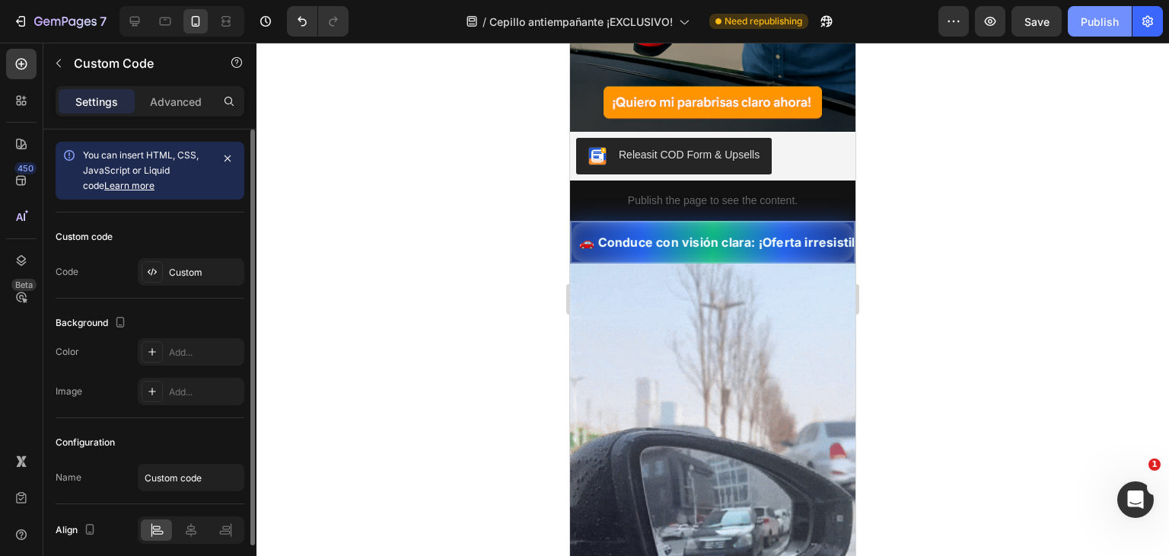
click at [1094, 25] on div "Publish" at bounding box center [1100, 22] width 38 height 16
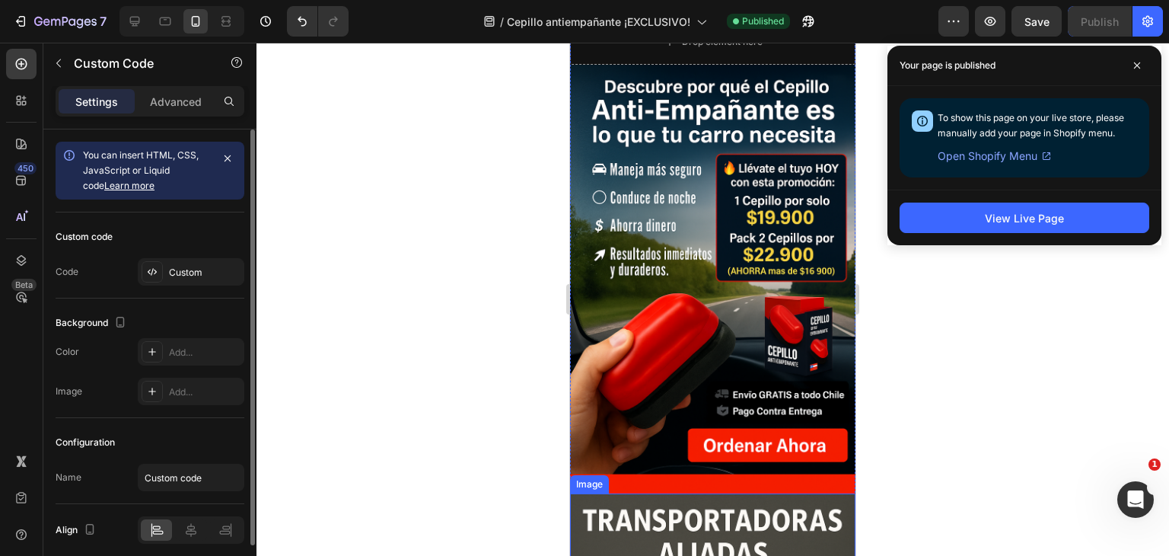
scroll to position [3378, 0]
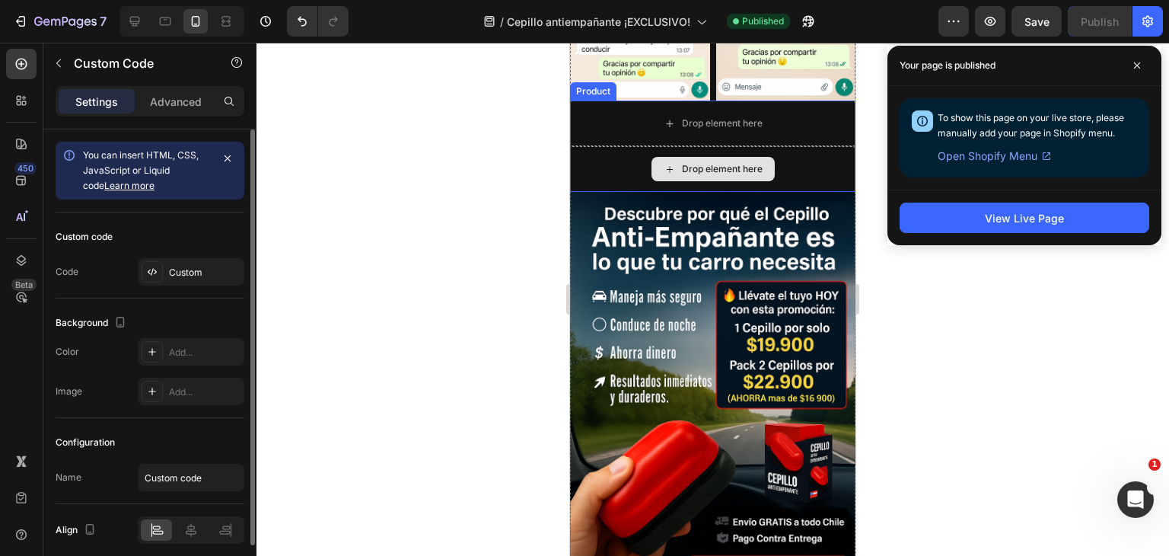
click at [734, 163] on div "Drop element here" at bounding box center [722, 169] width 81 height 12
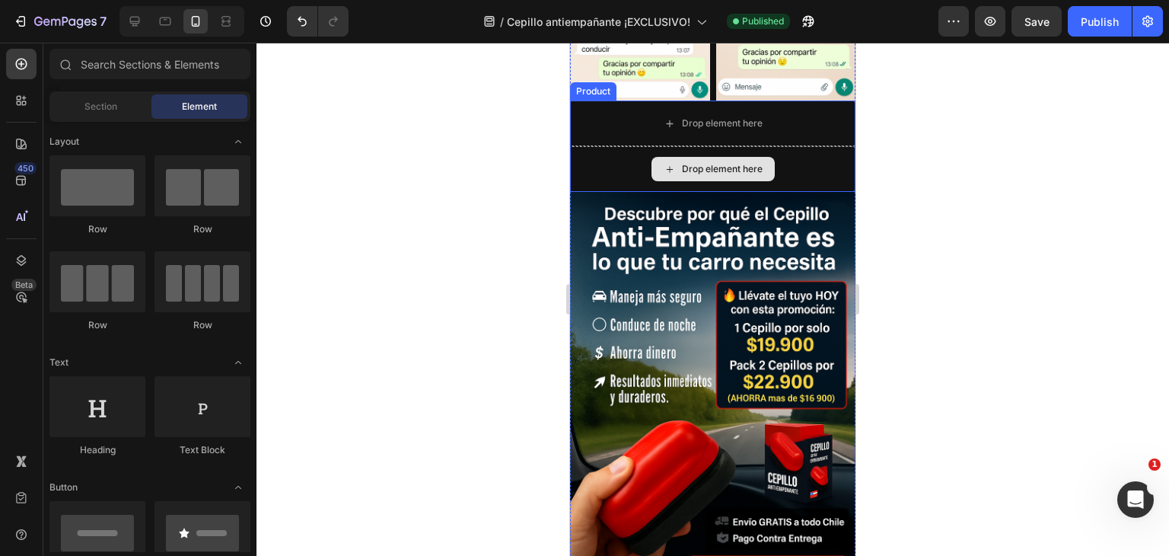
click at [706, 157] on div "Drop element here" at bounding box center [712, 169] width 123 height 24
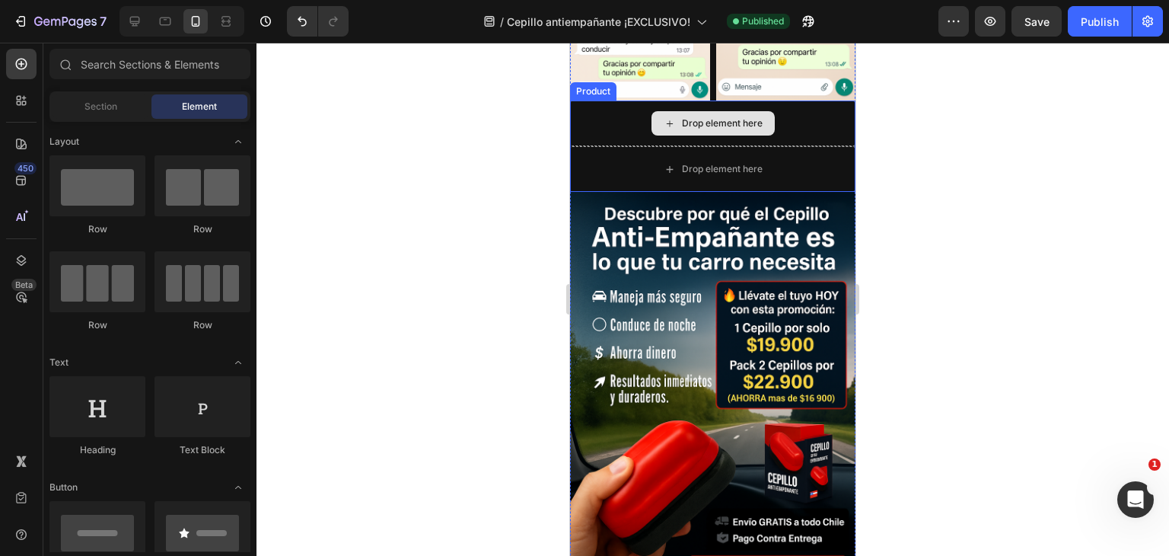
click at [615, 116] on div "Drop element here Drop element here Product" at bounding box center [712, 145] width 285 height 91
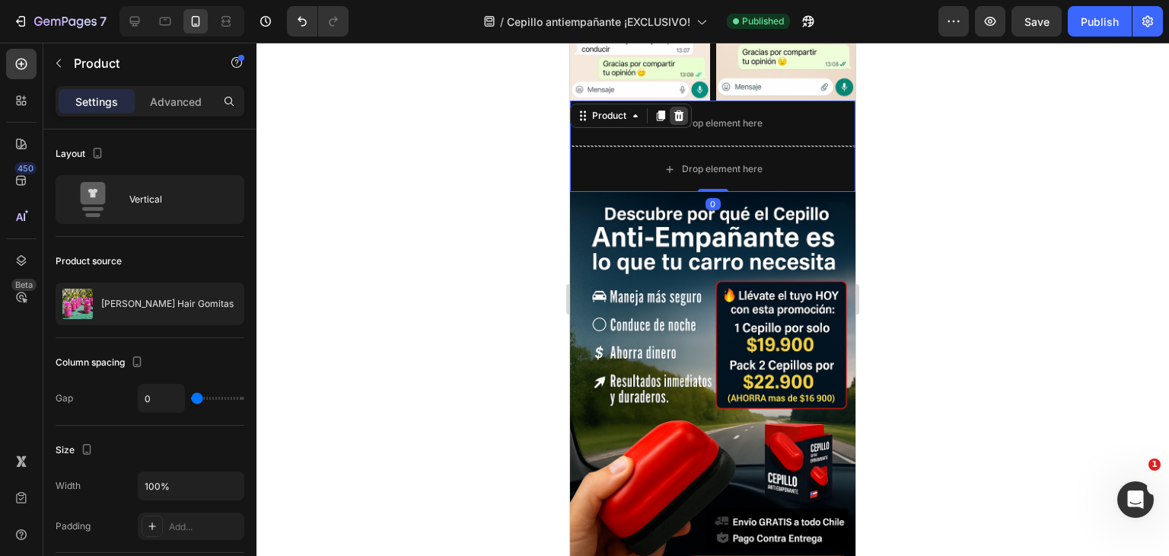
click at [682, 110] on icon at bounding box center [679, 115] width 10 height 11
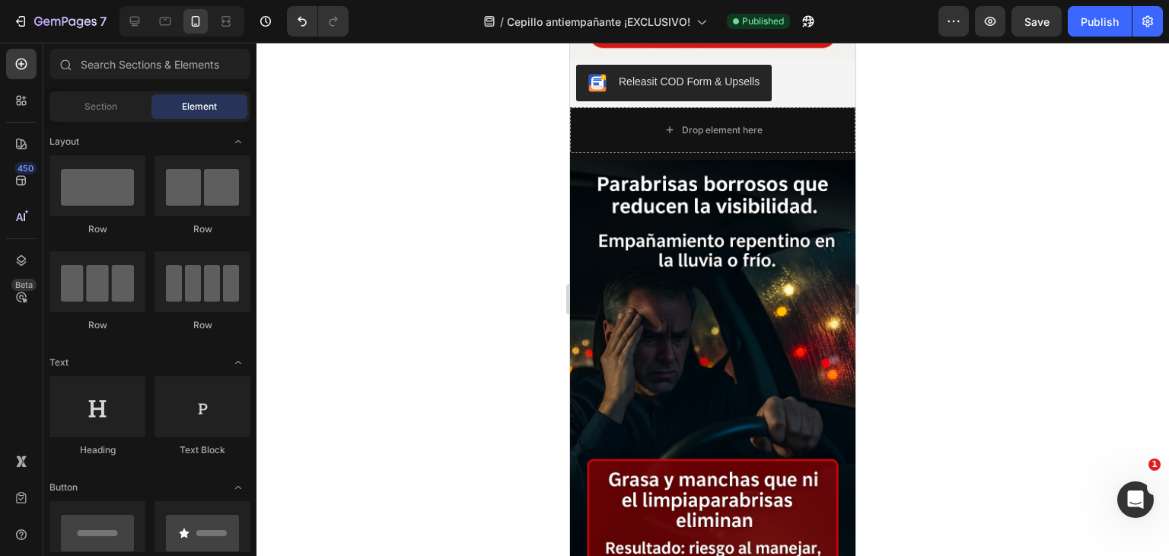
scroll to position [0, 3]
click at [1075, 28] on button "Publish" at bounding box center [1100, 21] width 64 height 30
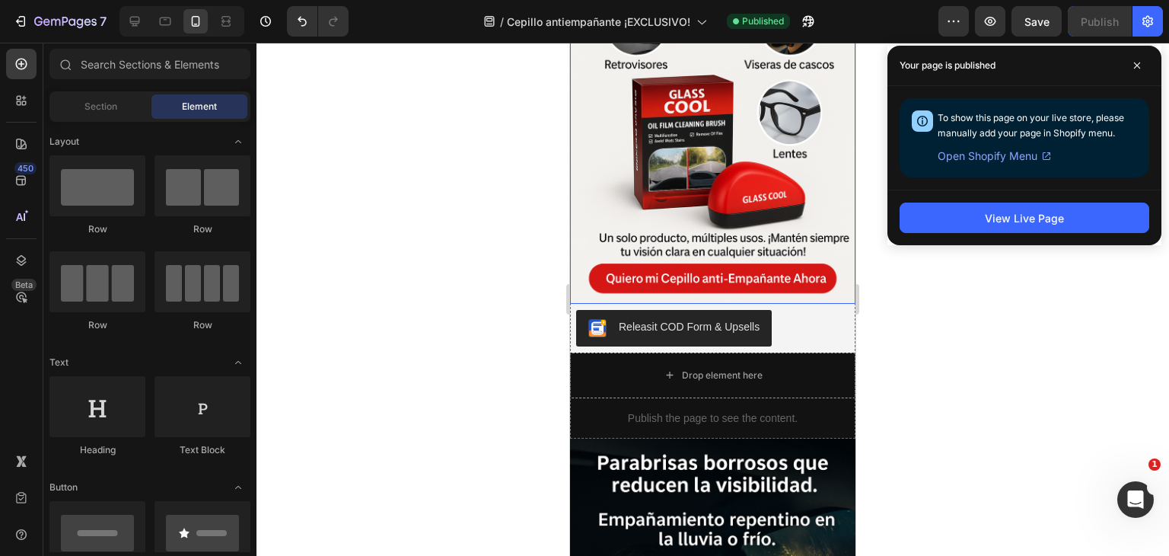
scroll to position [1551, 0]
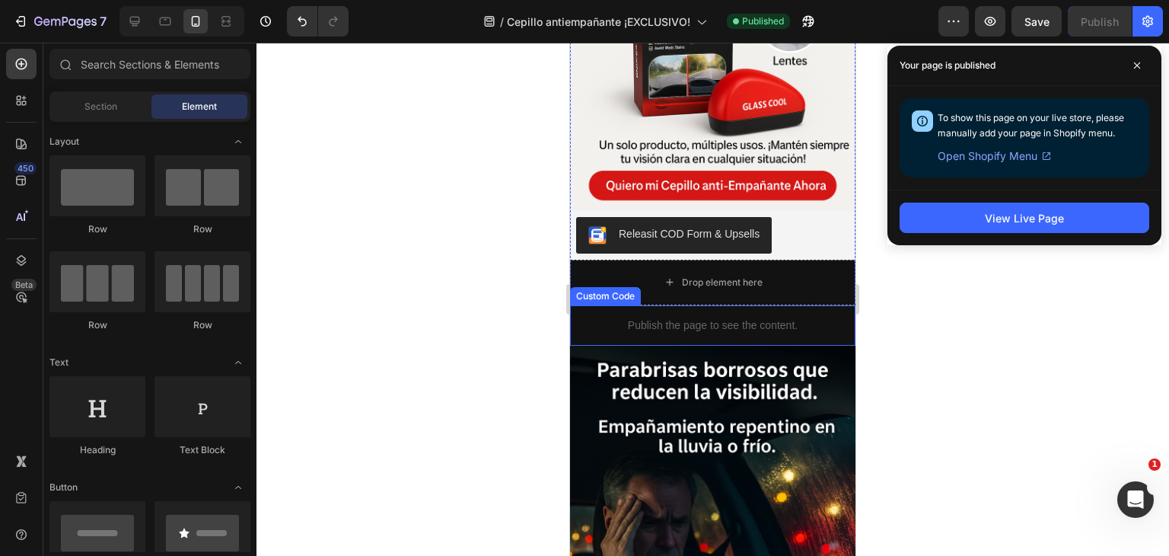
click at [717, 305] on div "Publish the page to see the content." at bounding box center [712, 325] width 285 height 40
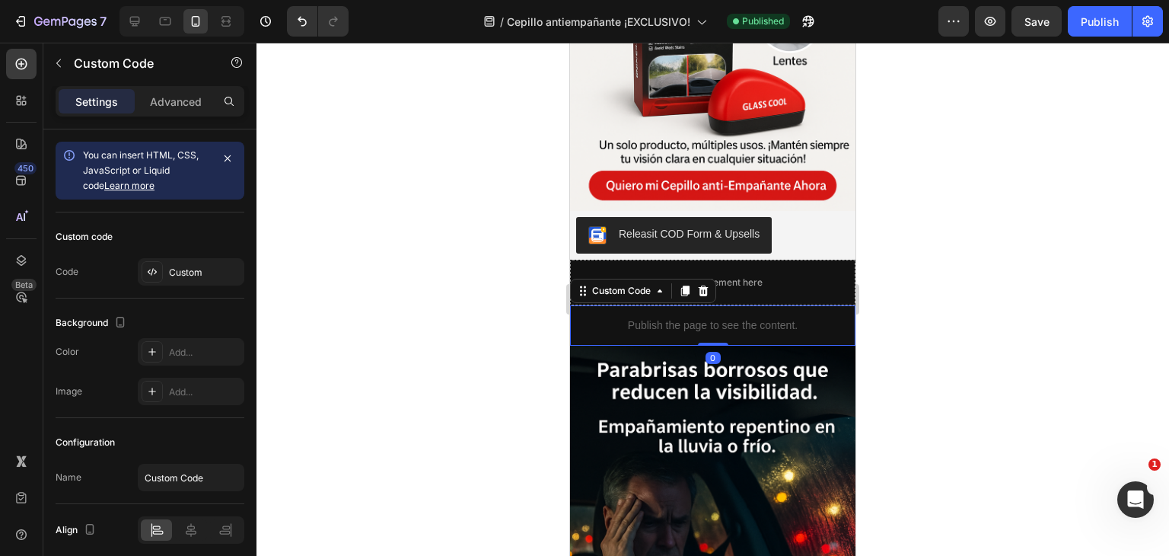
click at [193, 243] on div "Custom code" at bounding box center [150, 237] width 189 height 24
click at [204, 263] on div "Custom" at bounding box center [191, 271] width 107 height 27
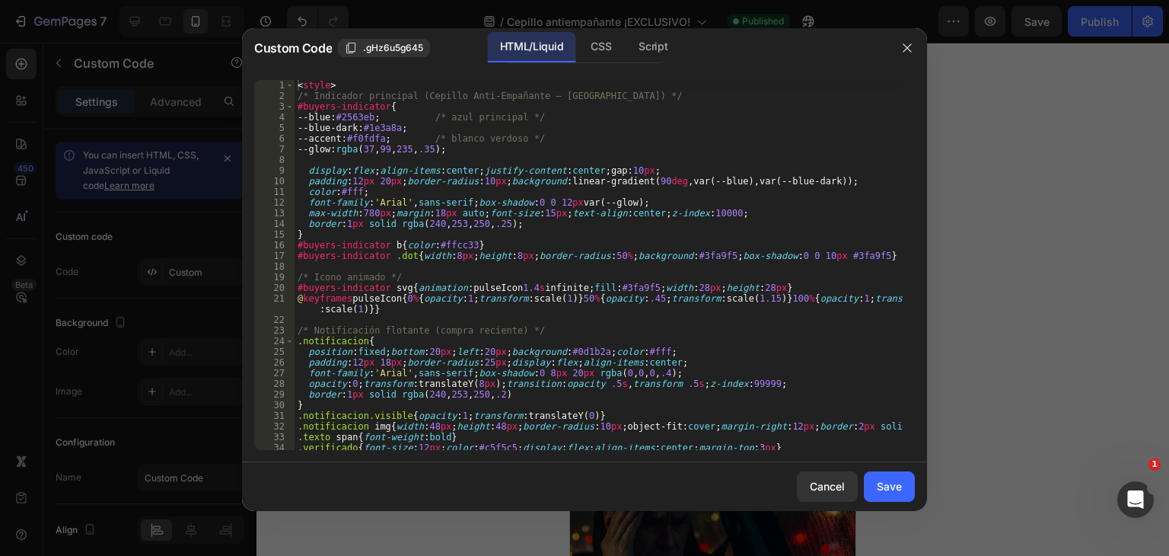
click at [472, 245] on div "< style > /* Indicador principal (Cepillo Anti-Empañante – Chile) */ #buyers-in…" at bounding box center [599, 275] width 609 height 391
type textarea "</script>"
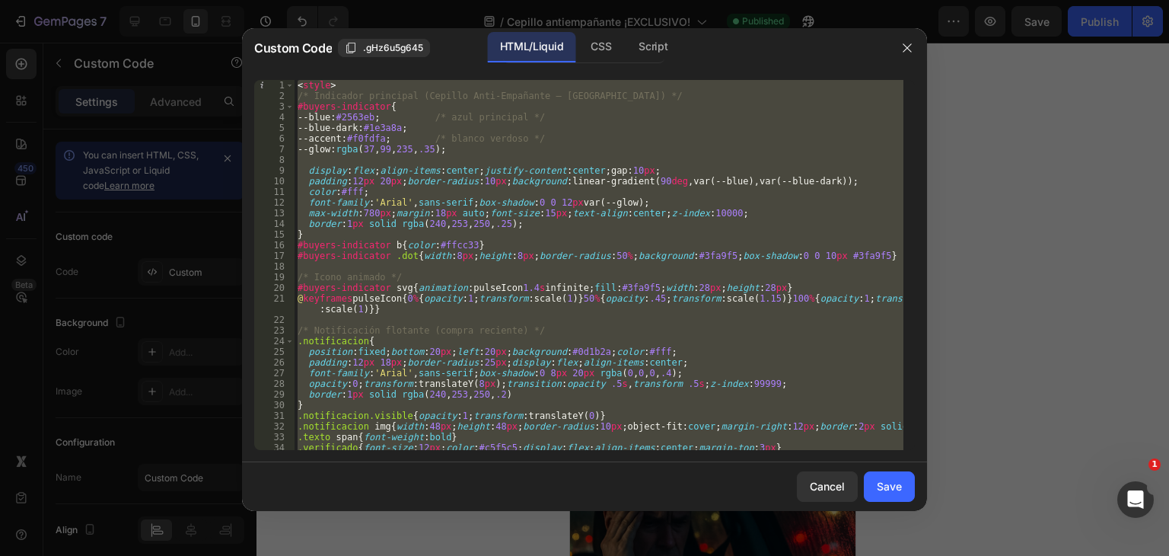
scroll to position [323, 0]
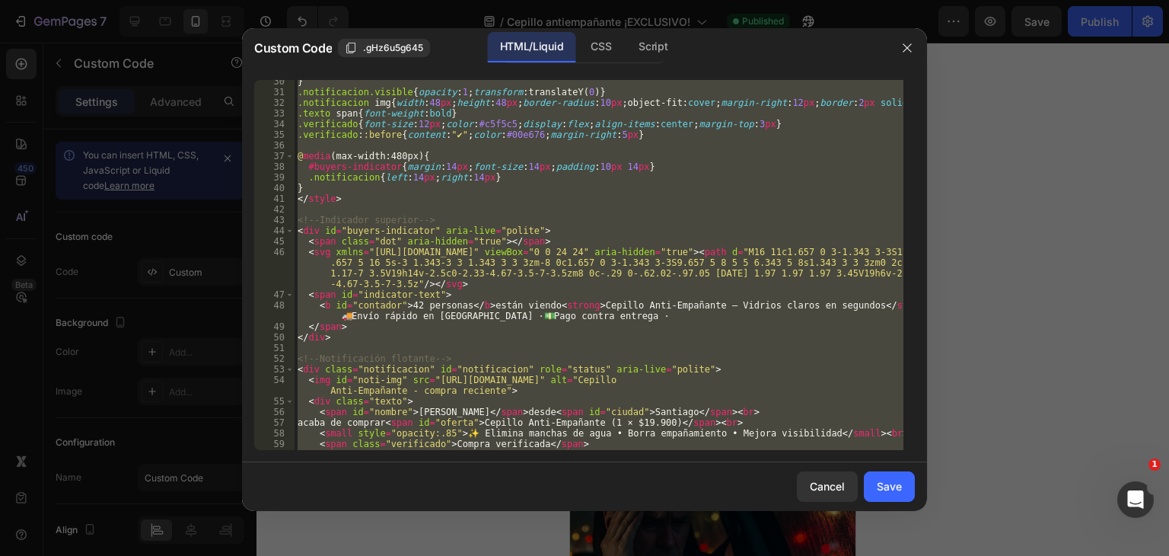
click at [990, 255] on div at bounding box center [584, 278] width 1169 height 556
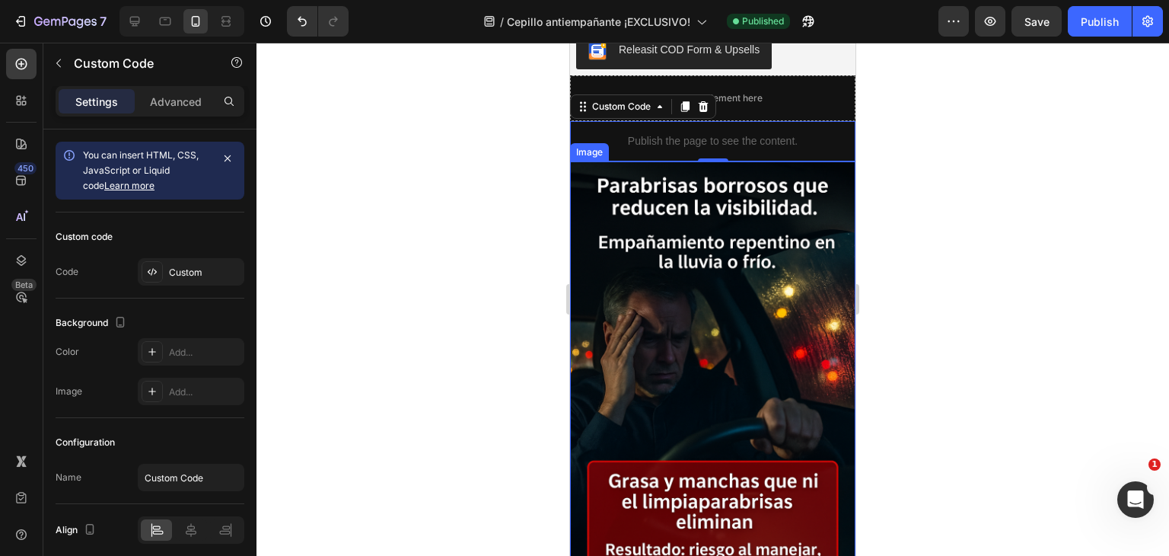
scroll to position [1703, 0]
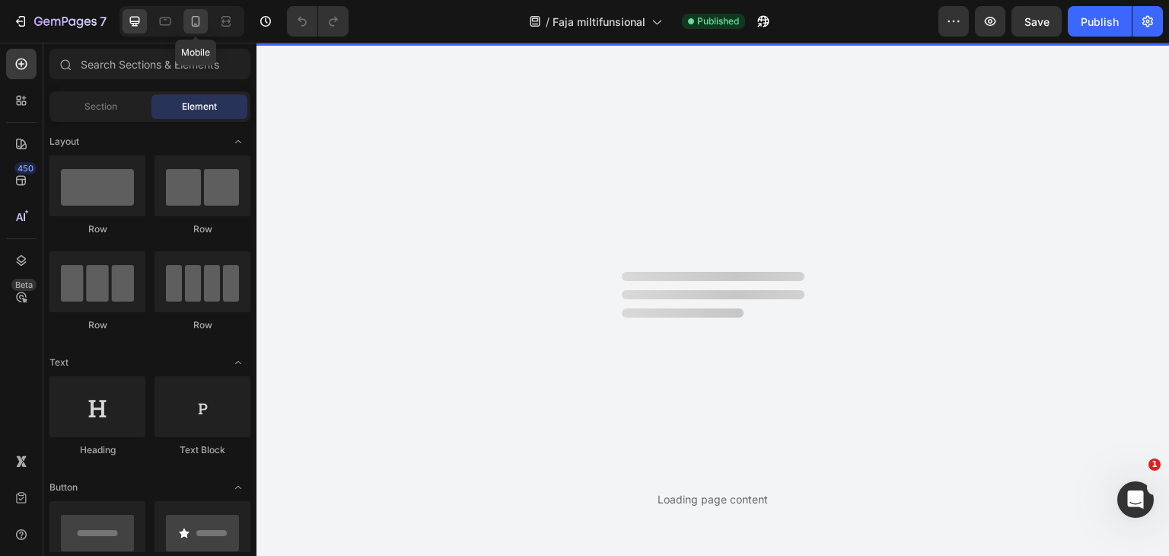
click at [193, 24] on icon at bounding box center [195, 21] width 15 height 15
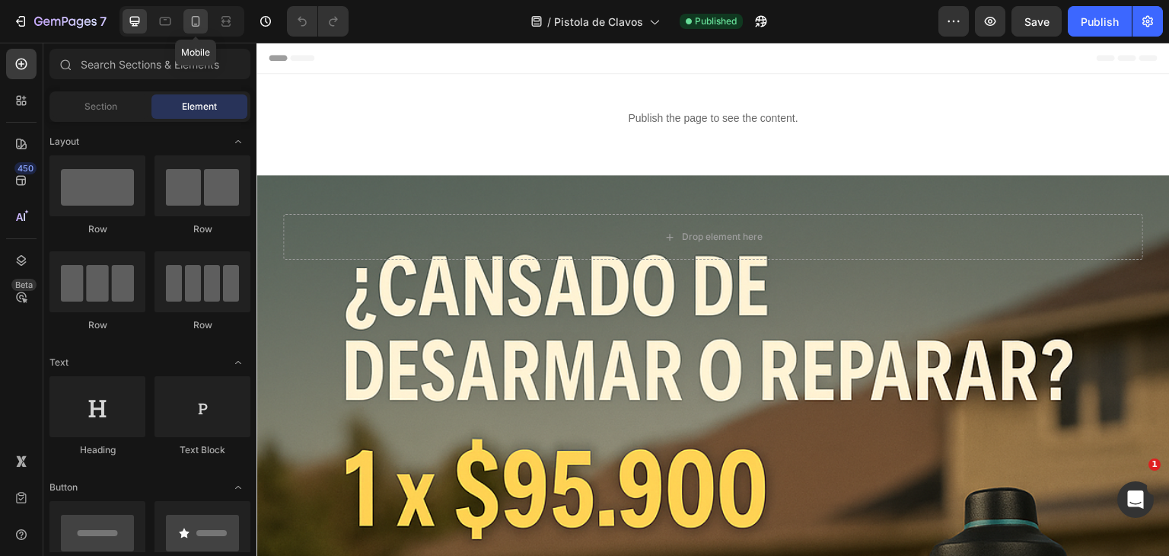
click at [197, 22] on icon at bounding box center [195, 21] width 15 height 15
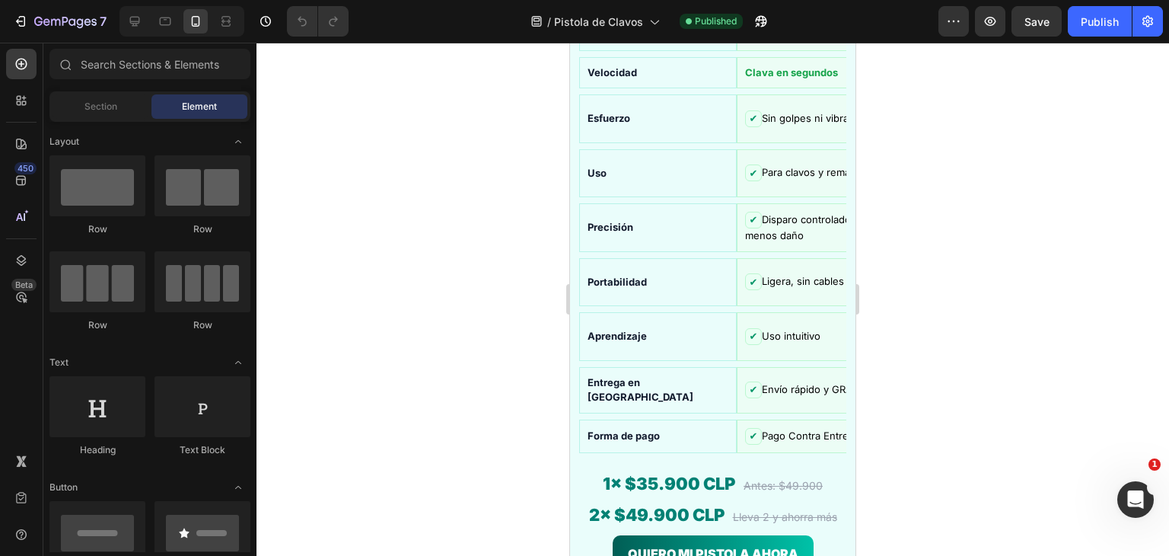
scroll to position [2374, 0]
